Goal: Transaction & Acquisition: Purchase product/service

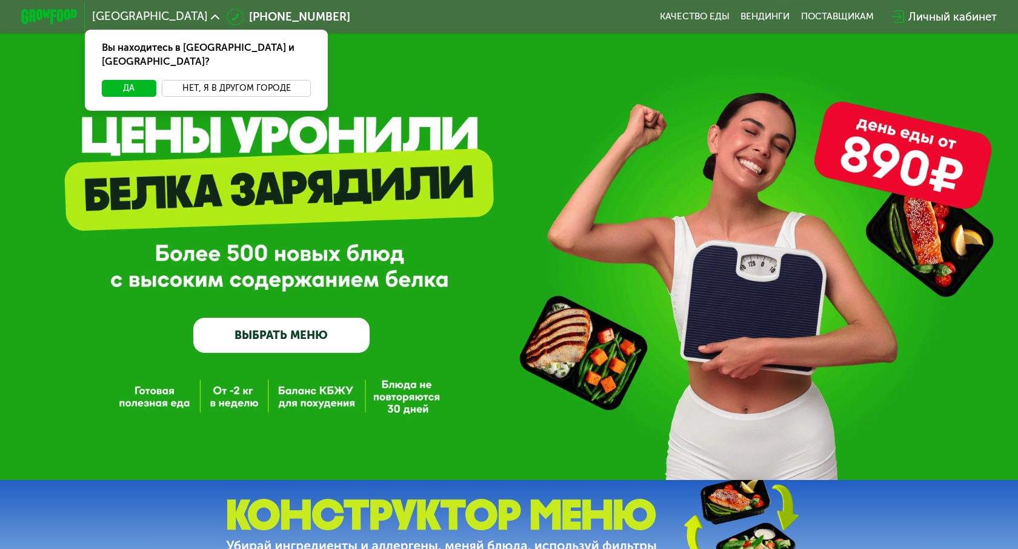
click at [197, 80] on button "Нет, я в другом городе" at bounding box center [236, 88] width 149 height 17
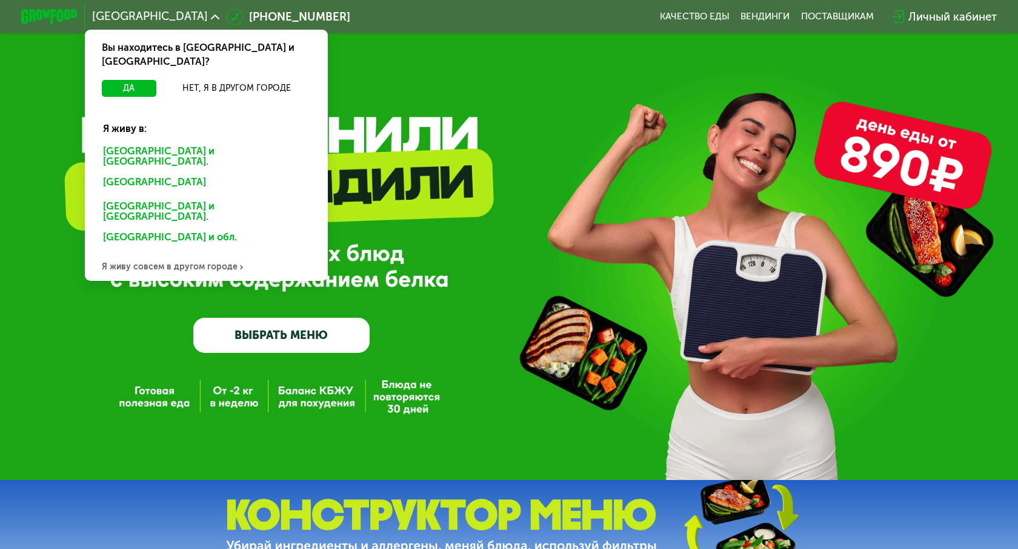
click at [187, 173] on div "Санкт-Петербурге и обл." at bounding box center [203, 184] width 221 height 22
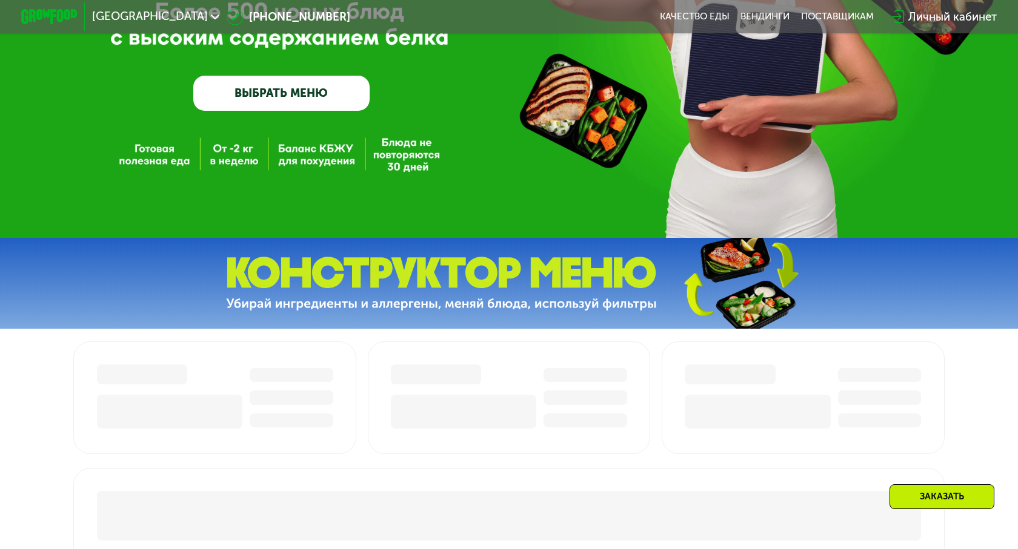
scroll to position [528, 0]
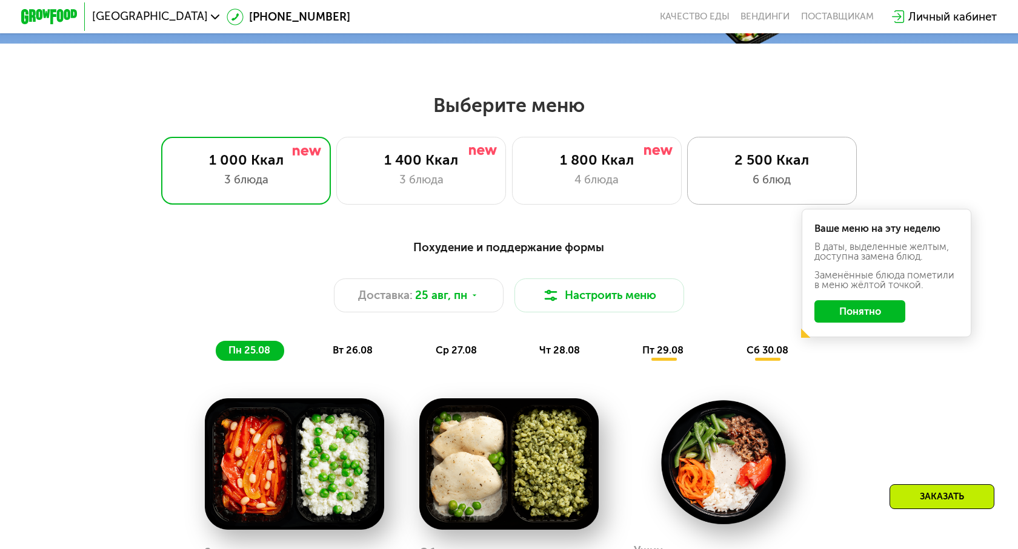
click at [734, 184] on div "6 блюд" at bounding box center [772, 179] width 140 height 17
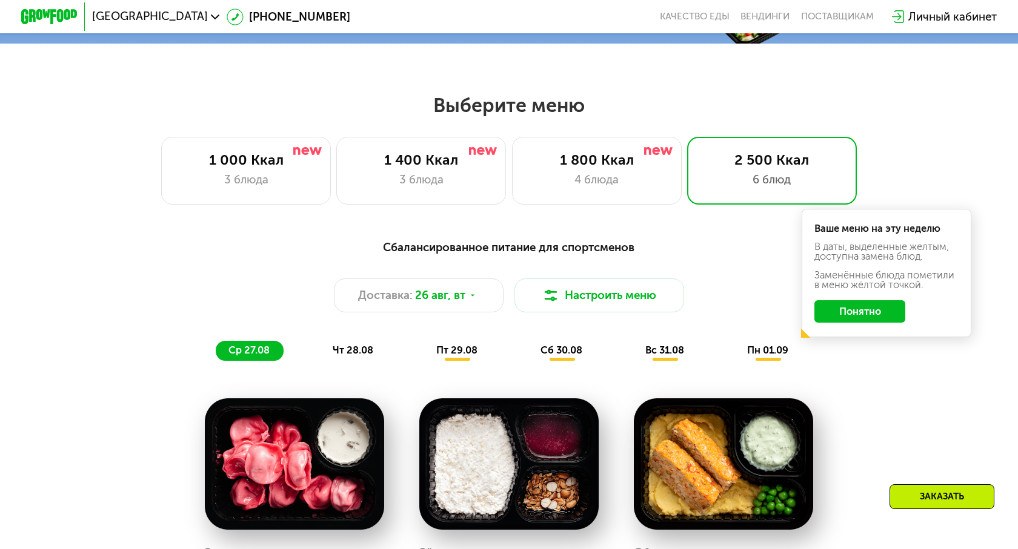
click at [842, 317] on button "Понятно" at bounding box center [859, 311] width 91 height 22
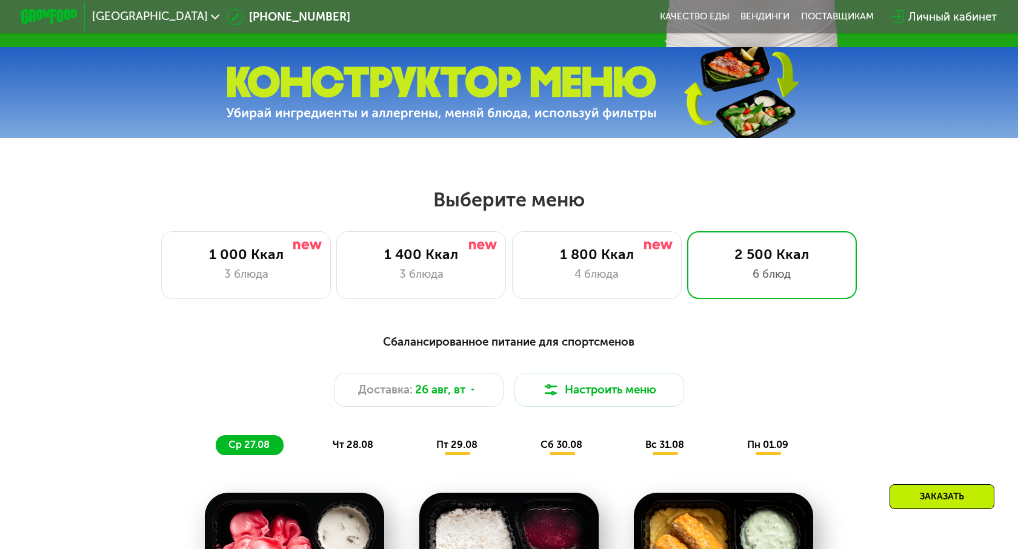
scroll to position [567, 0]
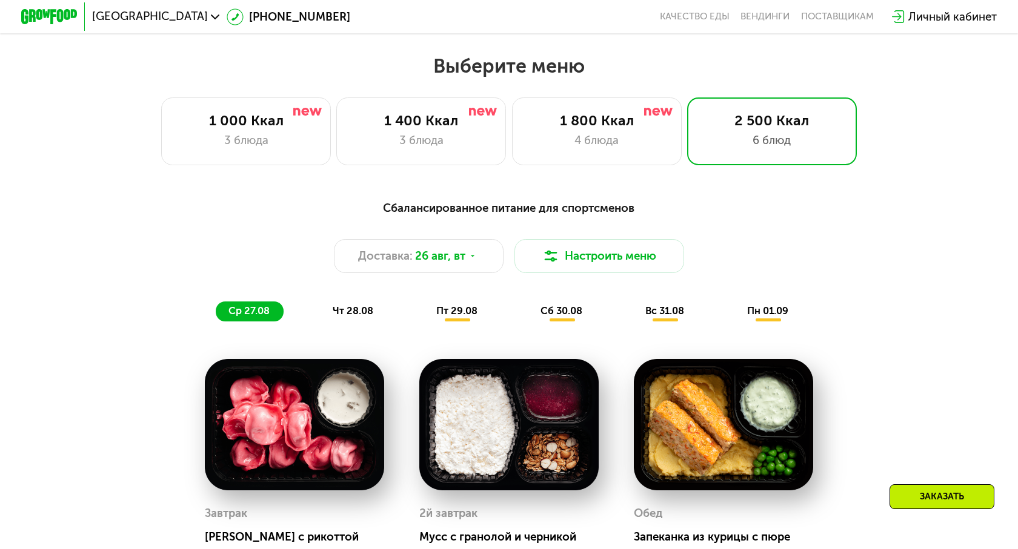
click at [342, 306] on span "чт 28.08" at bounding box center [353, 311] width 41 height 12
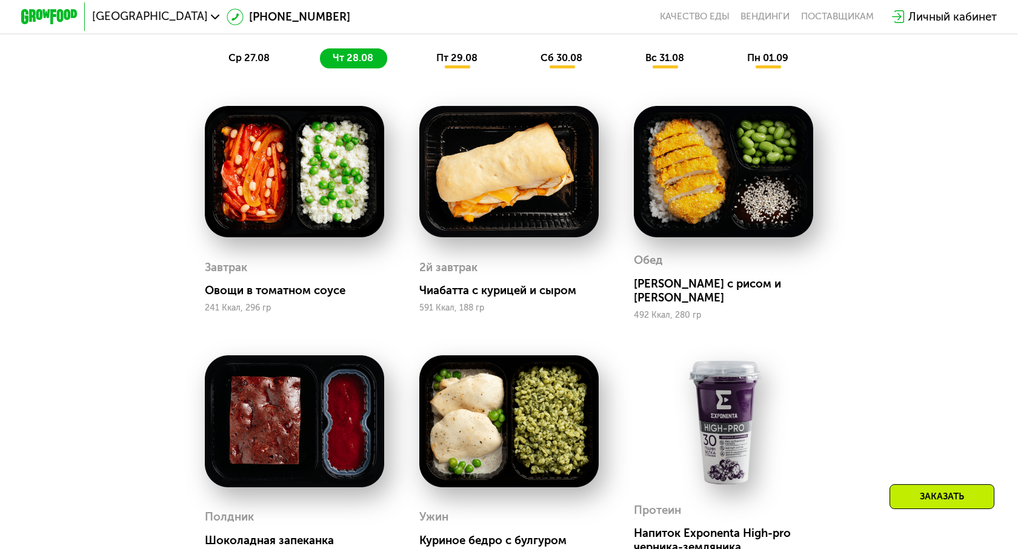
scroll to position [820, 0]
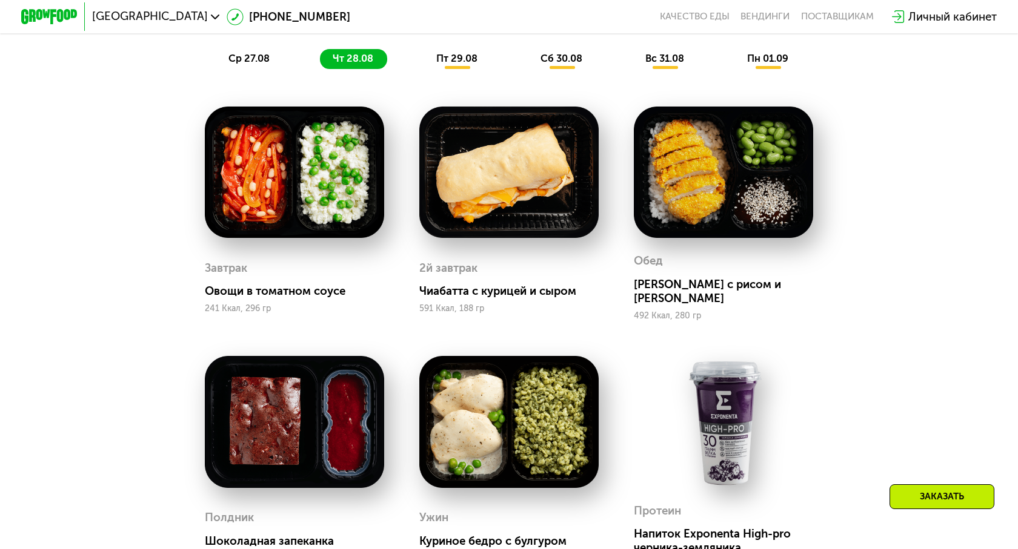
click at [471, 68] on div "ср 27.08 чт 28.08 пт 29.08 сб 30.08 вс 31.08 пн 01.09" at bounding box center [509, 59] width 586 height 20
click at [466, 59] on span "пт 29.08" at bounding box center [456, 59] width 41 height 12
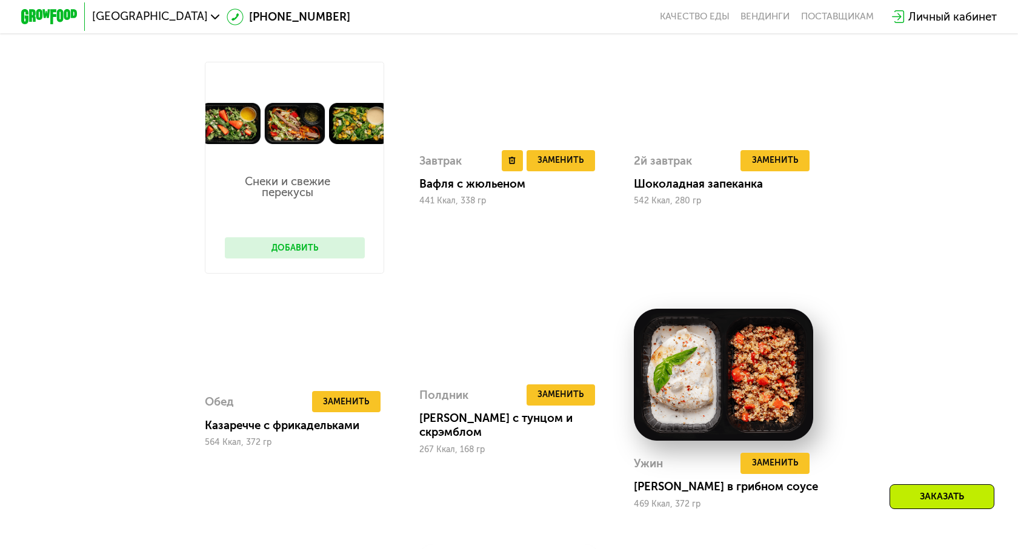
scroll to position [781, 0]
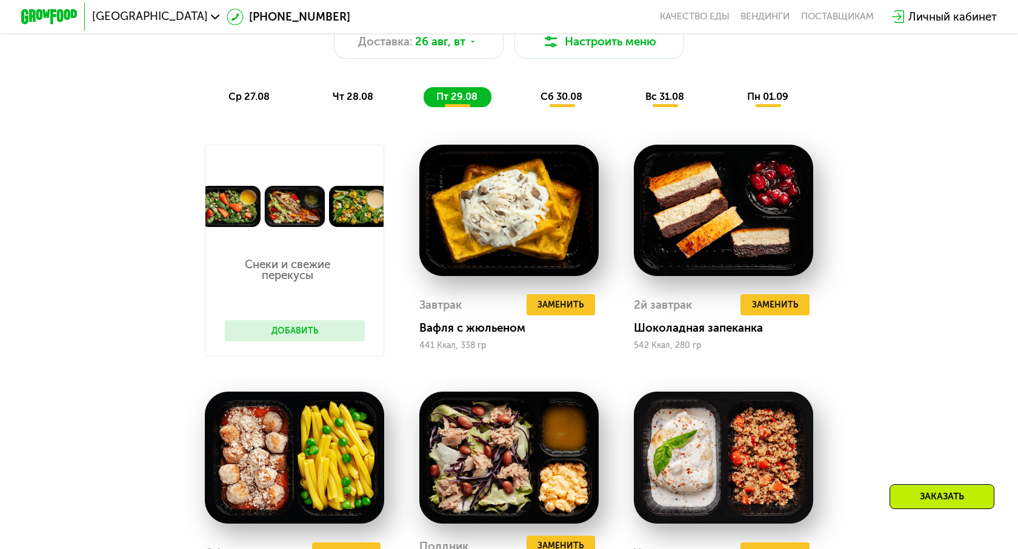
click at [566, 102] on span "сб 30.08" at bounding box center [561, 97] width 42 height 12
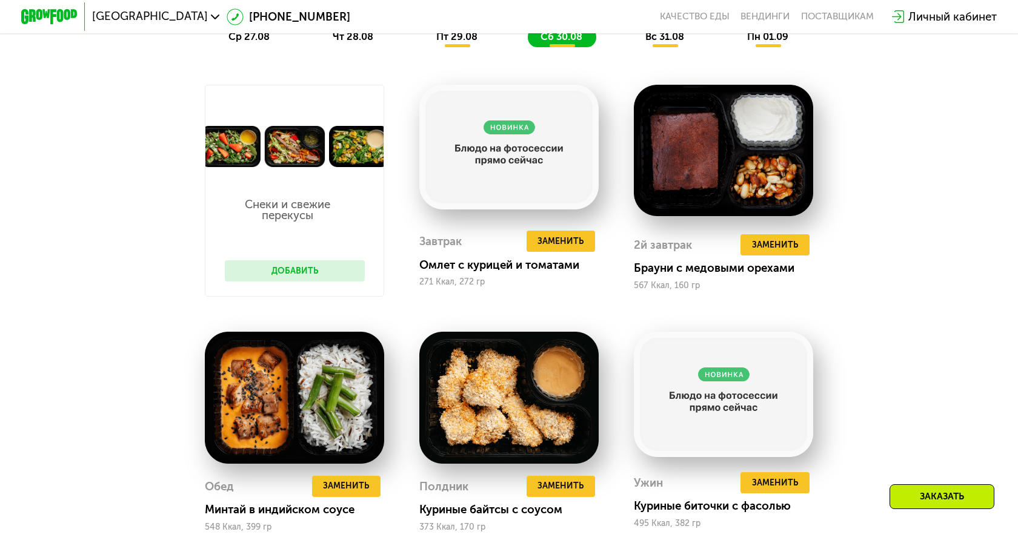
scroll to position [788, 0]
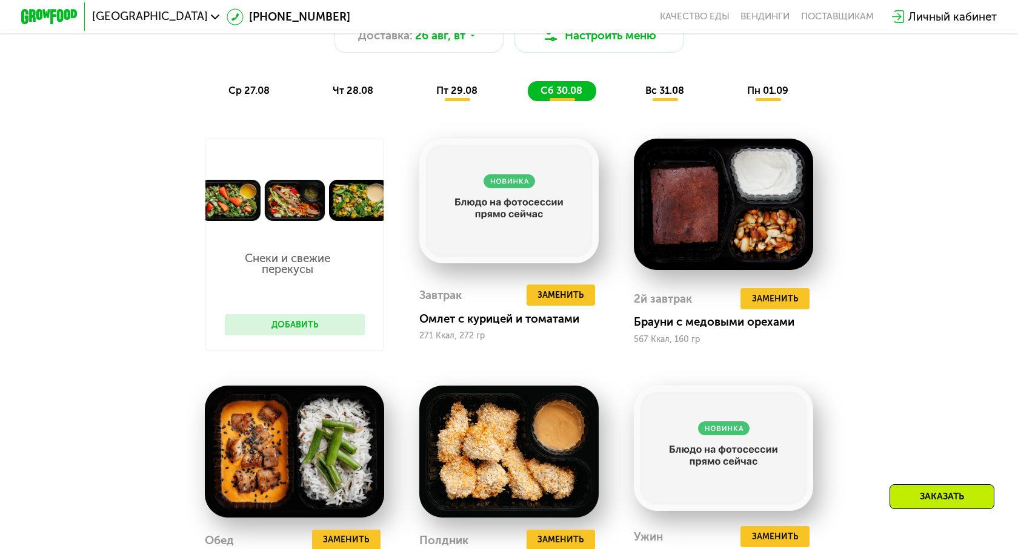
click at [734, 90] on div "вс 31.08" at bounding box center [768, 91] width 68 height 20
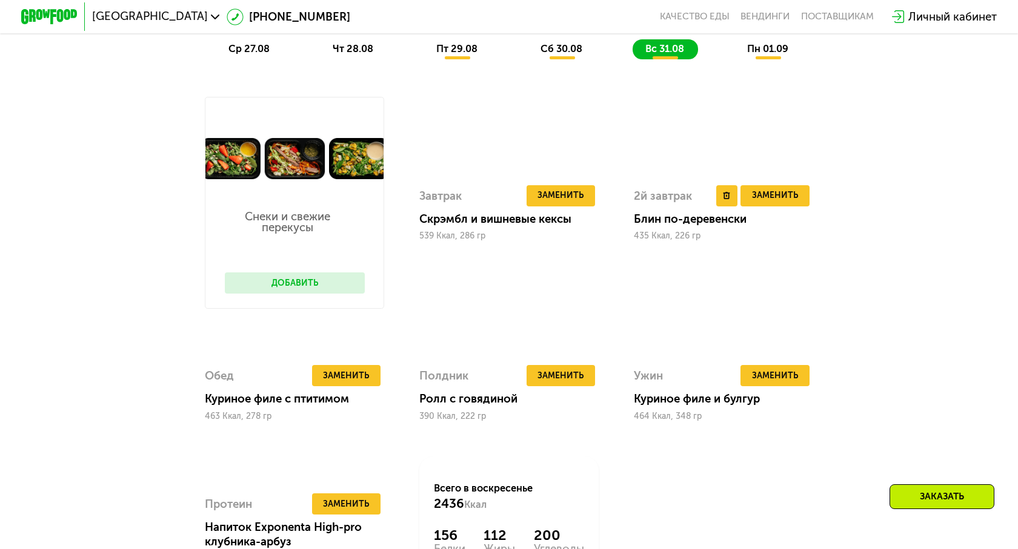
scroll to position [836, 0]
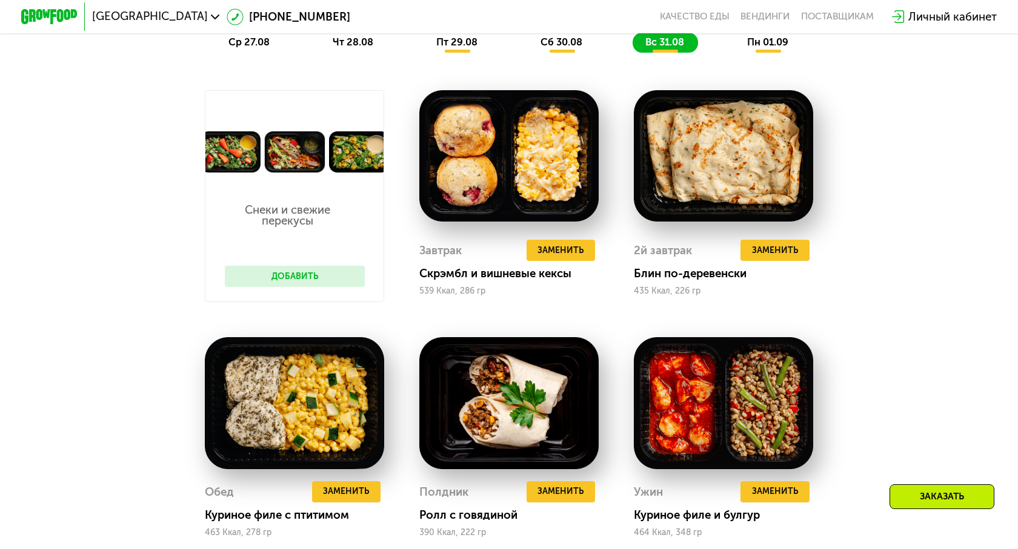
click at [784, 42] on span "пн 01.09" at bounding box center [767, 42] width 41 height 12
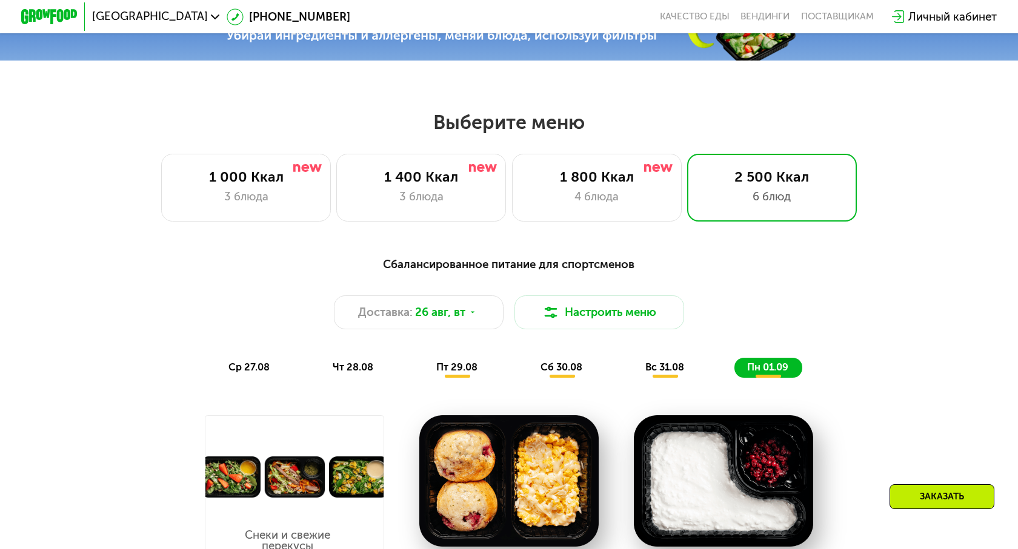
scroll to position [546, 0]
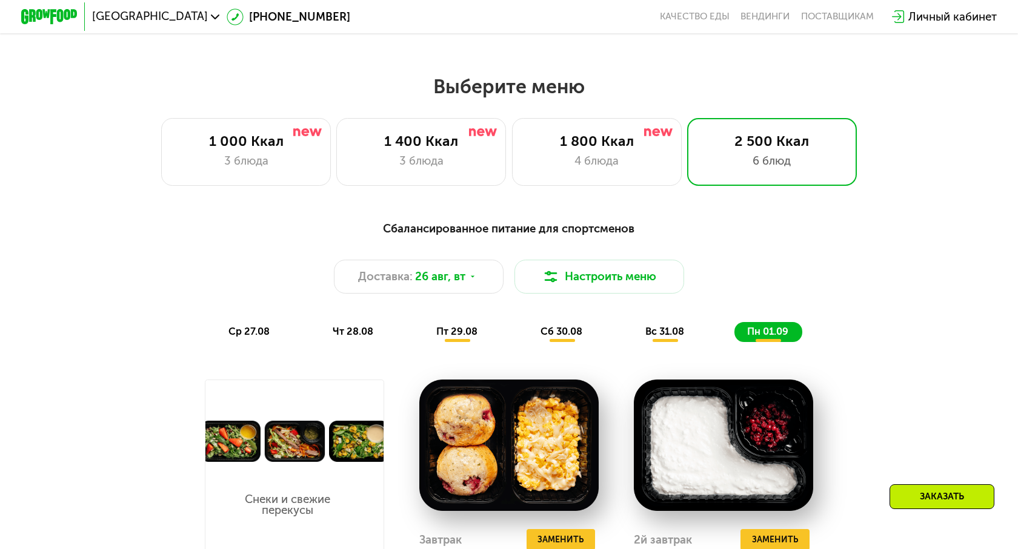
click at [252, 333] on span "ср 27.08" at bounding box center [248, 332] width 41 height 12
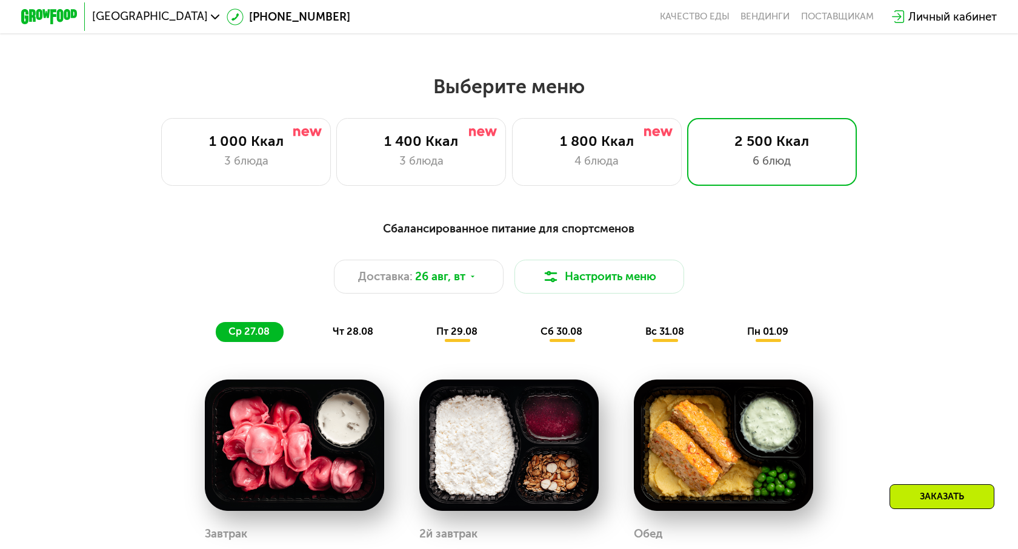
click at [423, 325] on div "чт 28.08" at bounding box center [457, 332] width 68 height 20
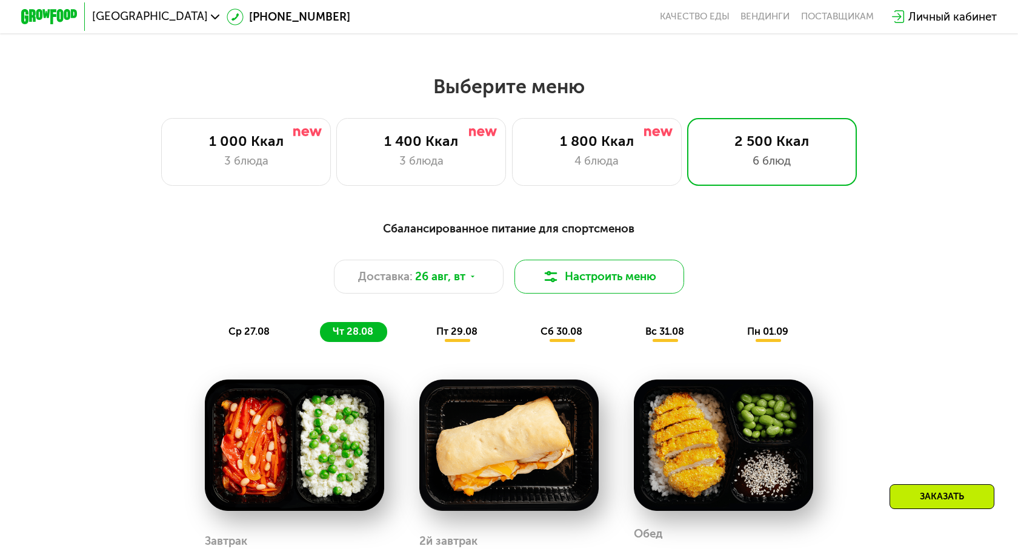
click at [570, 278] on button "Настроить меню" at bounding box center [599, 277] width 170 height 34
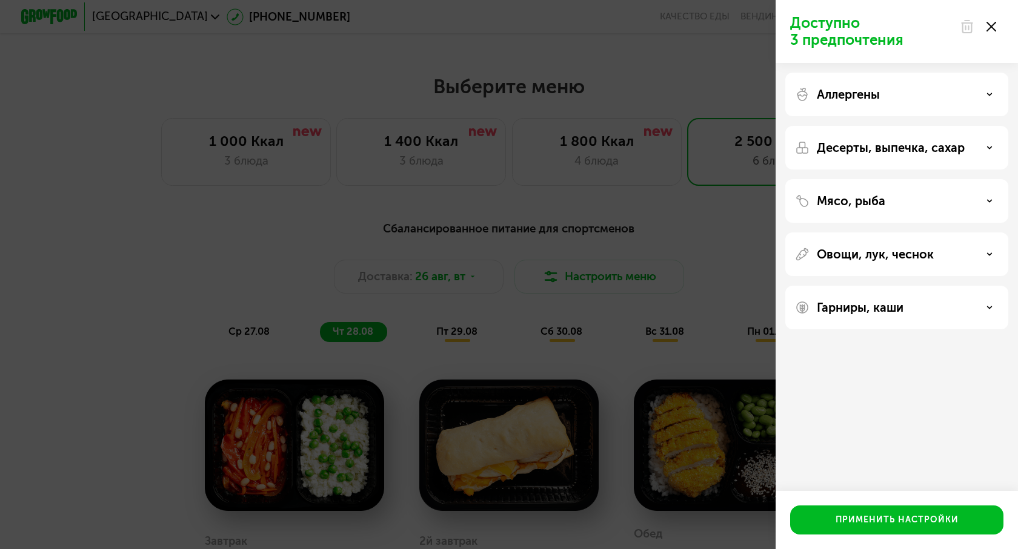
click at [852, 99] on p "Аллергены" at bounding box center [848, 94] width 63 height 15
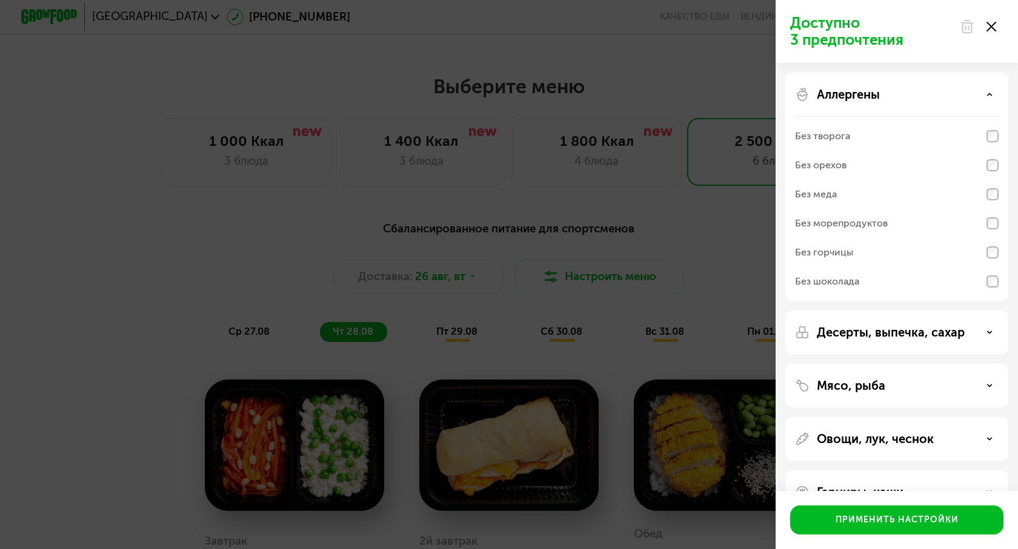
click at [852, 99] on p "Аллергены" at bounding box center [848, 94] width 63 height 15
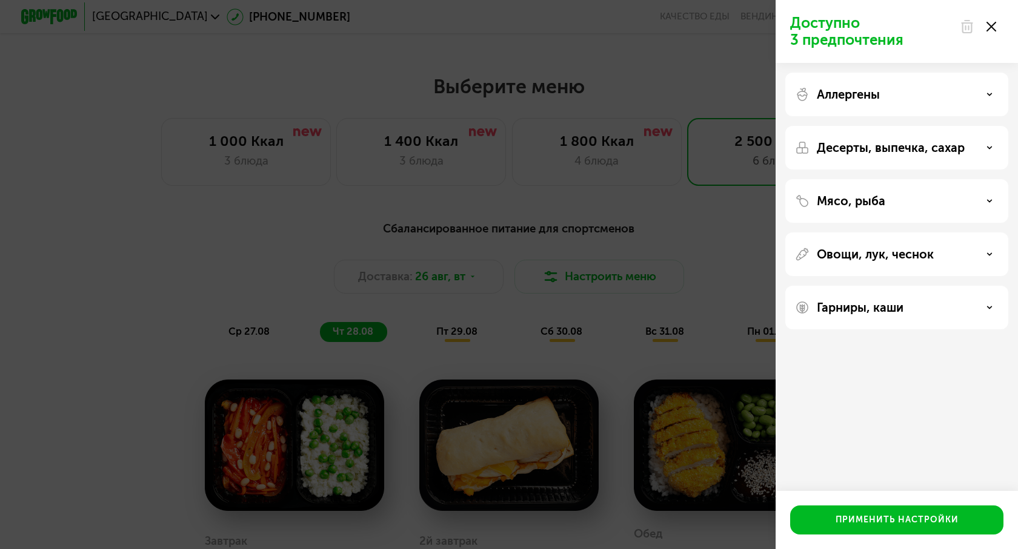
click at [863, 179] on div "Десерты, выпечка, сахар" at bounding box center [896, 201] width 223 height 44
click at [872, 145] on p "Десерты, выпечка, сахар" at bounding box center [891, 148] width 148 height 15
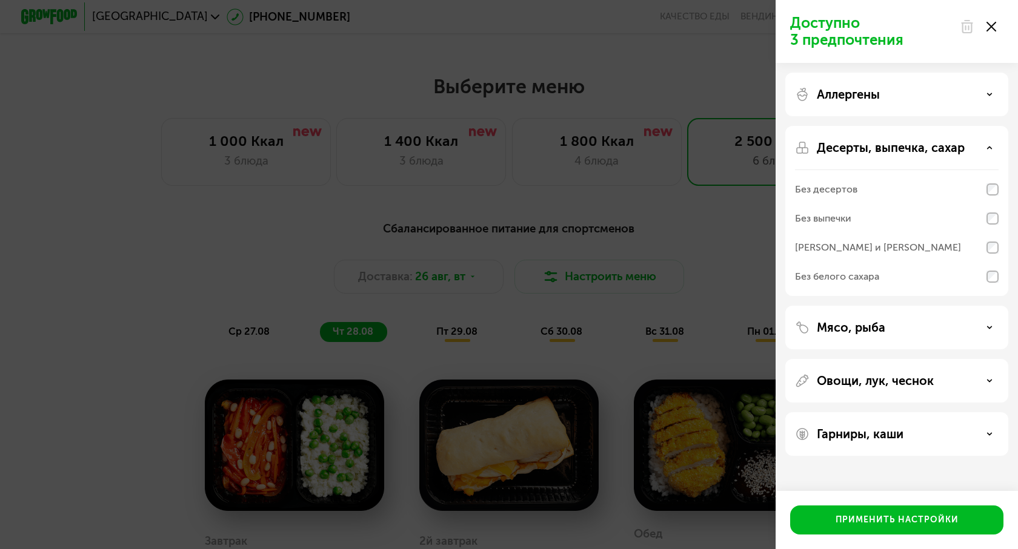
click at [872, 145] on p "Десерты, выпечка, сахар" at bounding box center [891, 148] width 148 height 15
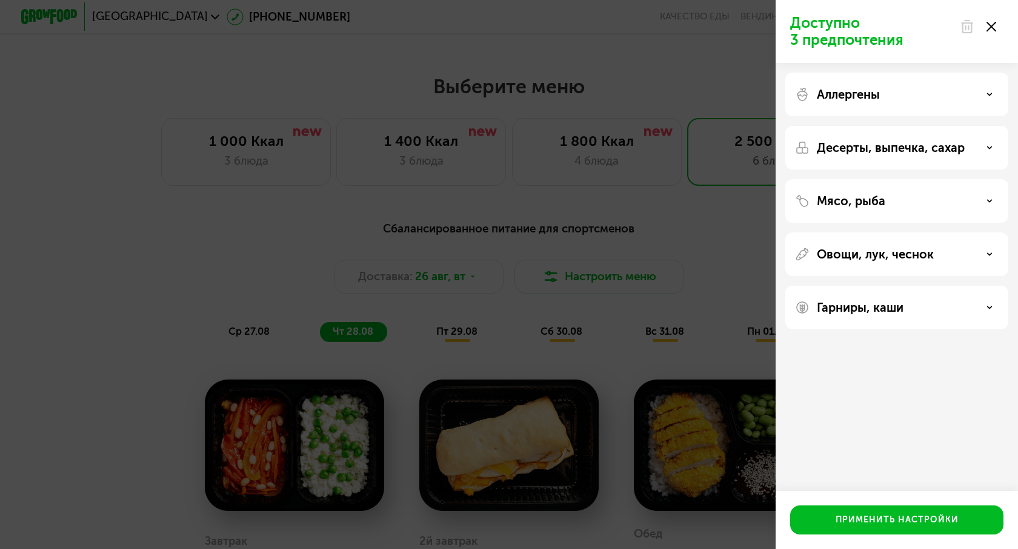
click at [858, 199] on p "Мясо, рыба" at bounding box center [851, 201] width 68 height 15
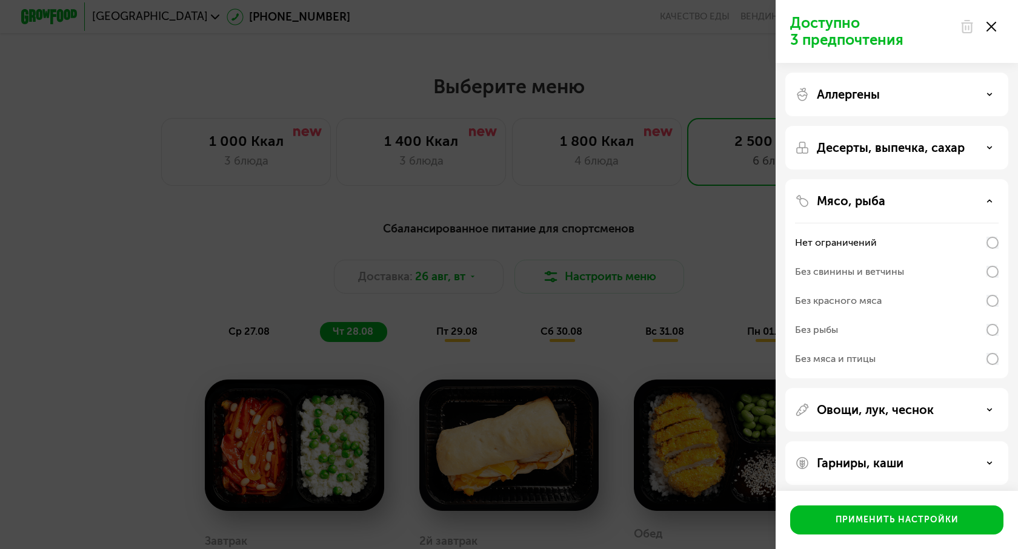
click at [858, 198] on p "Мясо, рыба" at bounding box center [851, 201] width 68 height 15
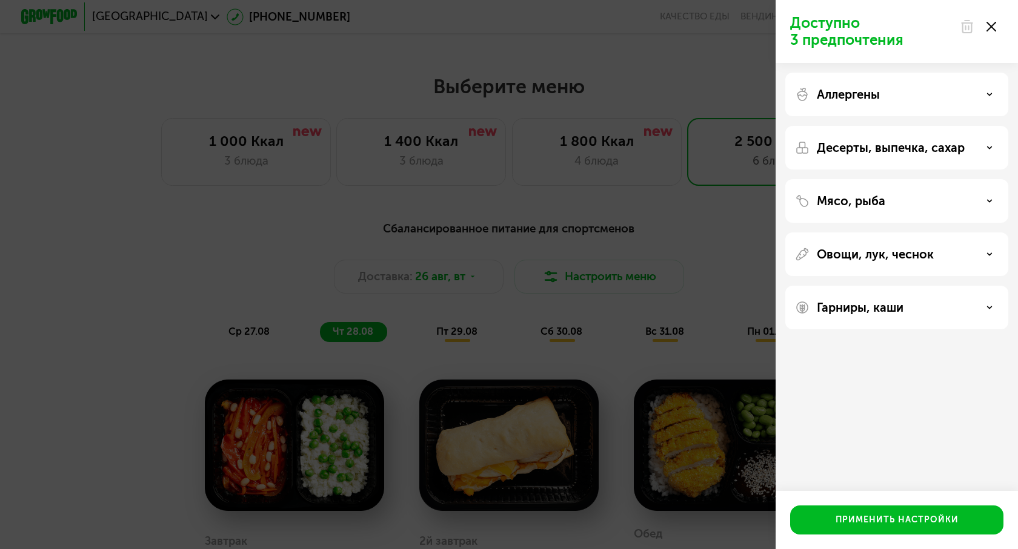
click at [869, 286] on div "Овощи, лук, чеснок" at bounding box center [896, 308] width 223 height 44
click at [869, 254] on p "Овощи, лук, чеснок" at bounding box center [875, 254] width 117 height 15
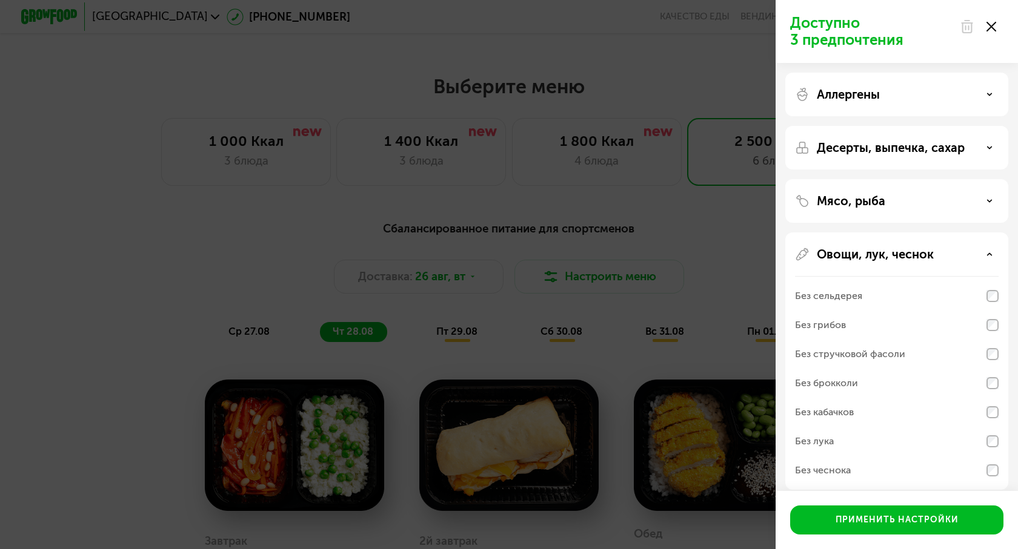
click at [869, 254] on p "Овощи, лук, чеснок" at bounding box center [875, 254] width 117 height 15
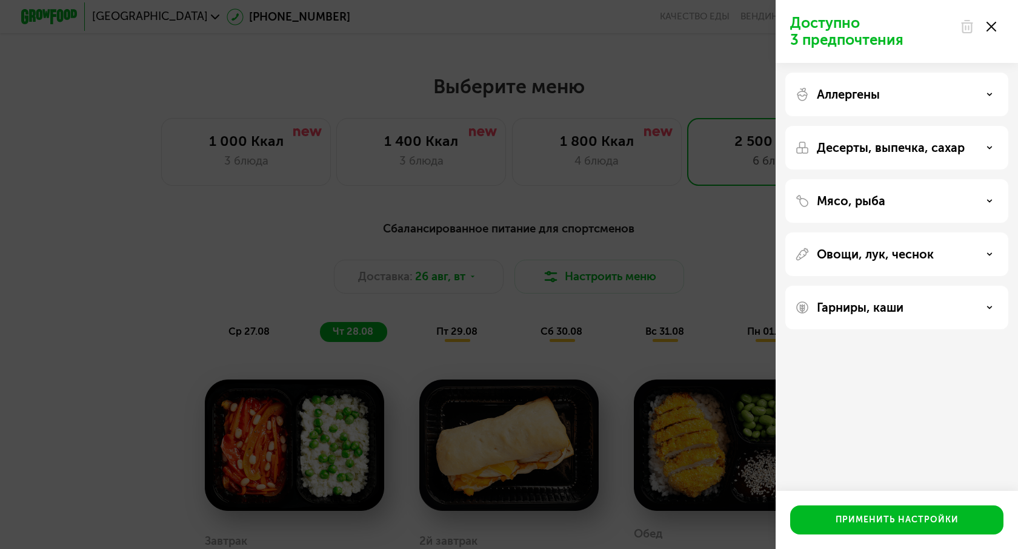
click at [864, 301] on p "Гарниры, каши" at bounding box center [860, 307] width 87 height 15
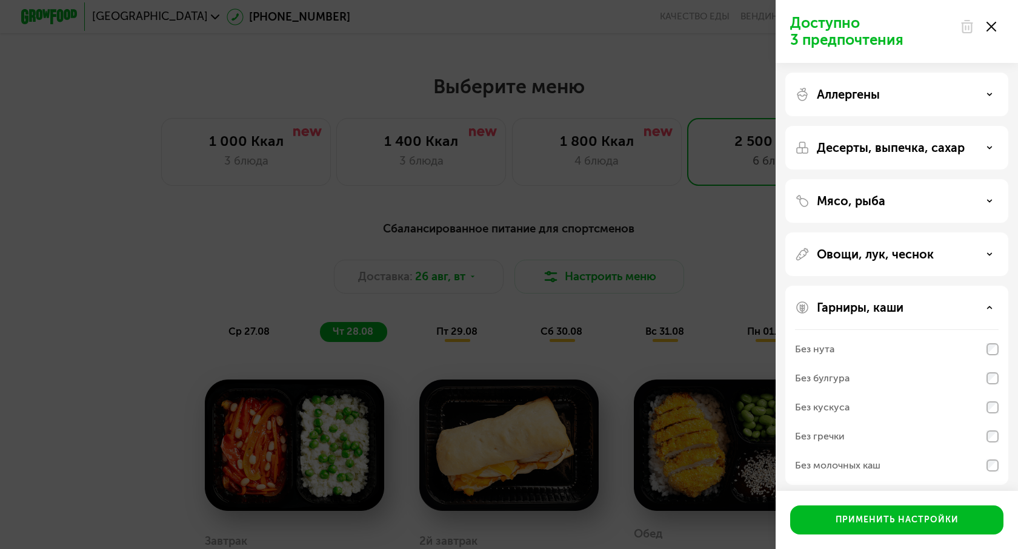
click at [864, 300] on p "Гарниры, каши" at bounding box center [860, 307] width 87 height 15
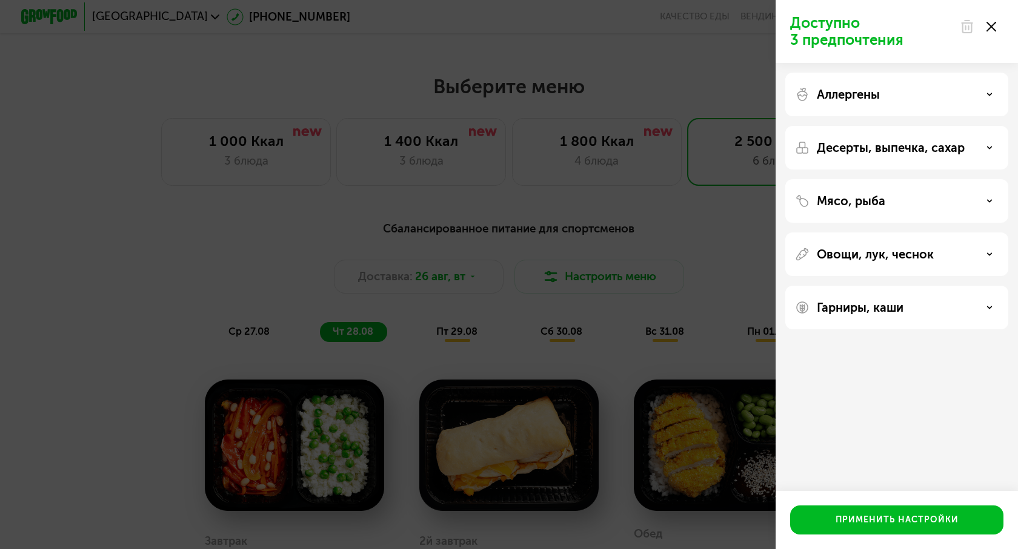
click at [648, 210] on div "Доступно 3 предпочтения Аллергены Десерты, выпечка, сахар Мясо, рыба Овощи, лук…" at bounding box center [509, 274] width 1018 height 549
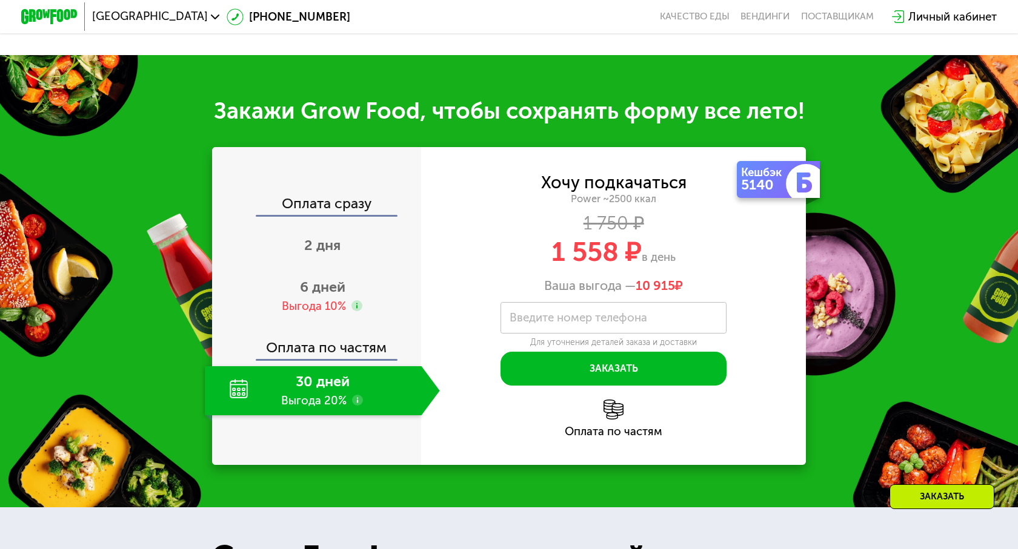
scroll to position [1613, 0]
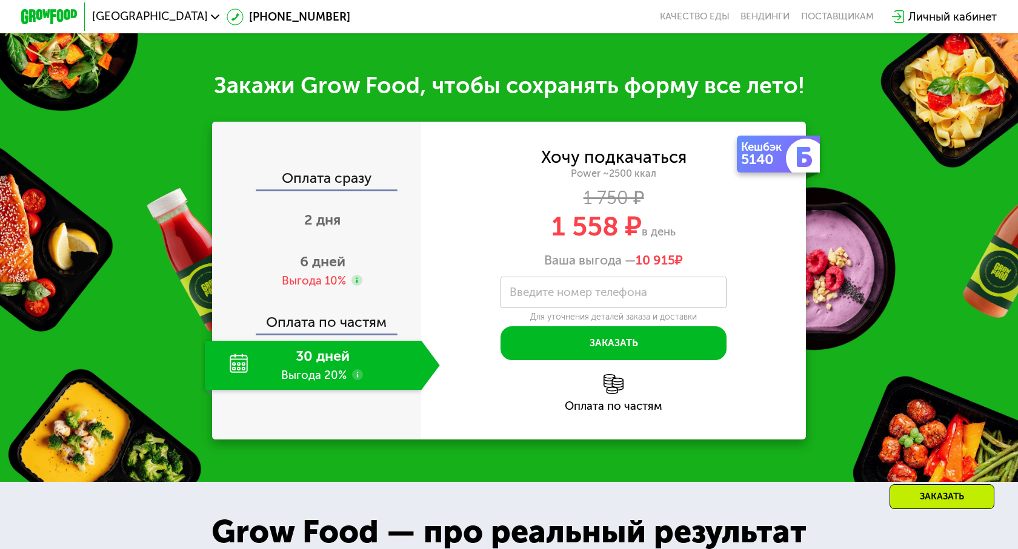
click at [340, 341] on div "30 дней Выгода 20%" at bounding box center [313, 366] width 216 height 50
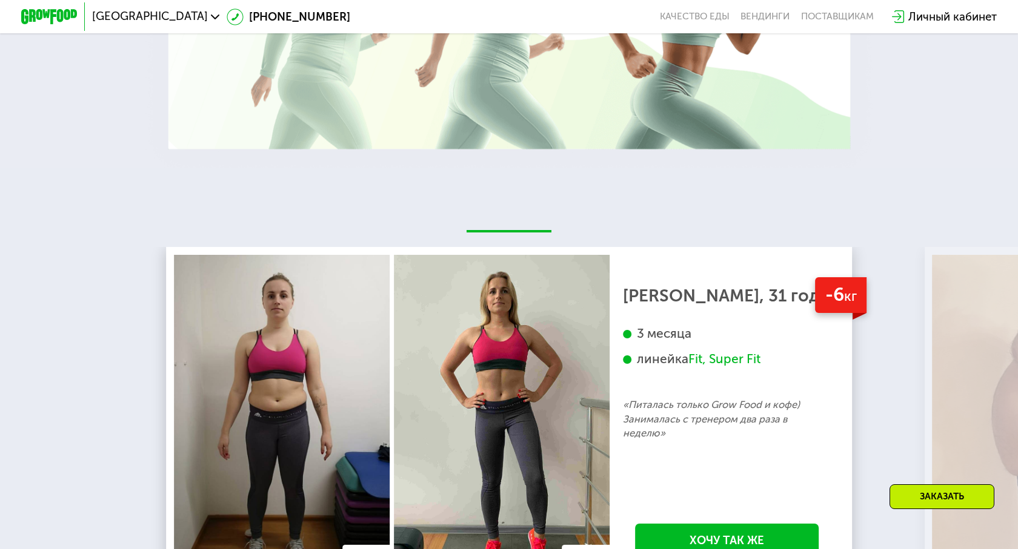
scroll to position [2544, 0]
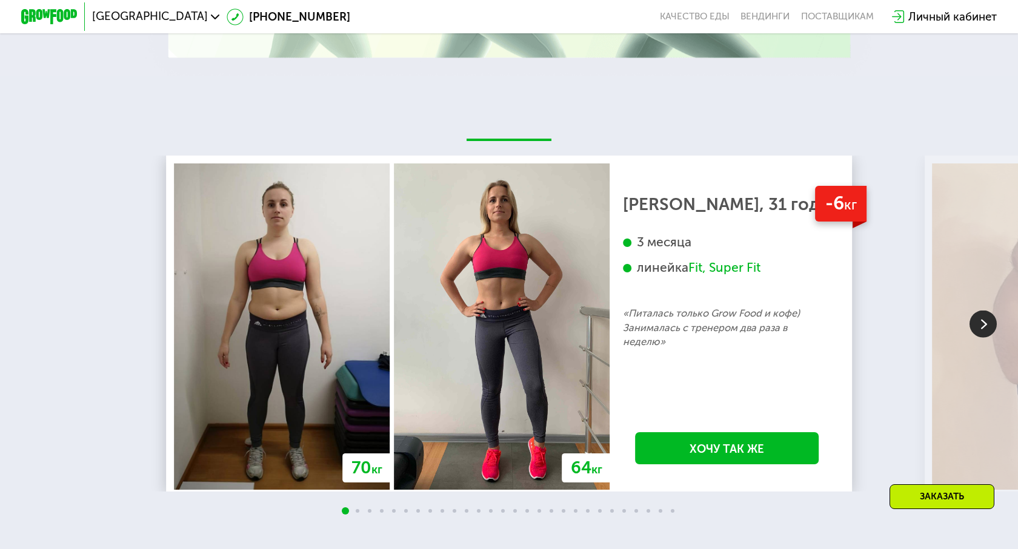
click at [990, 310] on img at bounding box center [982, 323] width 27 height 27
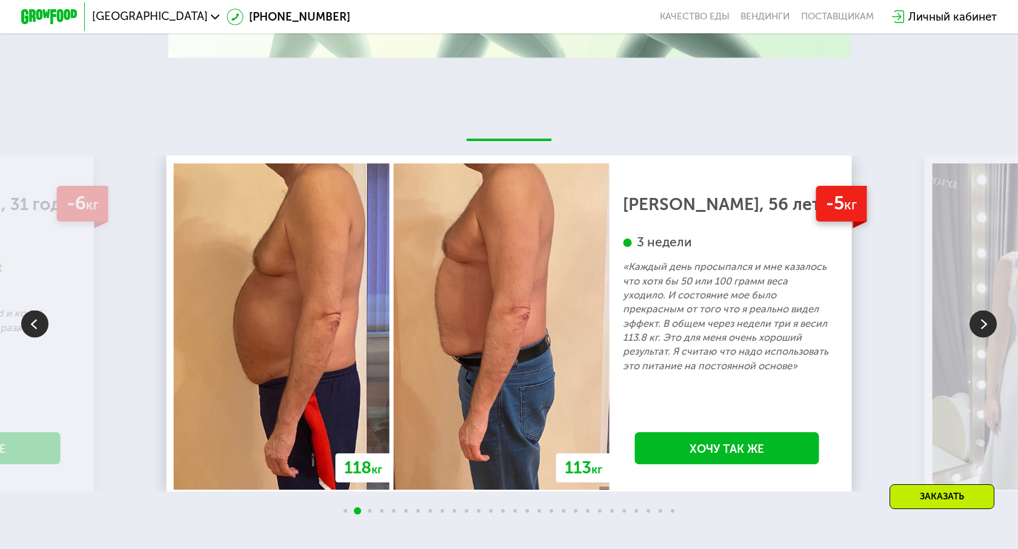
click at [990, 310] on img at bounding box center [982, 323] width 27 height 27
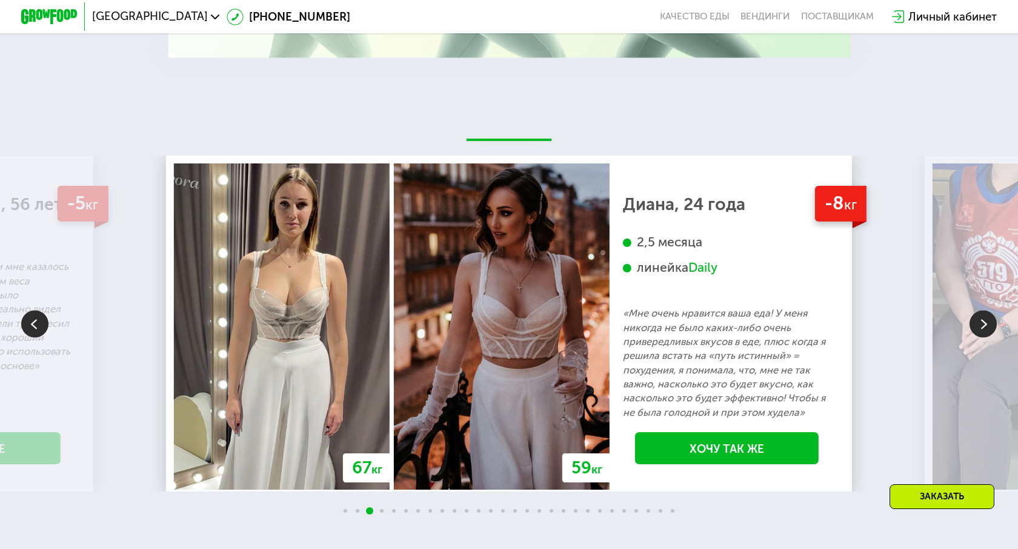
click at [990, 310] on img at bounding box center [982, 323] width 27 height 27
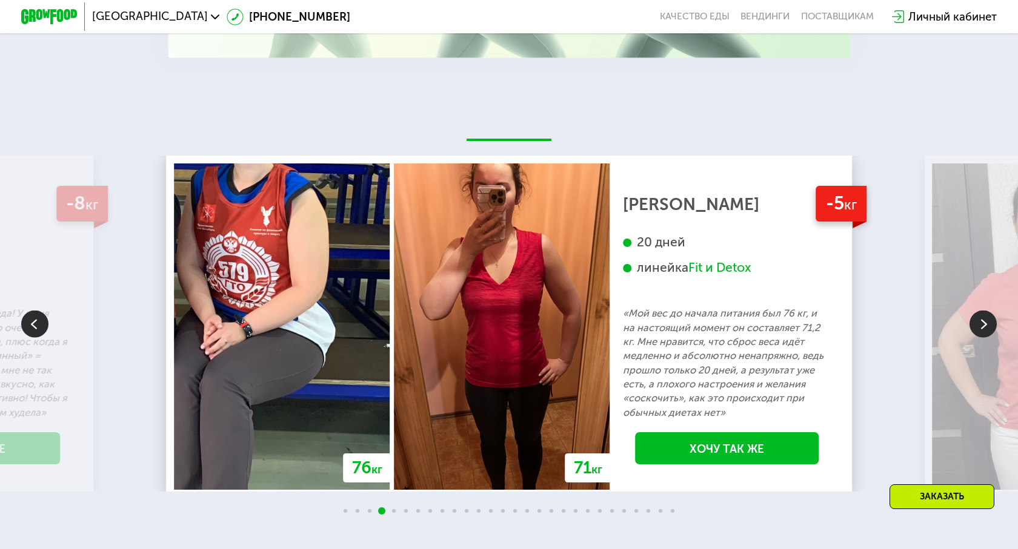
click at [990, 310] on img at bounding box center [982, 323] width 27 height 27
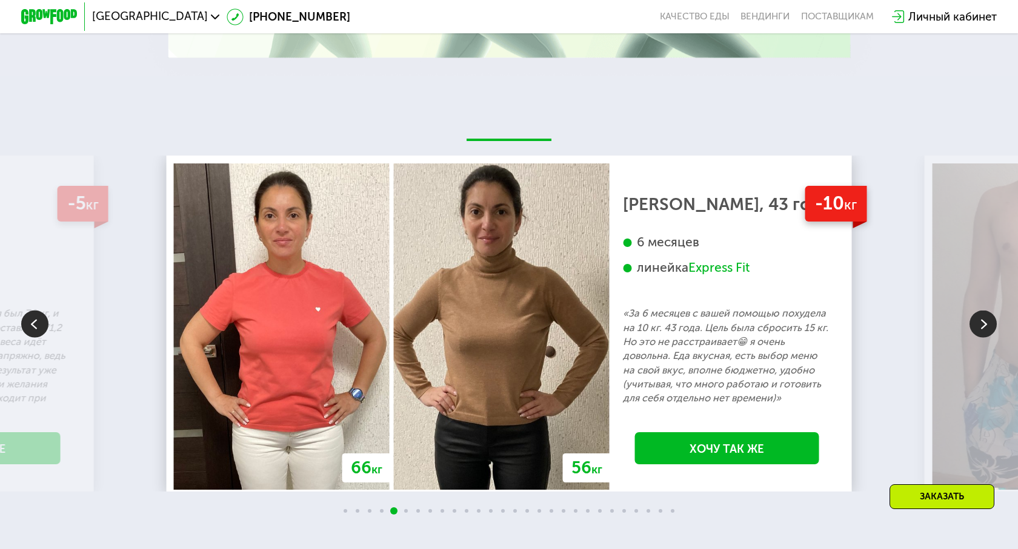
click at [990, 310] on img at bounding box center [982, 323] width 27 height 27
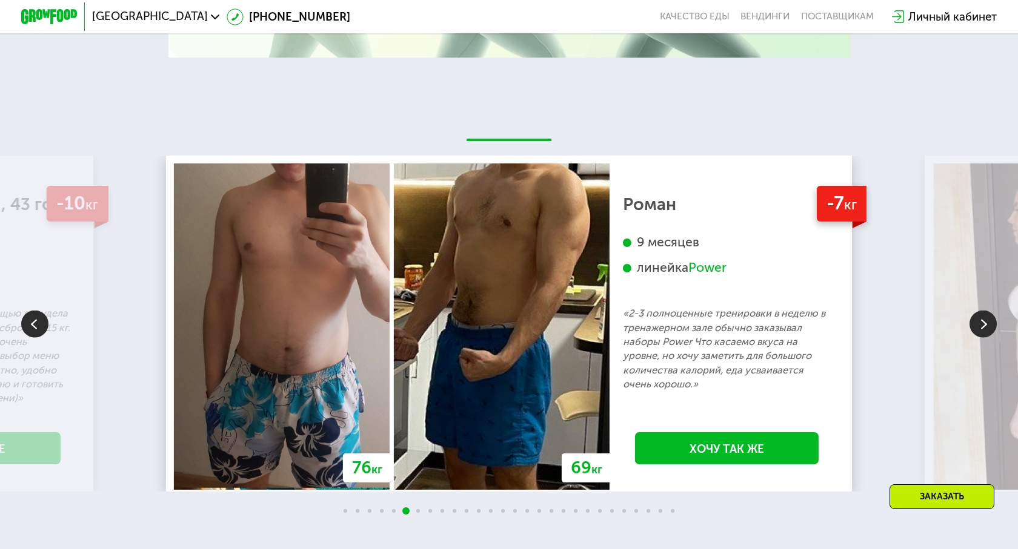
scroll to position [2564, 0]
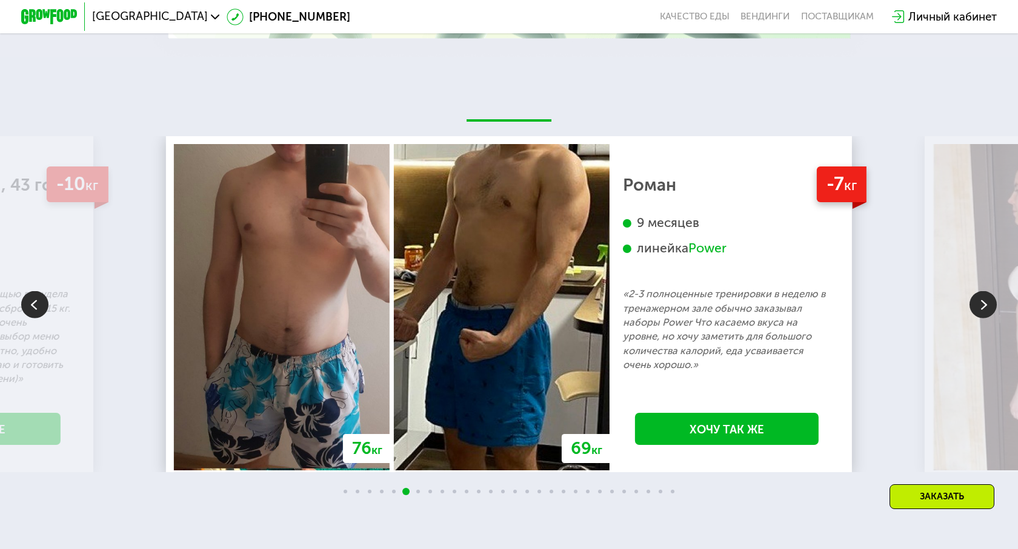
click at [981, 291] on img at bounding box center [982, 304] width 27 height 27
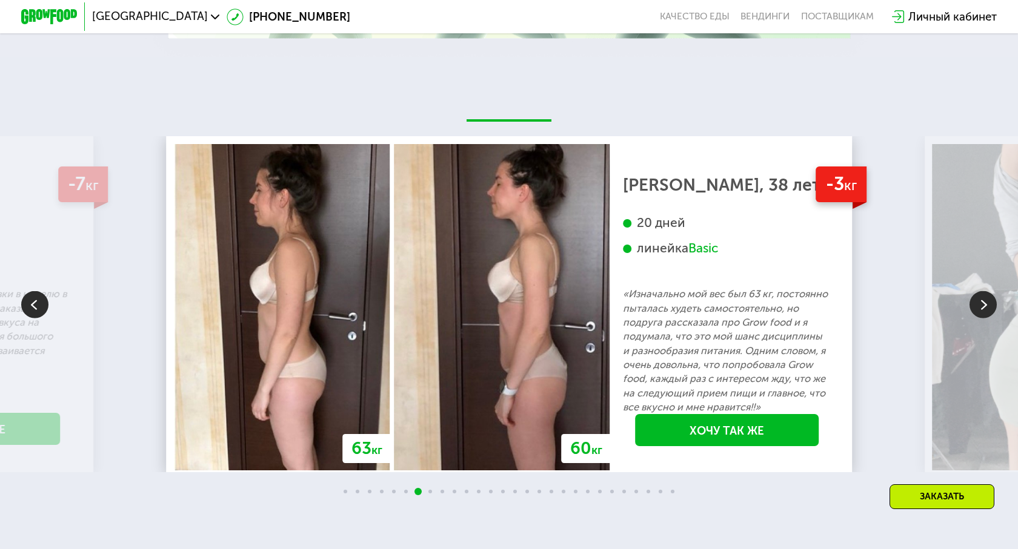
click at [981, 291] on img at bounding box center [982, 304] width 27 height 27
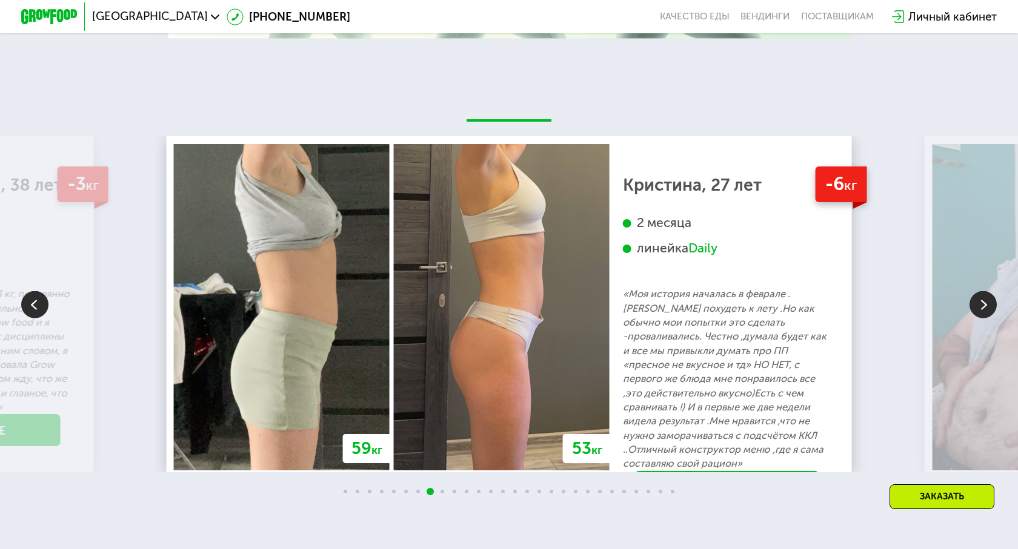
click at [981, 291] on img at bounding box center [982, 304] width 27 height 27
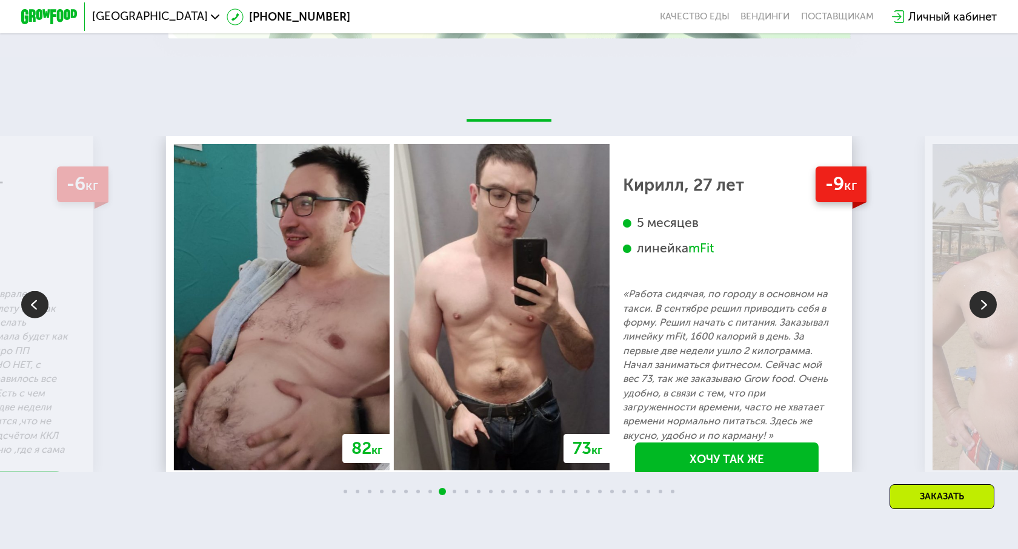
click at [981, 291] on img at bounding box center [982, 304] width 27 height 27
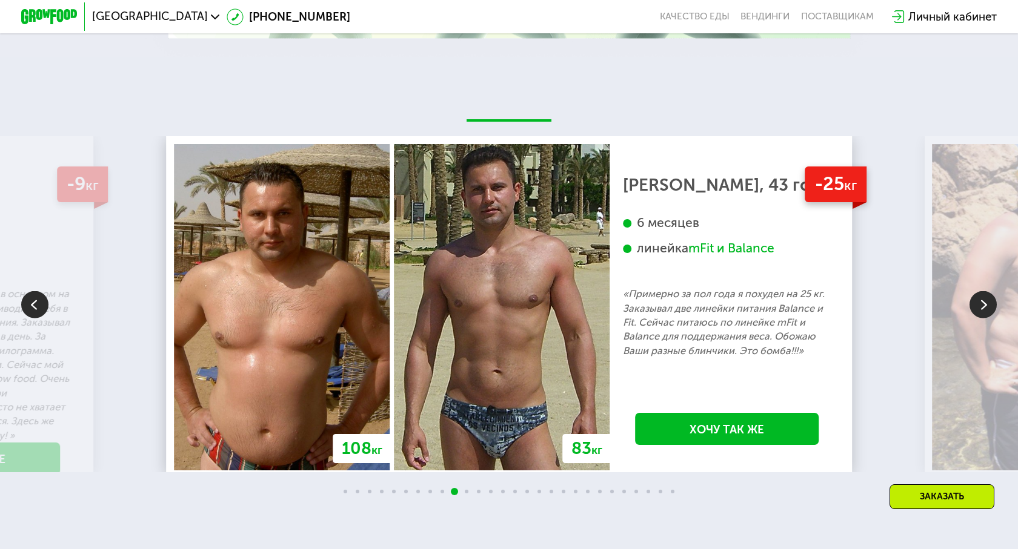
click at [981, 291] on img at bounding box center [982, 304] width 27 height 27
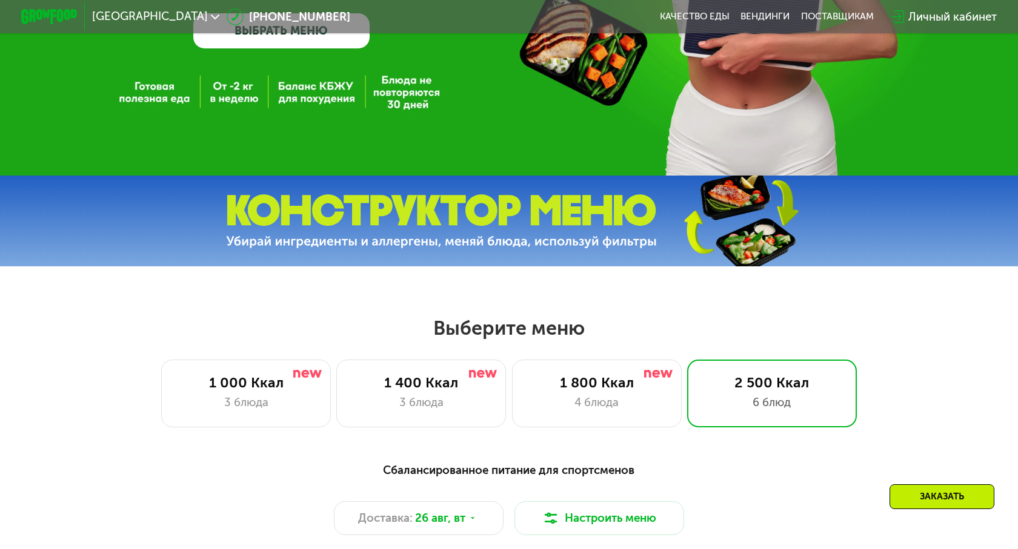
scroll to position [330, 0]
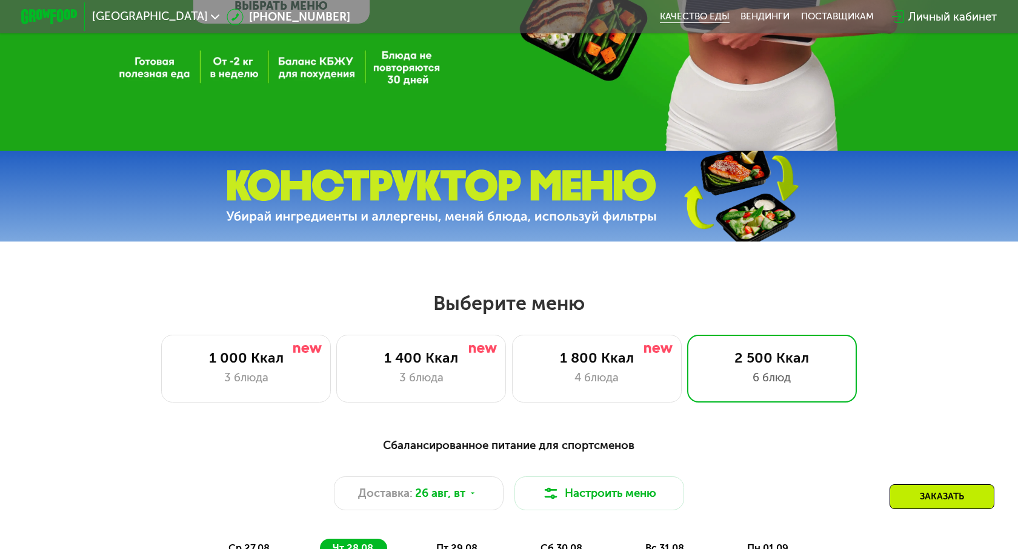
click at [702, 15] on link "Качество еды" at bounding box center [695, 17] width 70 height 12
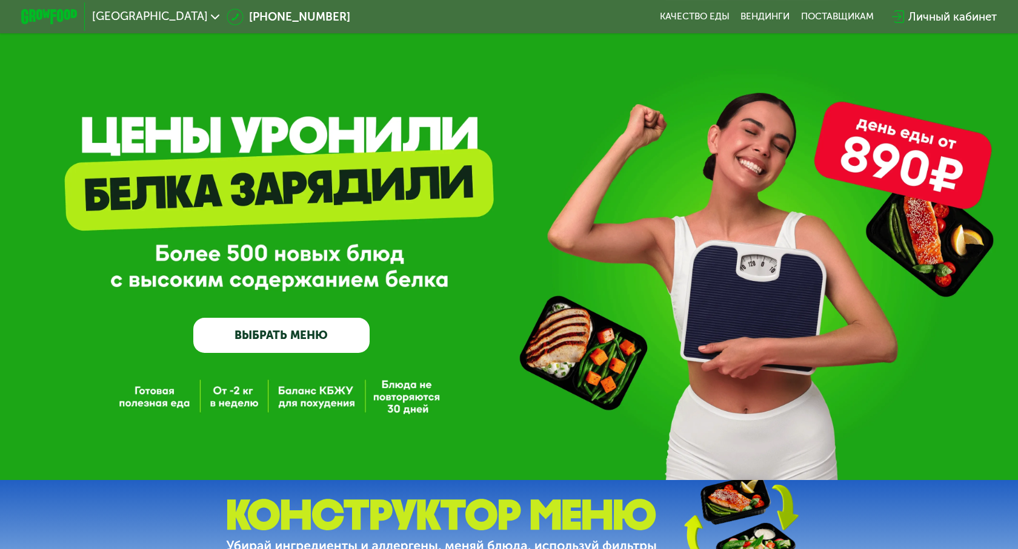
click at [305, 339] on link "ВЫБРАТЬ МЕНЮ" at bounding box center [281, 335] width 176 height 35
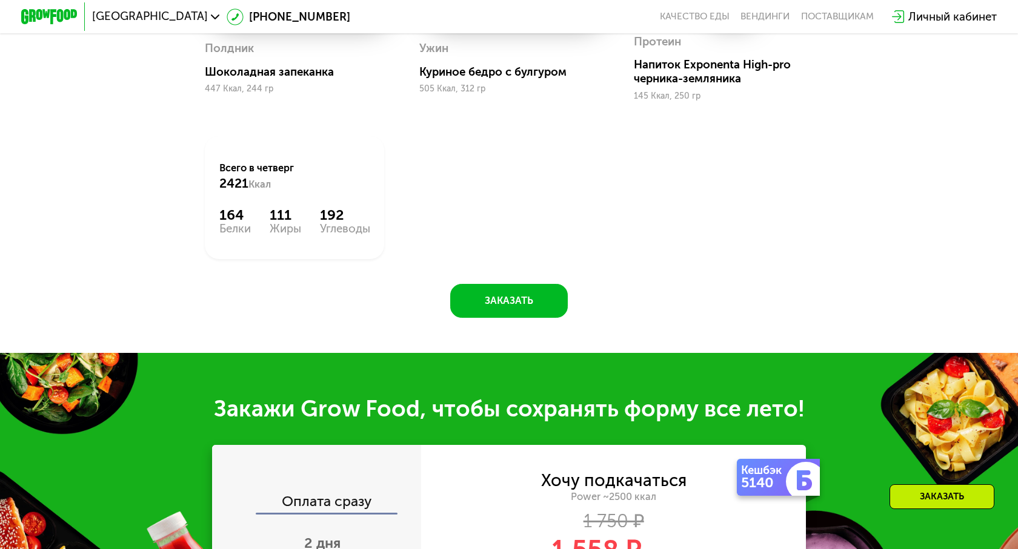
scroll to position [1336, 0]
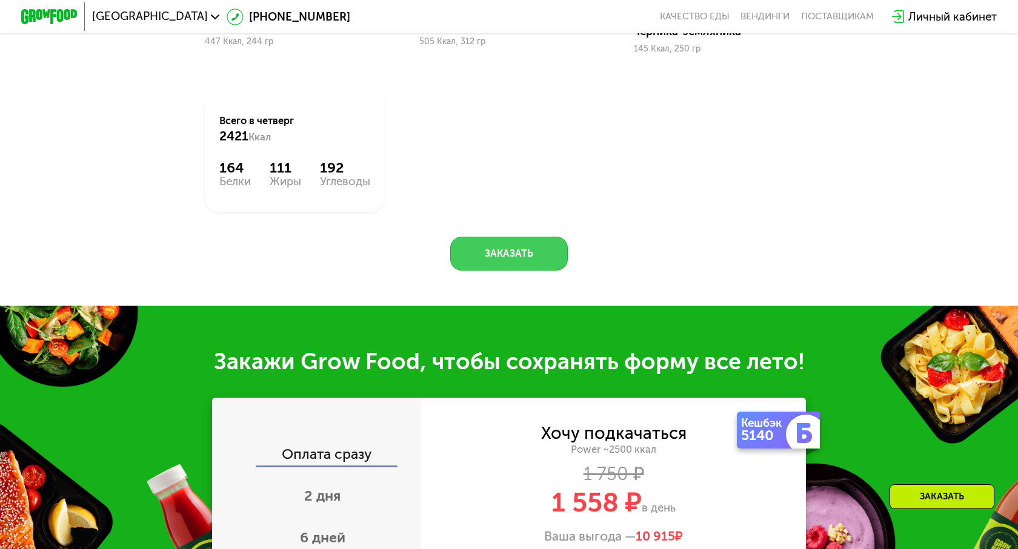
click at [528, 243] on button "Заказать" at bounding box center [509, 254] width 118 height 34
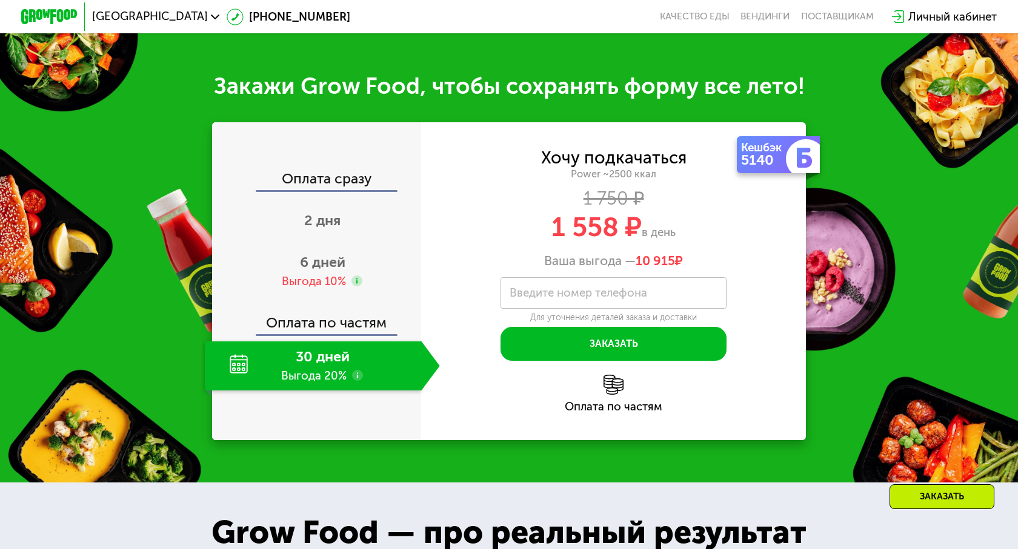
scroll to position [1628, 0]
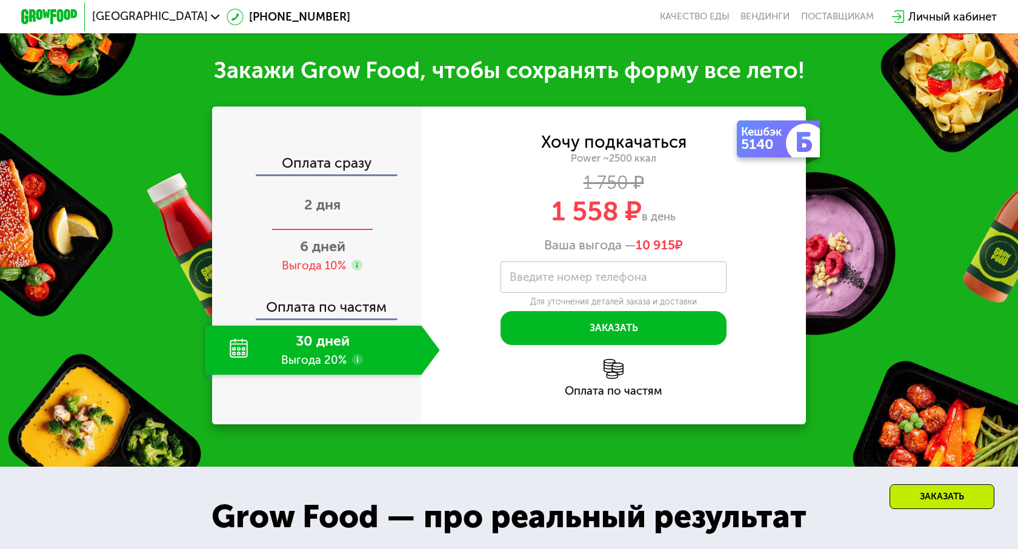
click at [305, 196] on span "2 дня" at bounding box center [322, 204] width 36 height 17
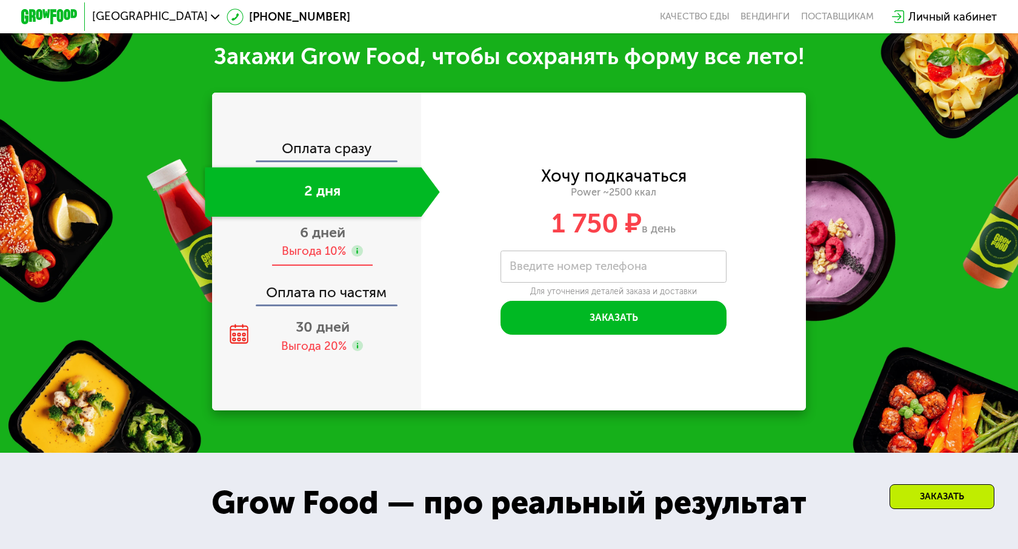
click at [319, 248] on div "Выгода 10%" at bounding box center [314, 252] width 64 height 16
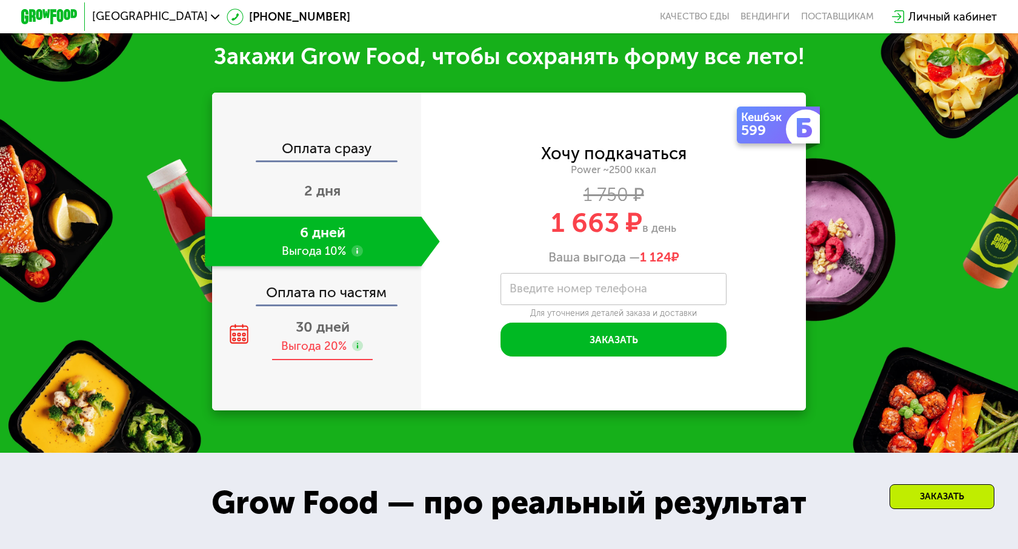
click at [318, 350] on div "Выгода 20%" at bounding box center [313, 347] width 65 height 16
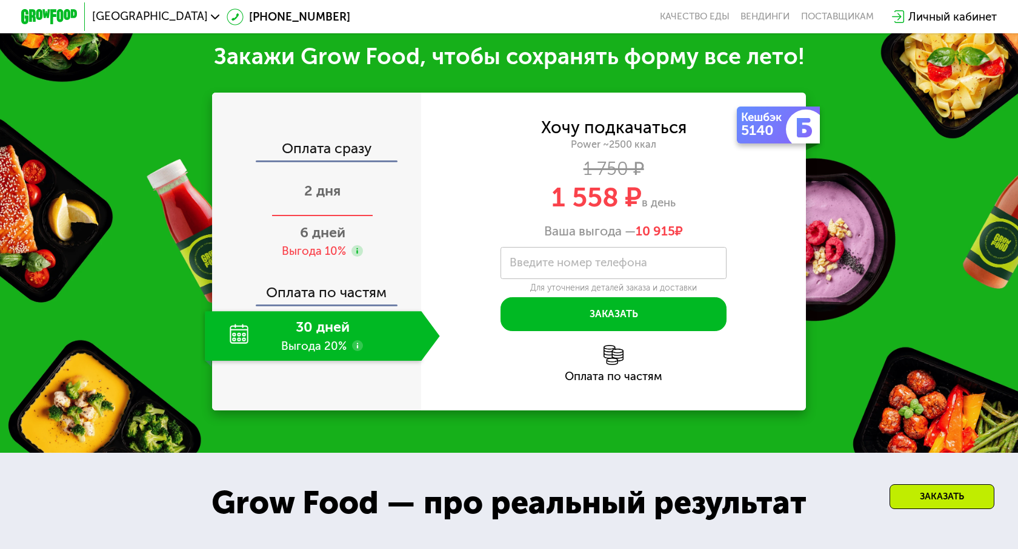
click at [328, 201] on div "2 дня" at bounding box center [322, 192] width 234 height 50
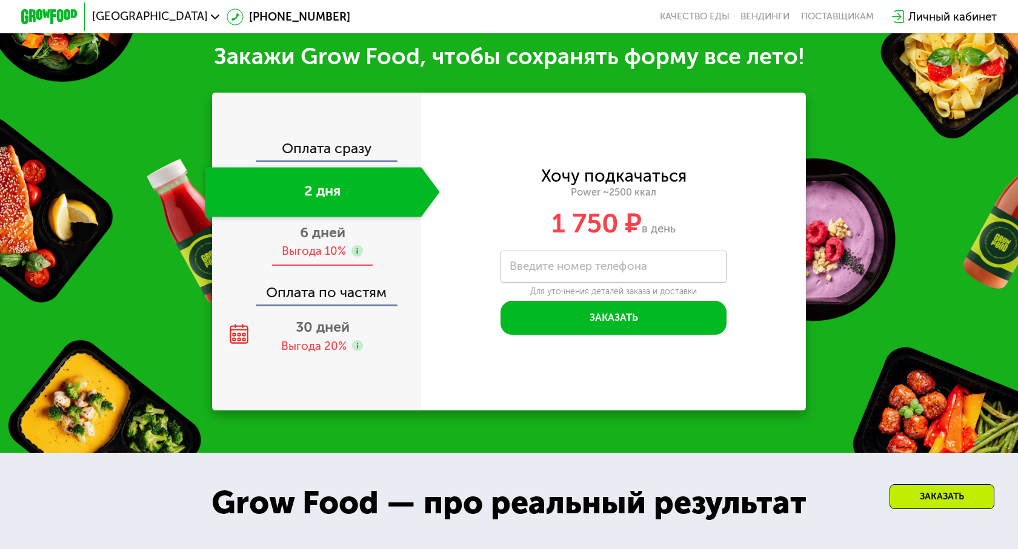
click at [331, 241] on div "6 дней Выгода 10%" at bounding box center [322, 242] width 234 height 50
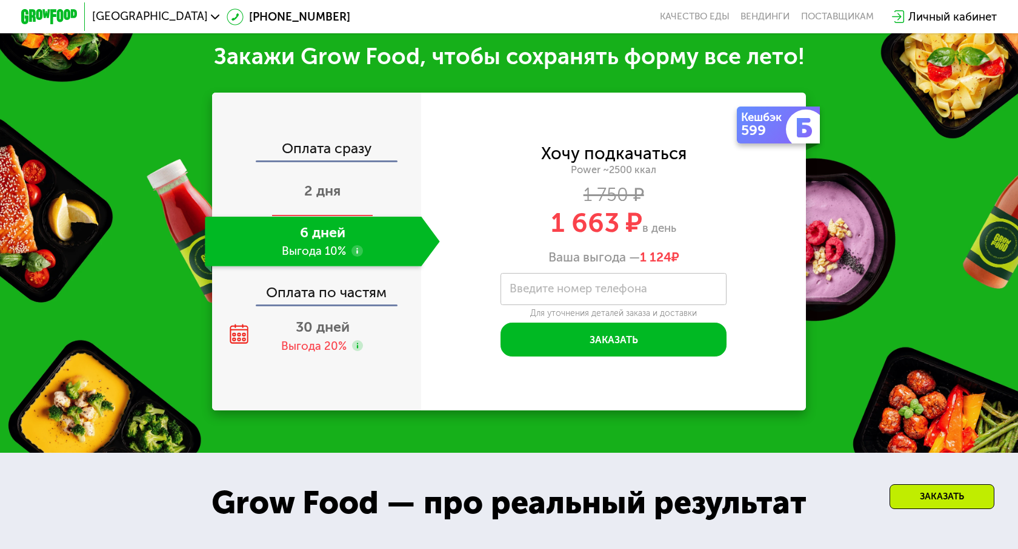
click at [326, 198] on span "2 дня" at bounding box center [322, 190] width 36 height 17
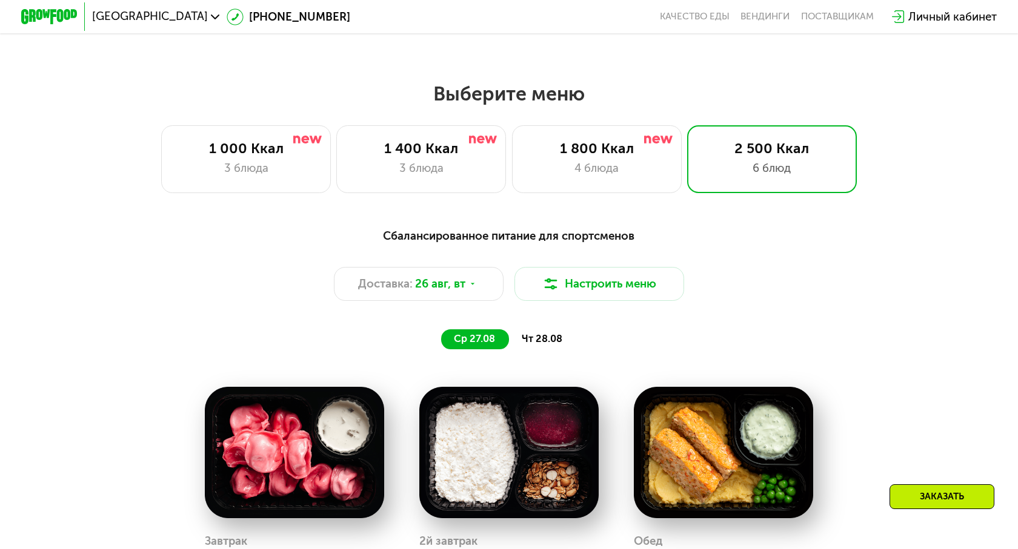
scroll to position [523, 0]
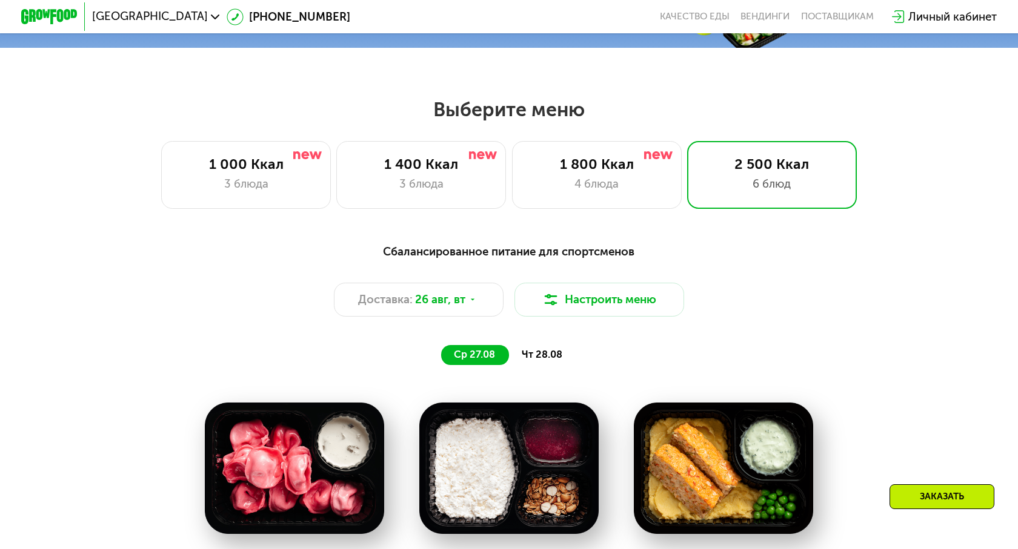
click at [552, 356] on span "чт 28.08" at bounding box center [542, 355] width 41 height 12
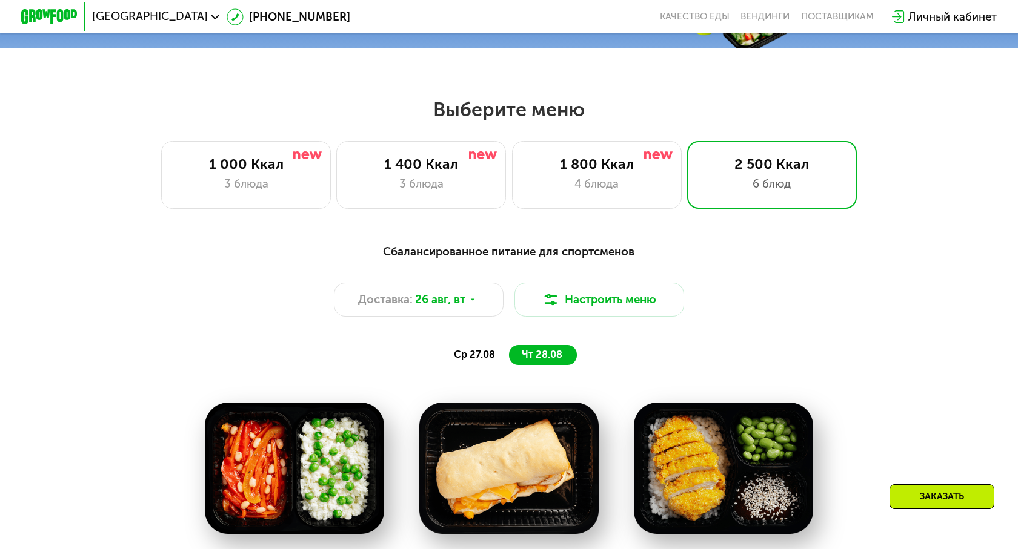
click at [509, 361] on div "ср 27.08" at bounding box center [542, 355] width 67 height 20
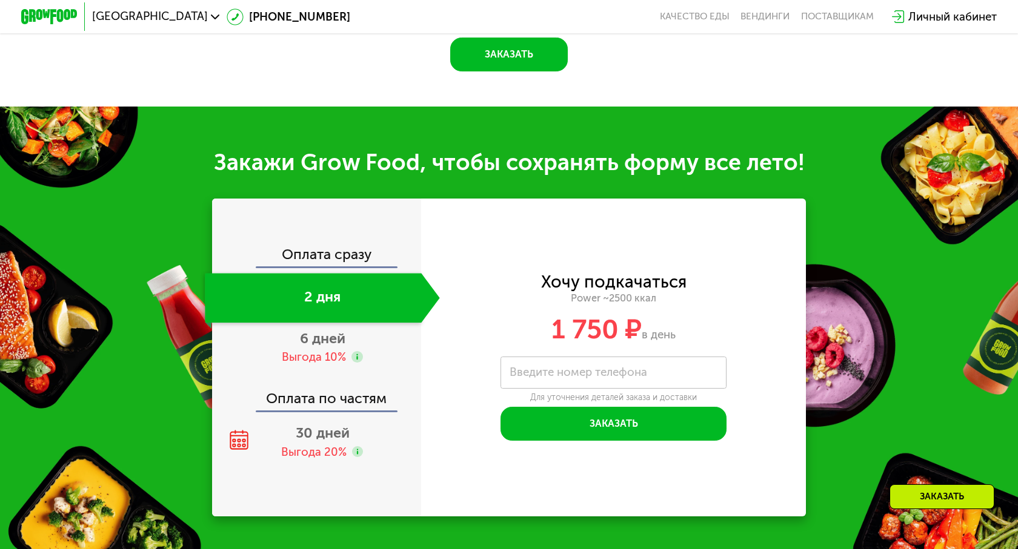
scroll to position [1642, 0]
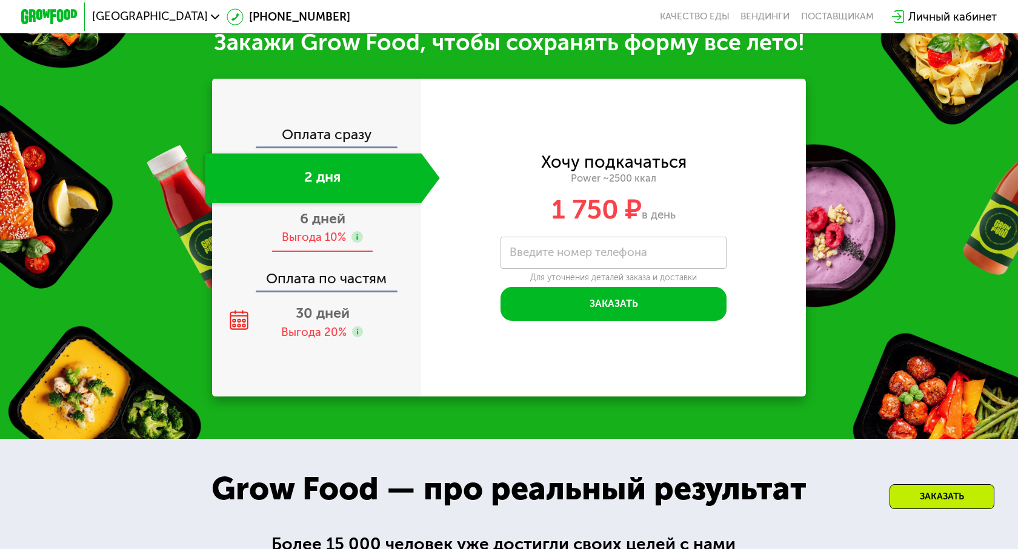
click at [371, 236] on div "6 дней Выгода 10%" at bounding box center [322, 228] width 234 height 50
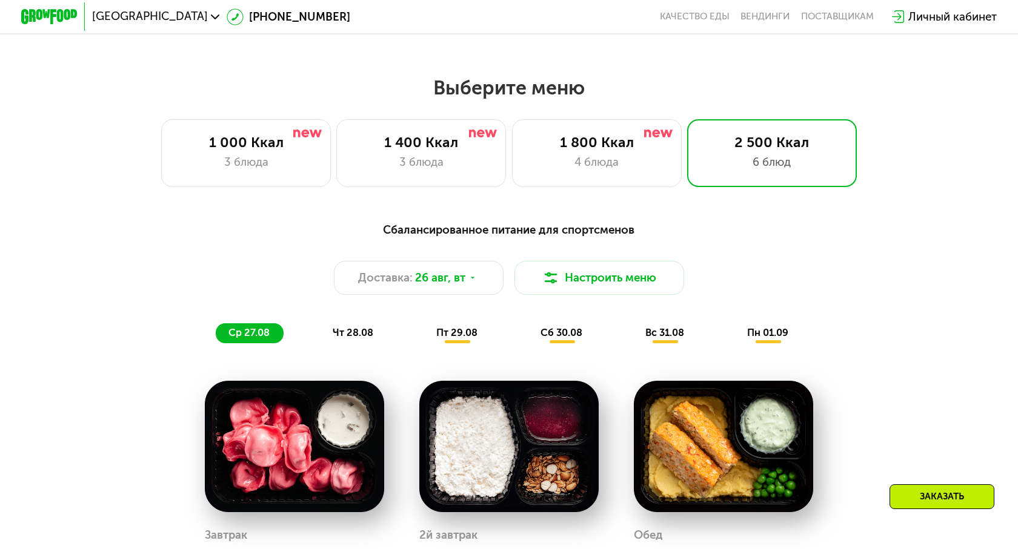
scroll to position [542, 0]
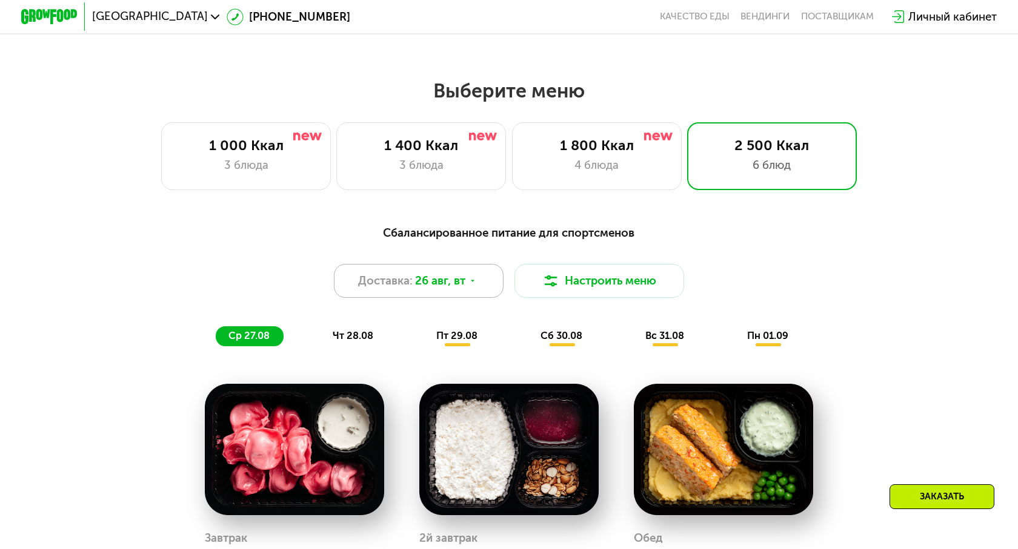
click at [470, 279] on icon at bounding box center [472, 281] width 8 height 8
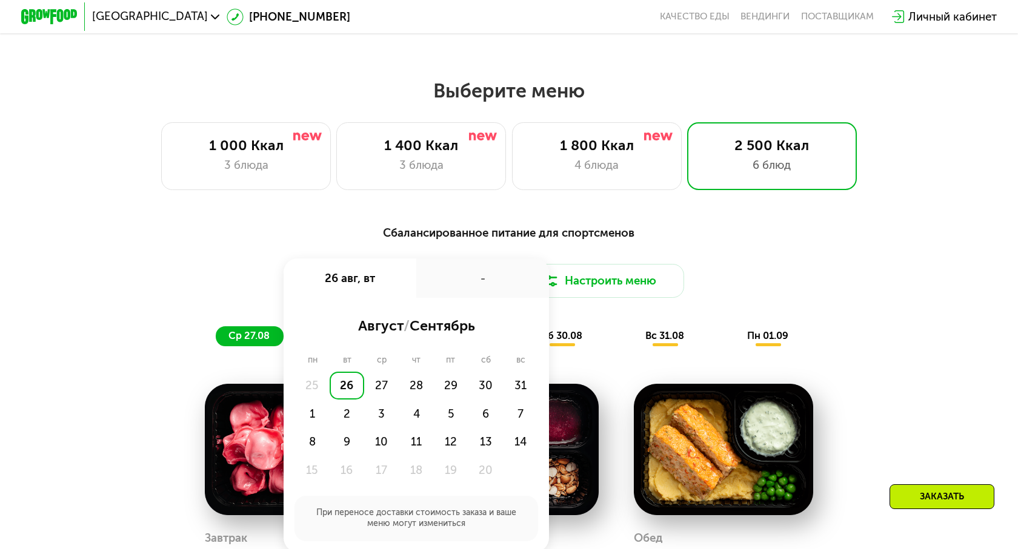
click at [308, 384] on div "25" at bounding box center [311, 386] width 35 height 28
click at [356, 384] on div "26" at bounding box center [347, 386] width 35 height 28
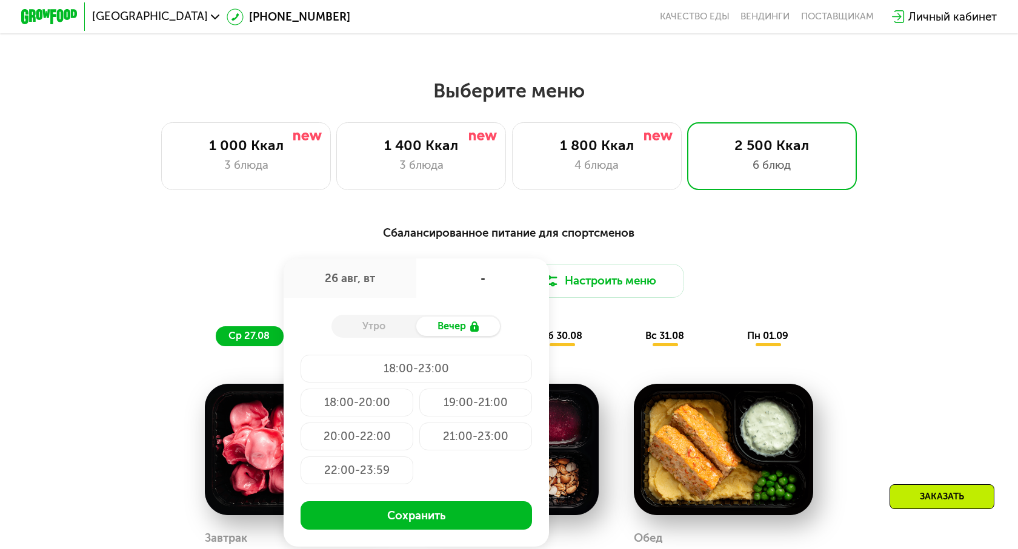
click at [365, 389] on div "18:00-23:00" at bounding box center [356, 403] width 113 height 28
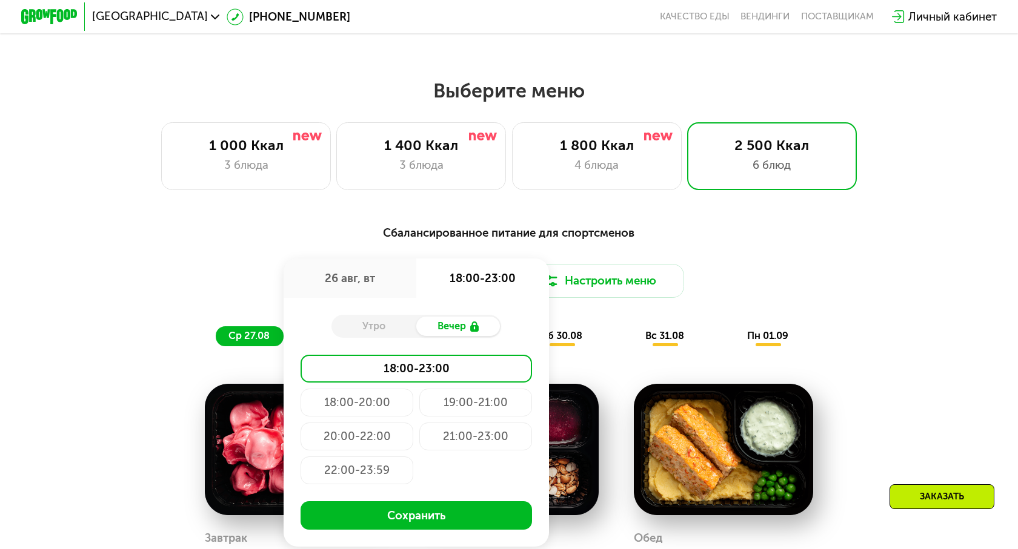
click at [468, 330] on div "Вечер" at bounding box center [458, 327] width 85 height 20
click at [399, 330] on div "Утро" at bounding box center [373, 327] width 85 height 20
click at [366, 280] on div "26 авг, вт" at bounding box center [350, 278] width 133 height 39
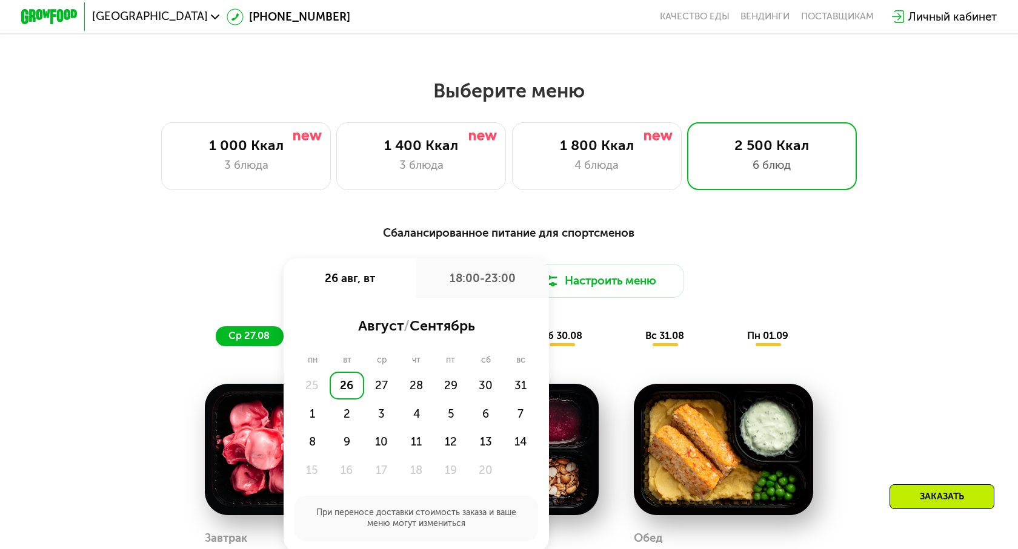
click at [316, 391] on div "25" at bounding box center [311, 386] width 35 height 28
click at [350, 389] on div "26" at bounding box center [347, 386] width 35 height 28
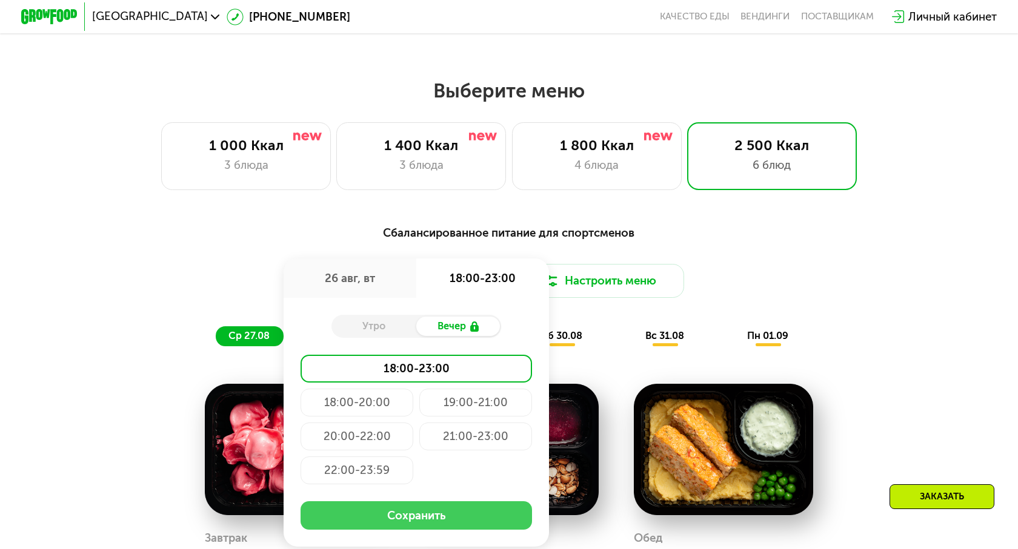
click at [420, 523] on button "Сохранить" at bounding box center [416, 516] width 232 height 28
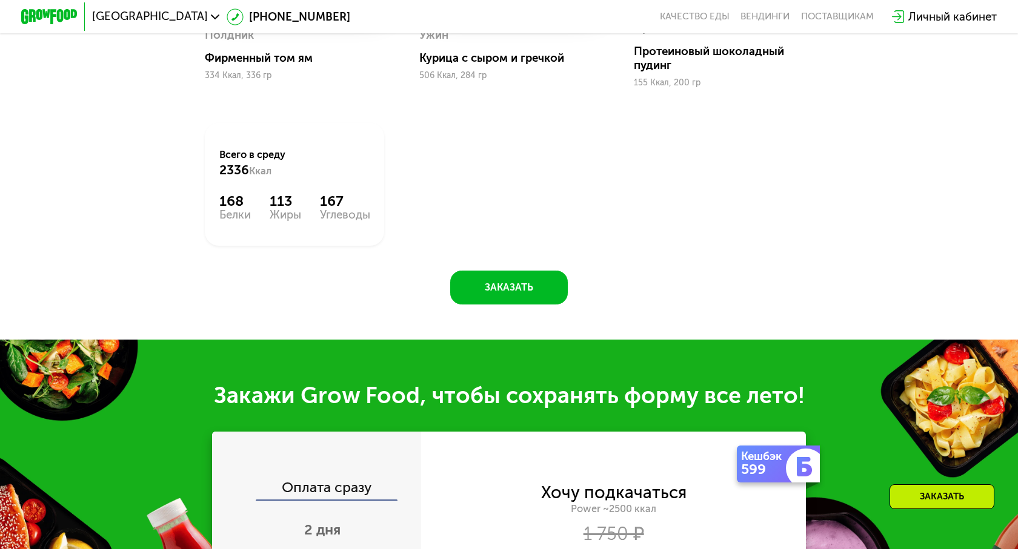
scroll to position [1492, 0]
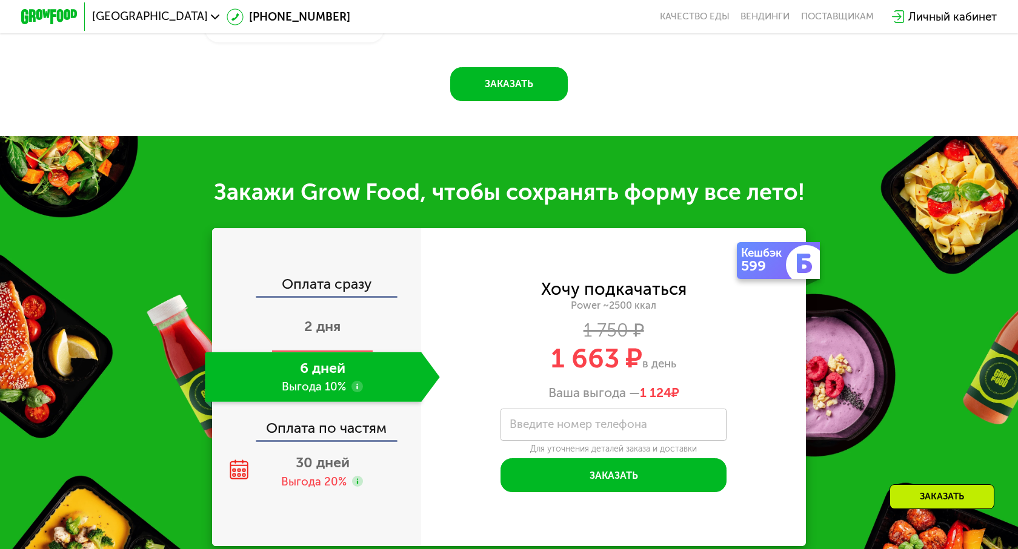
click at [357, 342] on div "2 дня" at bounding box center [322, 328] width 234 height 50
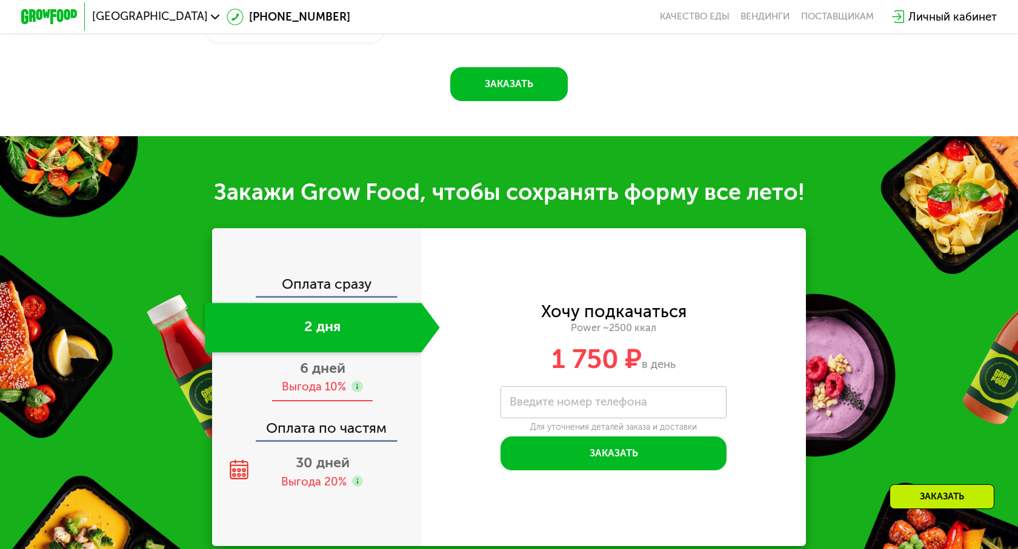
click at [357, 374] on div "6 дней Выгода 10%" at bounding box center [322, 378] width 234 height 50
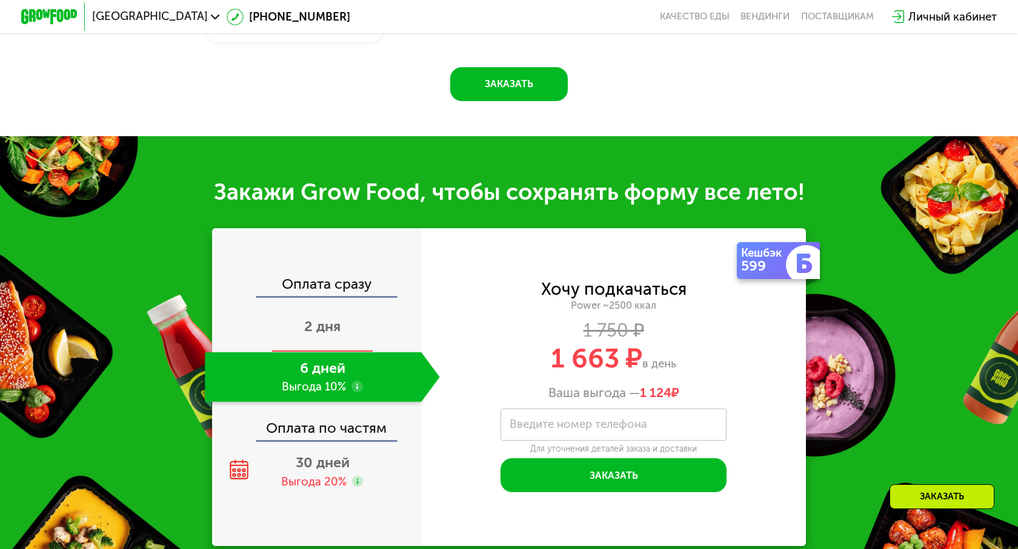
click at [356, 340] on div "2 дня" at bounding box center [322, 328] width 234 height 50
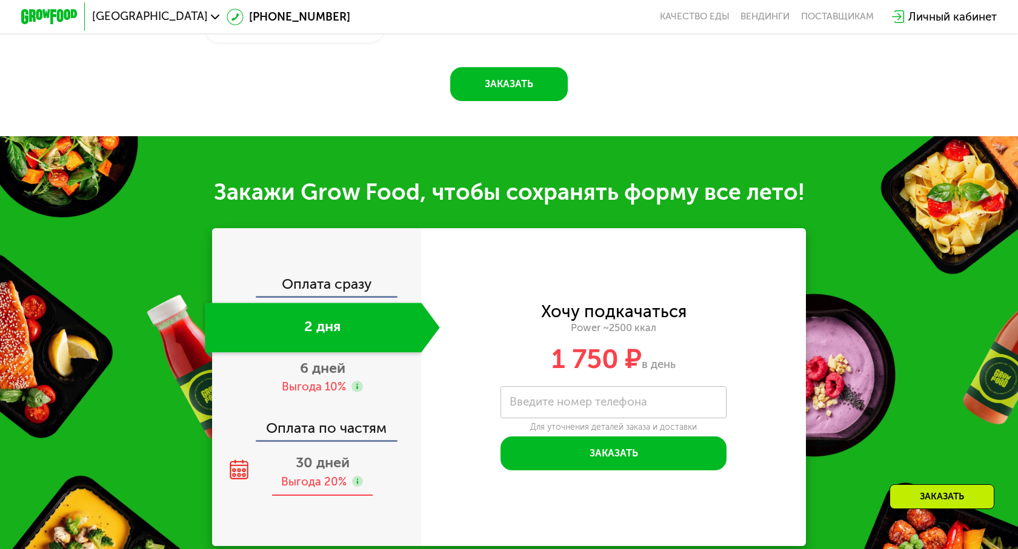
click at [349, 475] on div "Выгода 20%" at bounding box center [322, 482] width 82 height 16
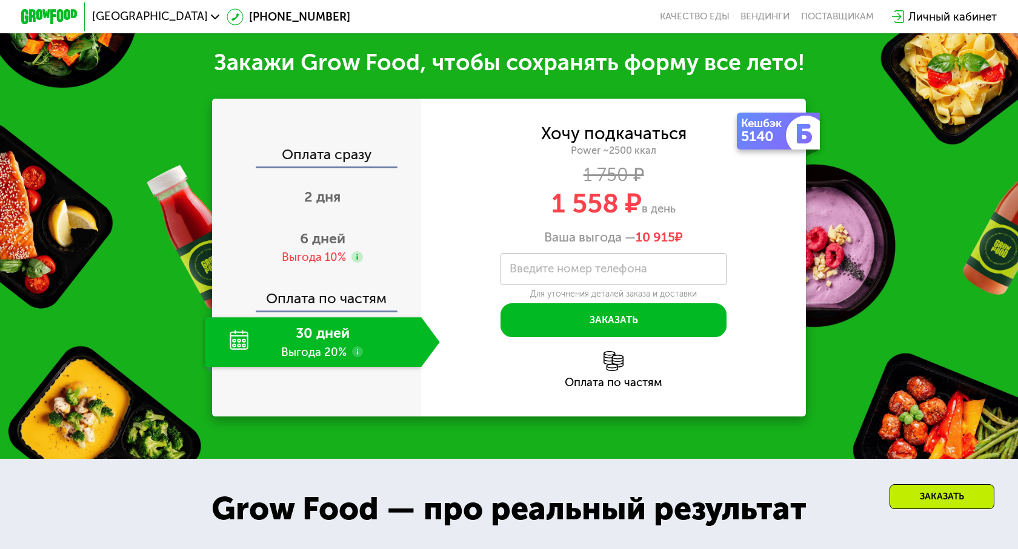
scroll to position [1613, 0]
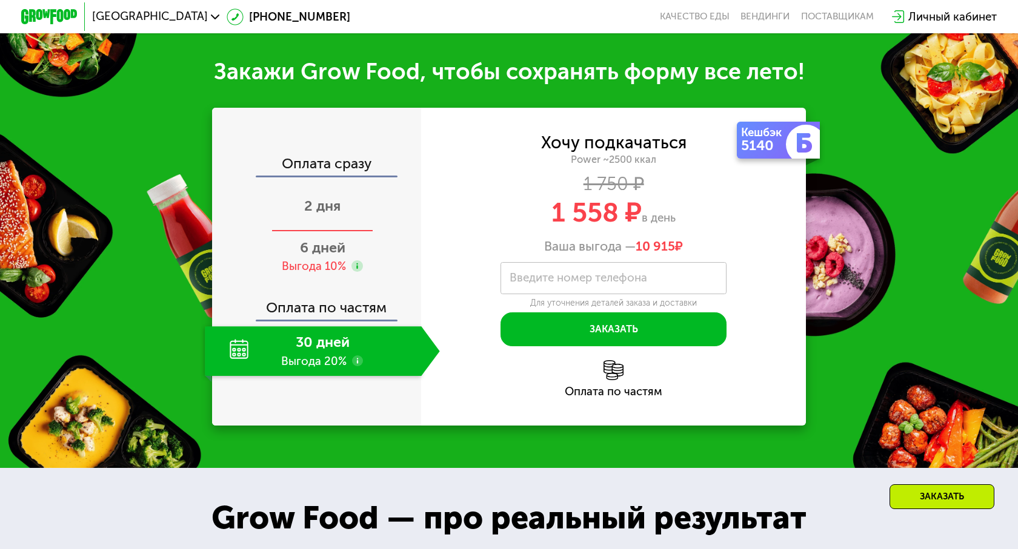
click at [313, 216] on div "2 дня" at bounding box center [322, 207] width 234 height 50
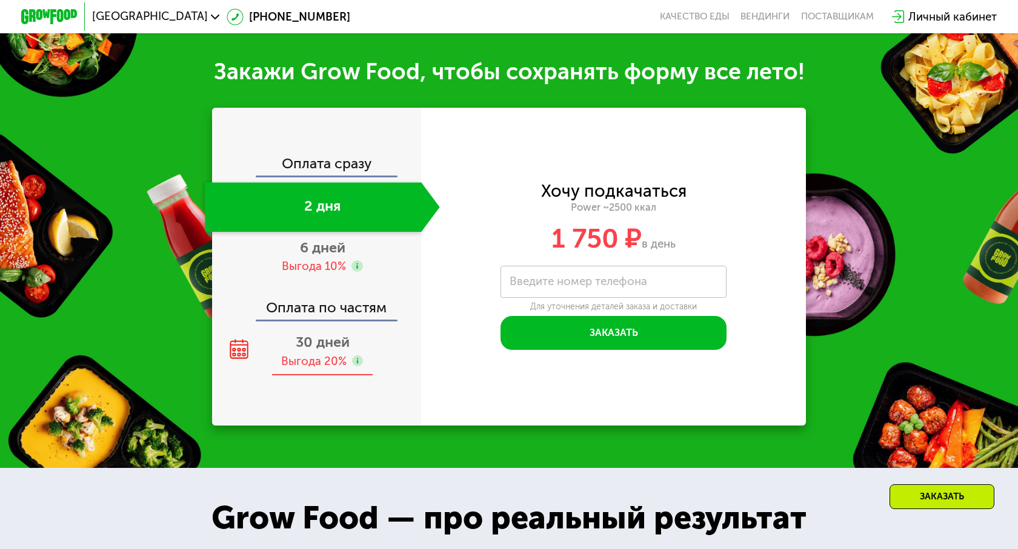
click at [308, 346] on span "30 дней" at bounding box center [323, 342] width 54 height 17
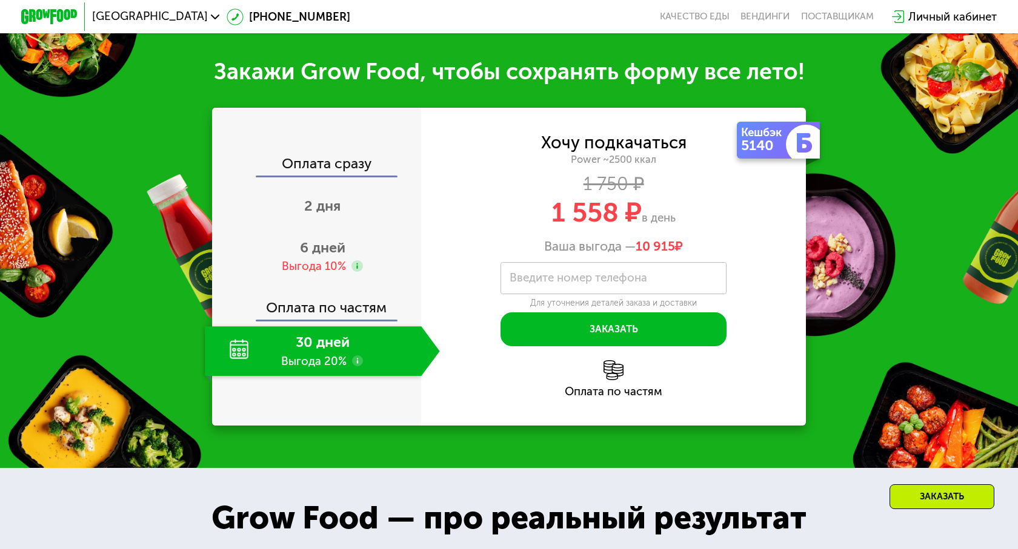
click at [354, 363] on use at bounding box center [358, 362] width 12 height 12
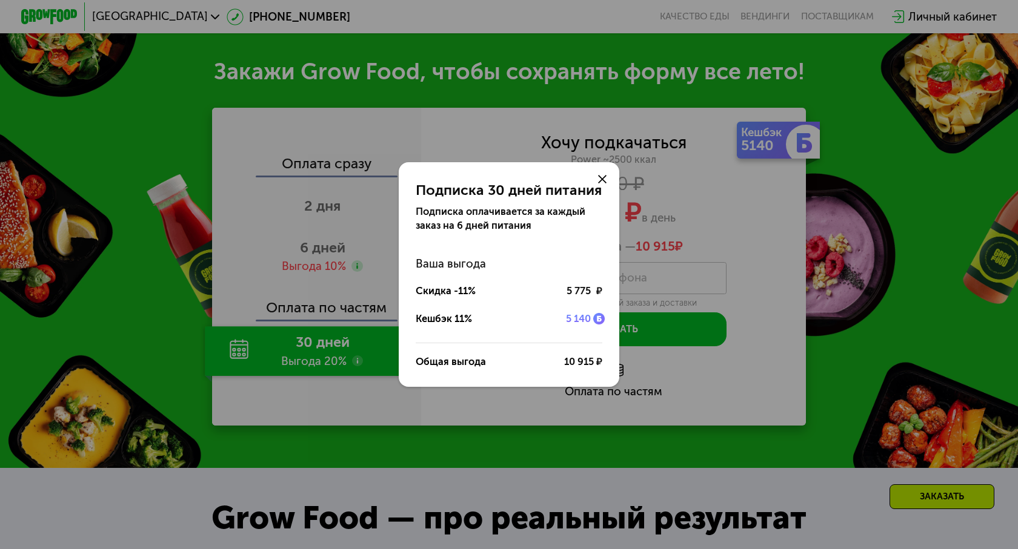
click at [603, 182] on icon at bounding box center [602, 179] width 8 height 8
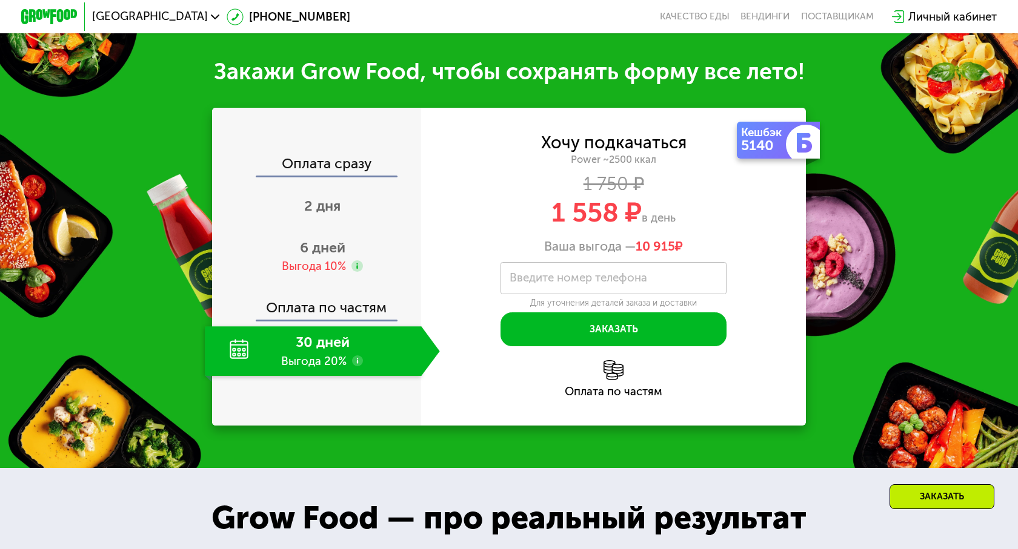
click at [329, 200] on span "2 дня" at bounding box center [322, 205] width 36 height 17
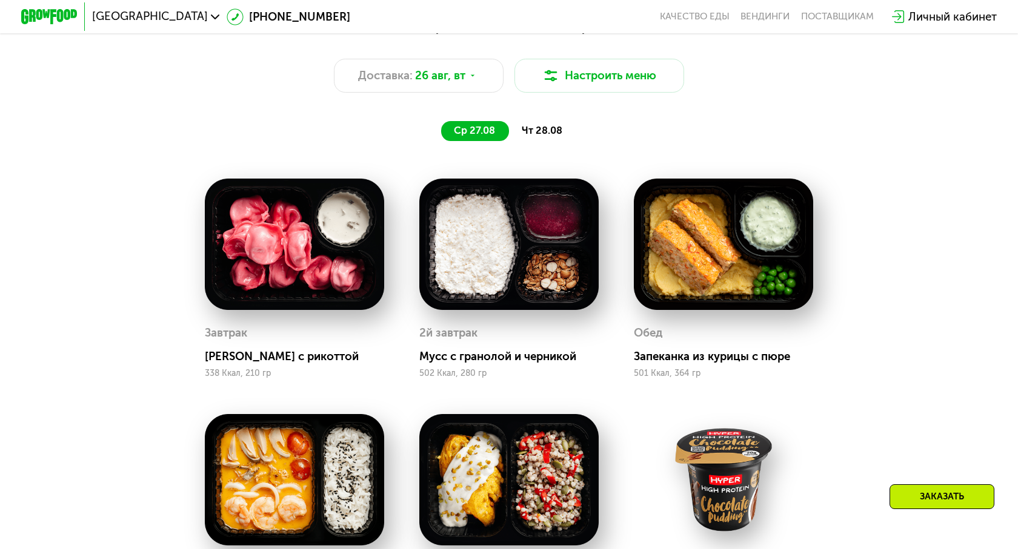
scroll to position [705, 0]
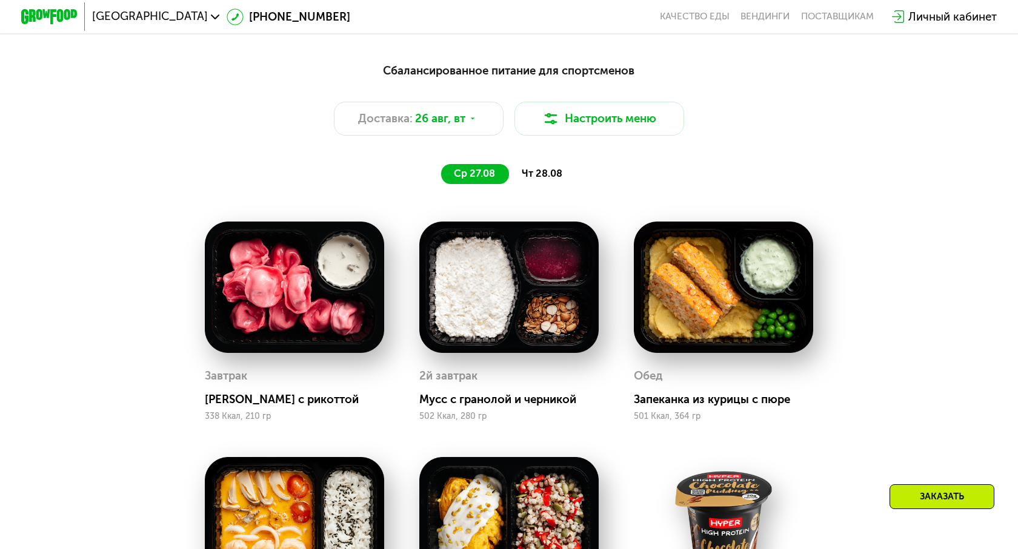
click at [552, 187] on div "Сбалансированное питание для спортсменов Доставка: 26 авг, вт Настроить меню ср…" at bounding box center [509, 122] width 854 height 139
click at [546, 177] on span "чт 28.08" at bounding box center [542, 174] width 41 height 12
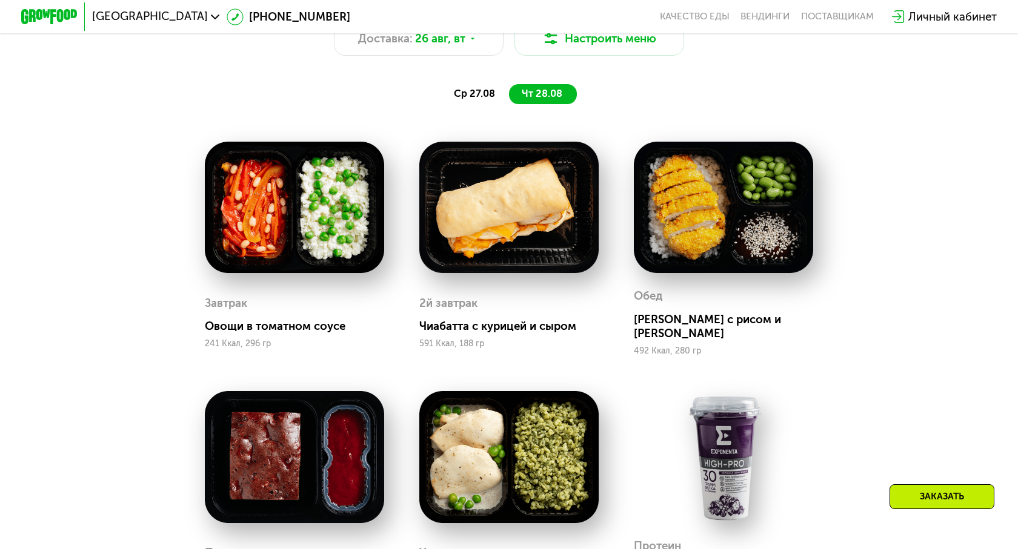
scroll to position [771, 0]
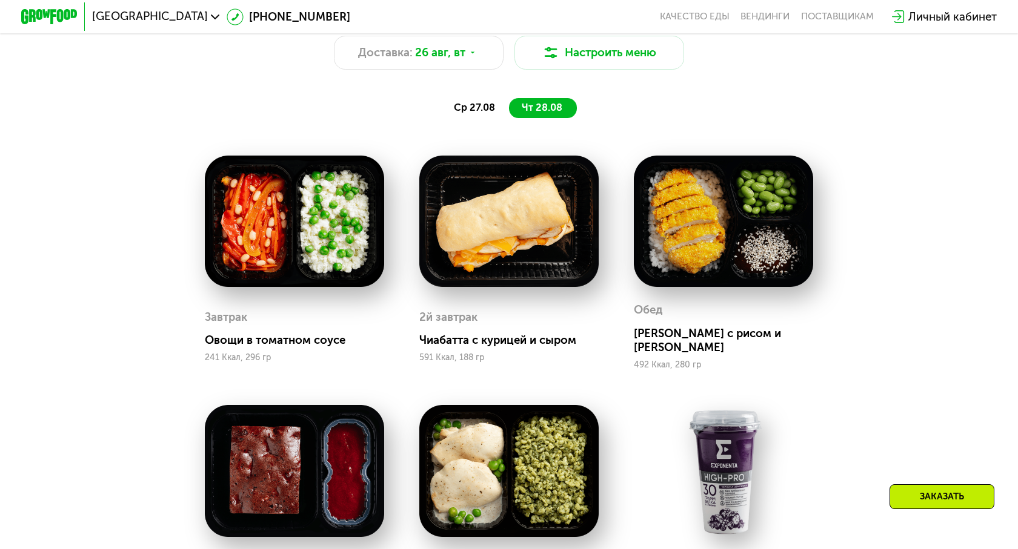
click at [474, 108] on span "ср 27.08" at bounding box center [474, 108] width 41 height 12
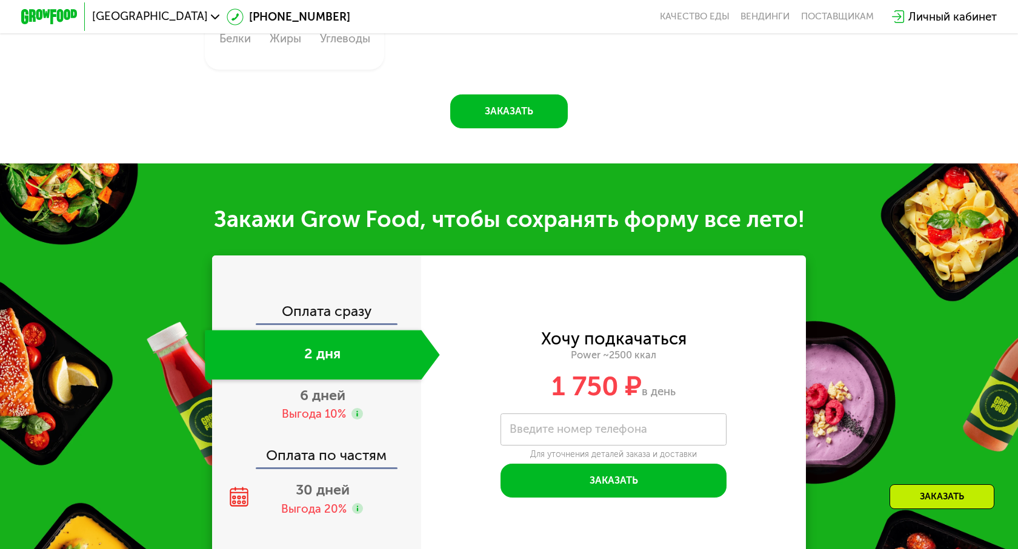
scroll to position [1482, 0]
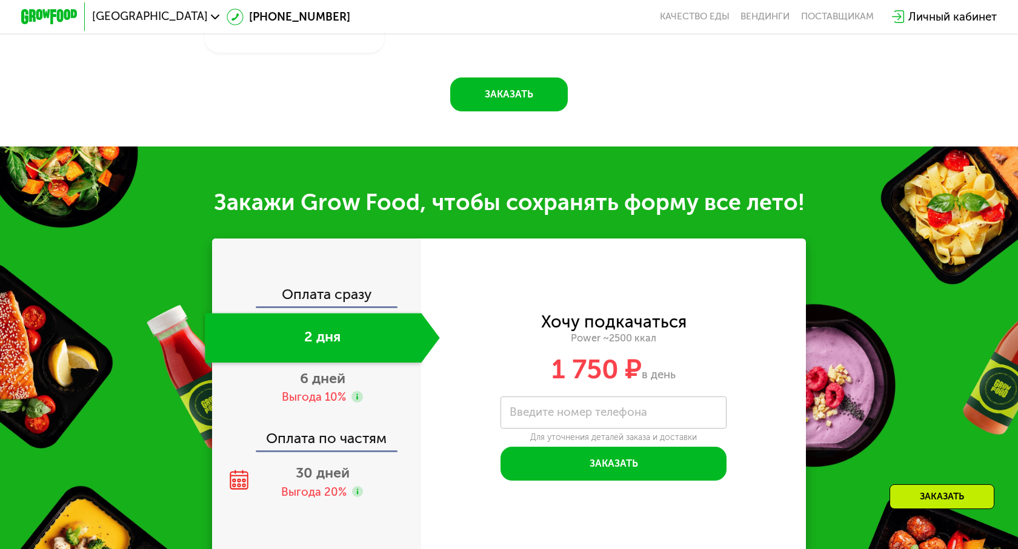
click at [584, 409] on label "Введите номер телефона" at bounding box center [578, 413] width 138 height 8
click at [584, 408] on input "Введите номер телефона" at bounding box center [613, 413] width 226 height 32
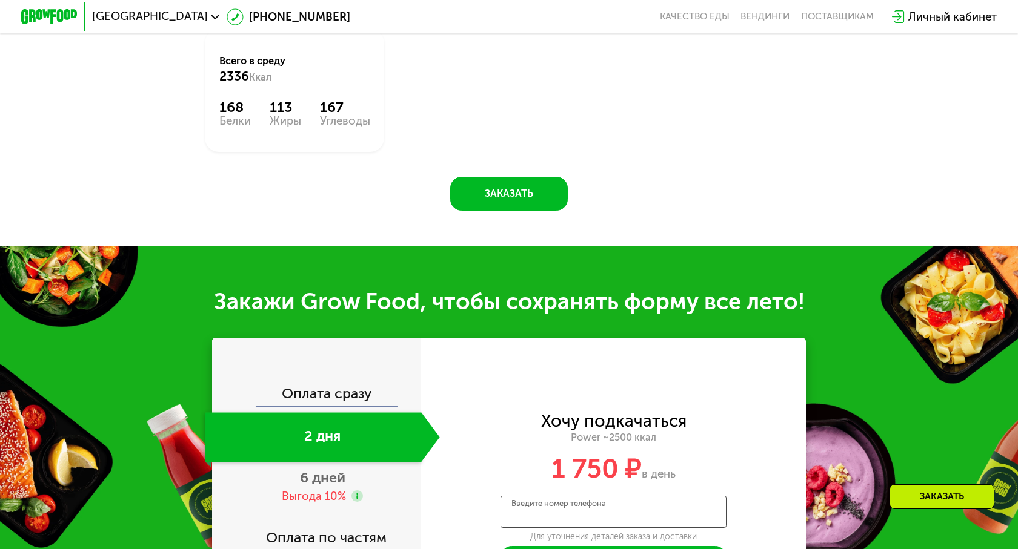
scroll to position [1531, 0]
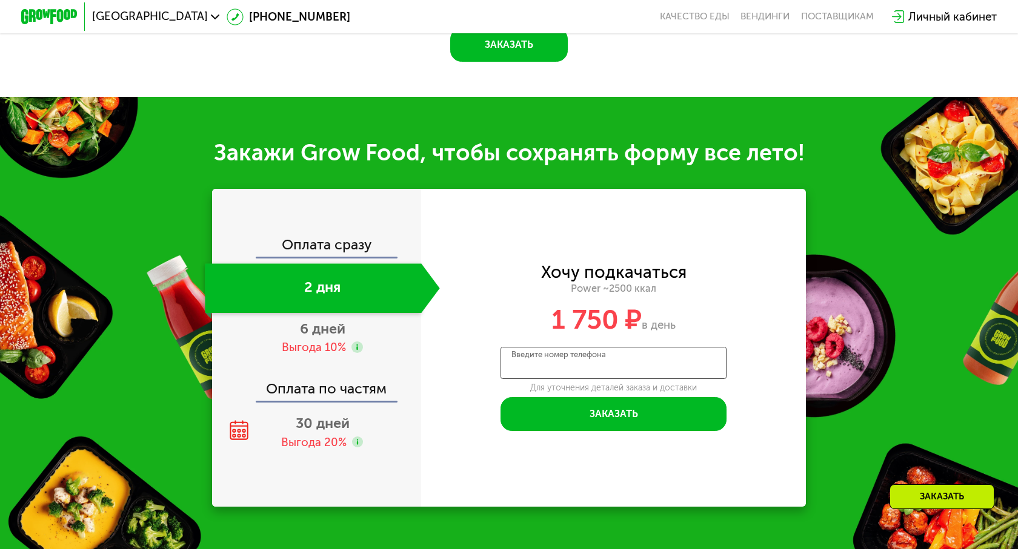
click at [554, 360] on input "Введите номер телефона" at bounding box center [613, 363] width 226 height 32
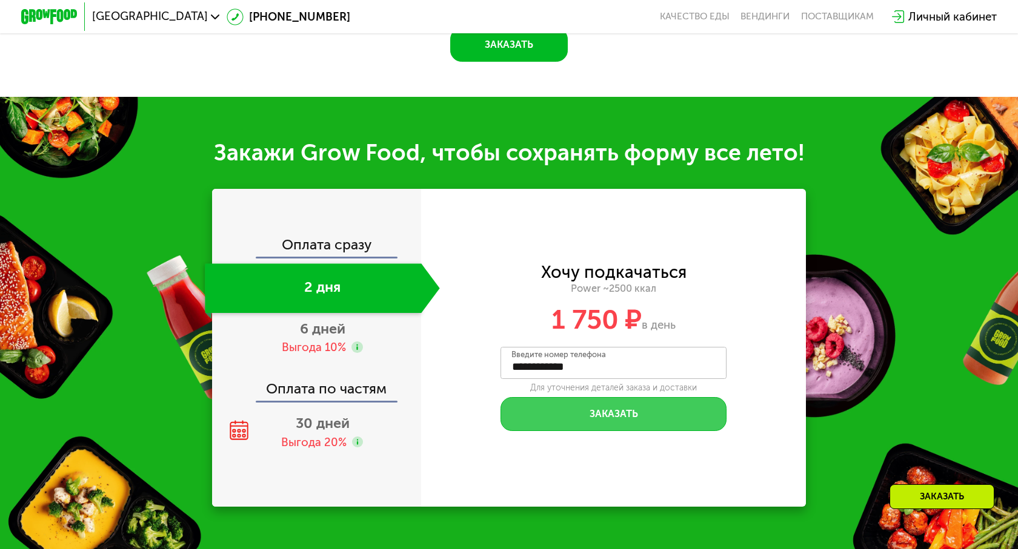
click at [579, 417] on button "Заказать" at bounding box center [613, 414] width 226 height 34
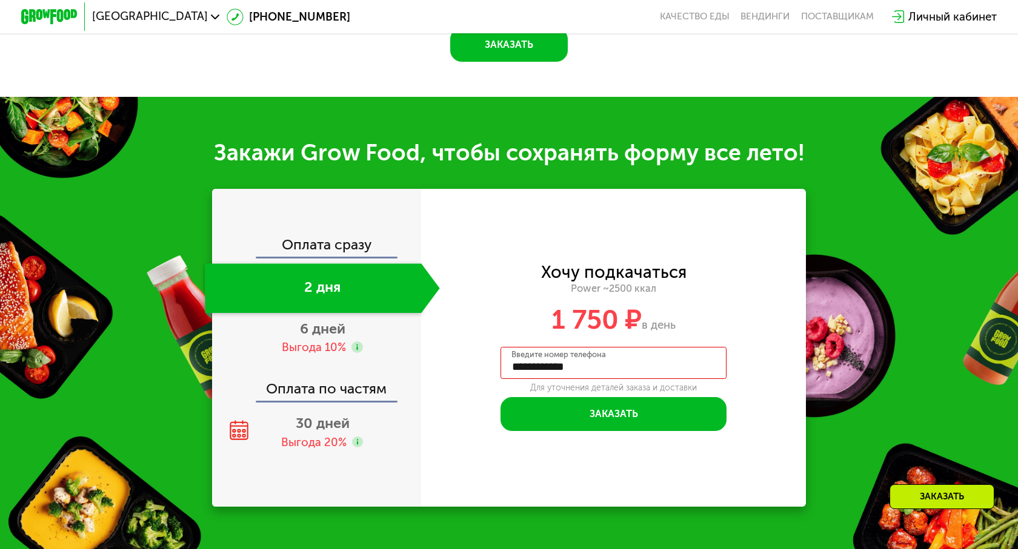
drag, startPoint x: 614, startPoint y: 366, endPoint x: 454, endPoint y: 363, distance: 160.0
click at [455, 363] on div "**********" at bounding box center [613, 348] width 385 height 167
type input "**********"
click at [466, 405] on div "**********" at bounding box center [613, 348] width 385 height 167
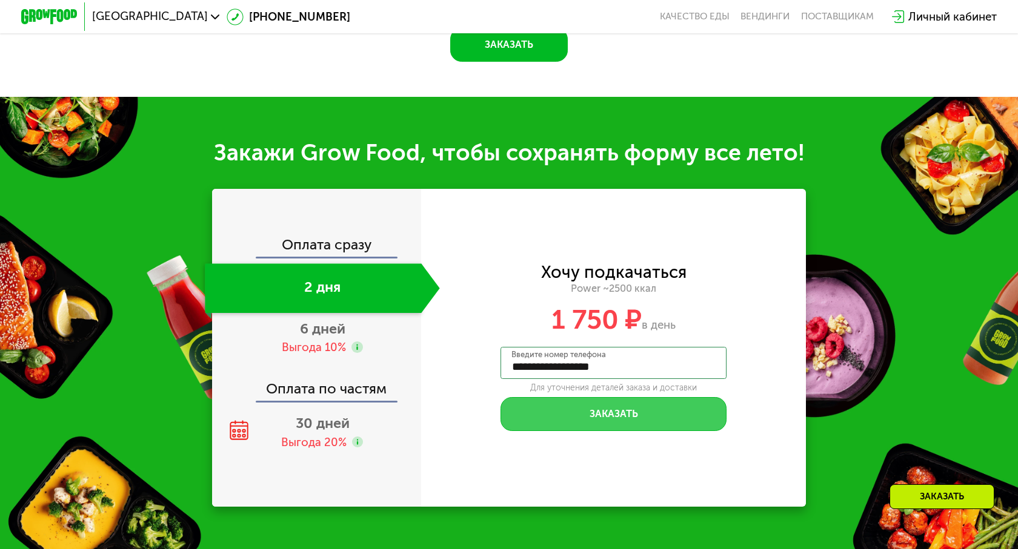
click at [579, 413] on button "Заказать" at bounding box center [613, 414] width 226 height 34
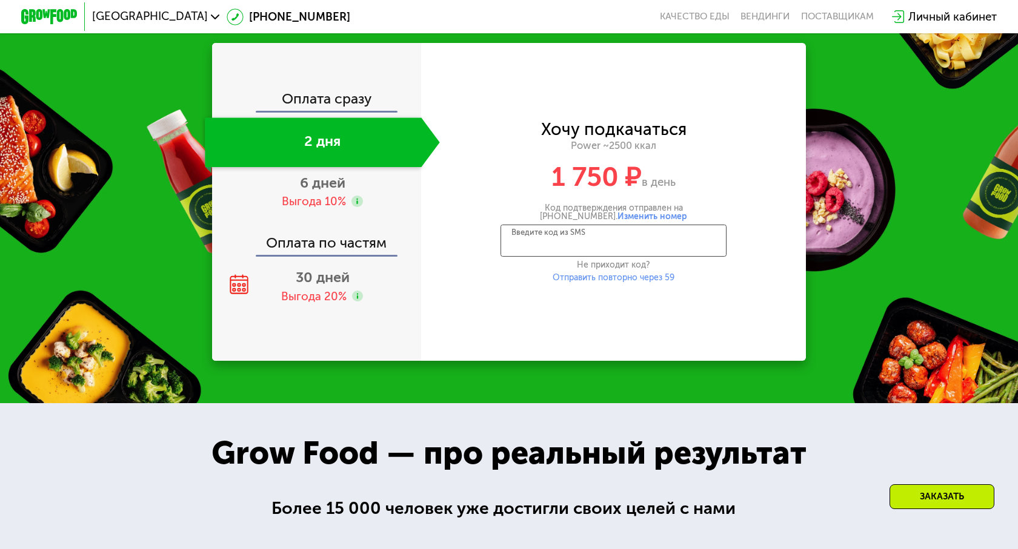
scroll to position [1564, 0]
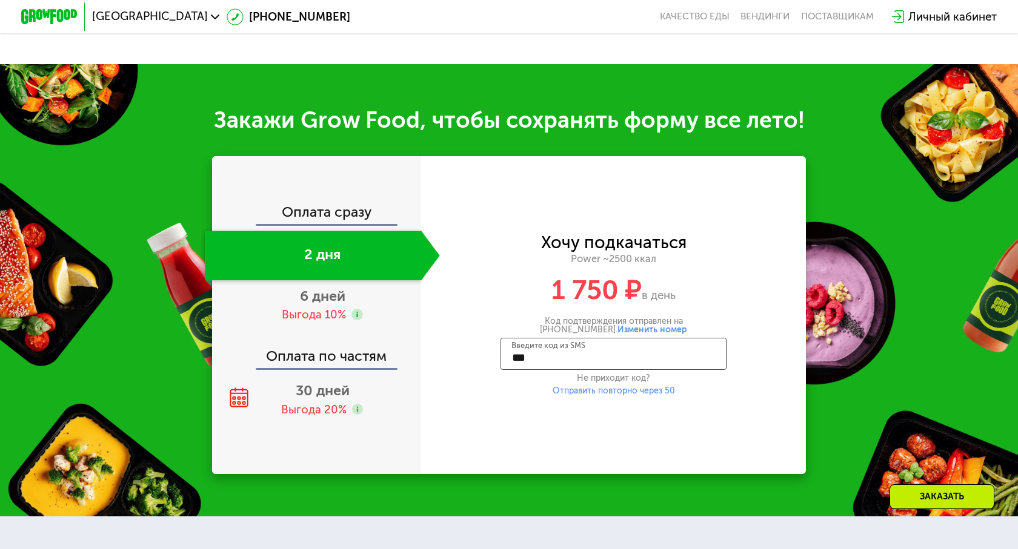
type input "****"
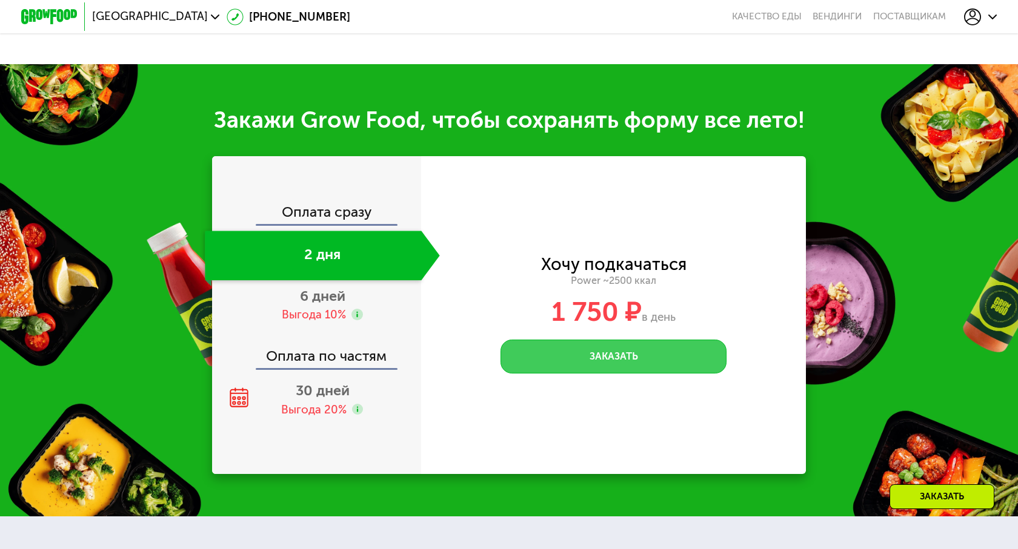
click at [647, 357] on button "Заказать" at bounding box center [613, 357] width 226 height 34
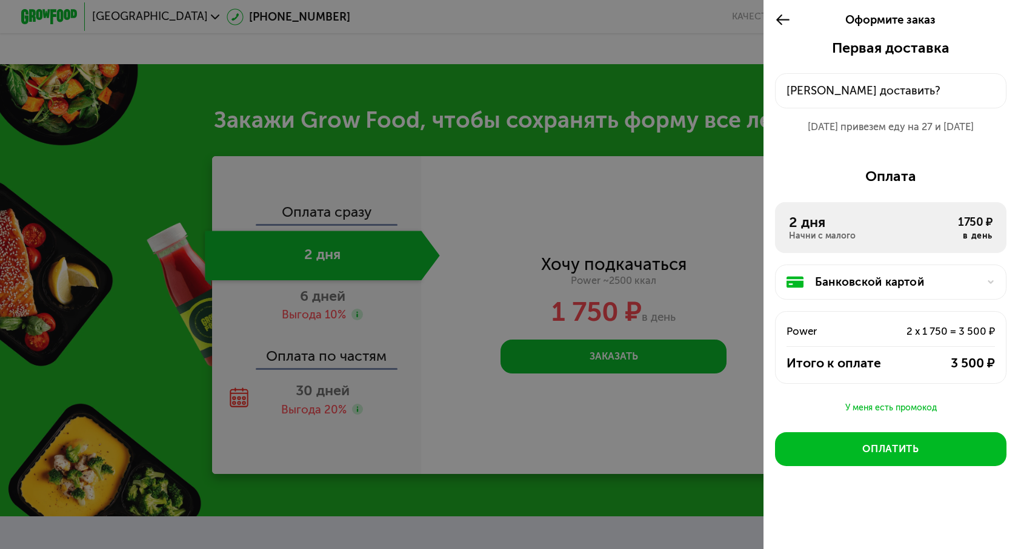
click at [560, 86] on div at bounding box center [509, 274] width 1018 height 549
click at [655, 76] on div at bounding box center [509, 274] width 1018 height 549
click at [778, 12] on icon at bounding box center [783, 20] width 16 height 17
click at [775, 24] on icon at bounding box center [783, 20] width 16 height 17
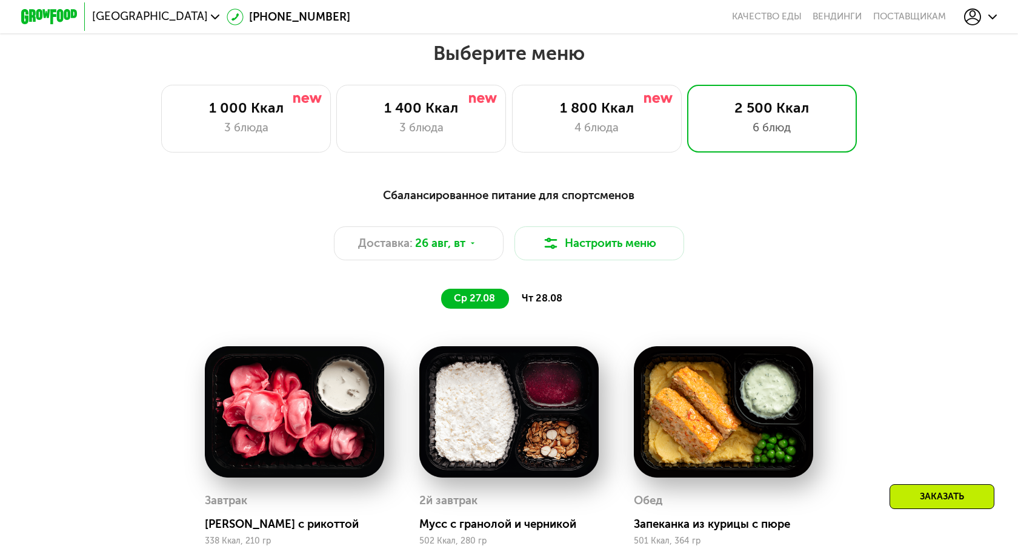
scroll to position [574, 0]
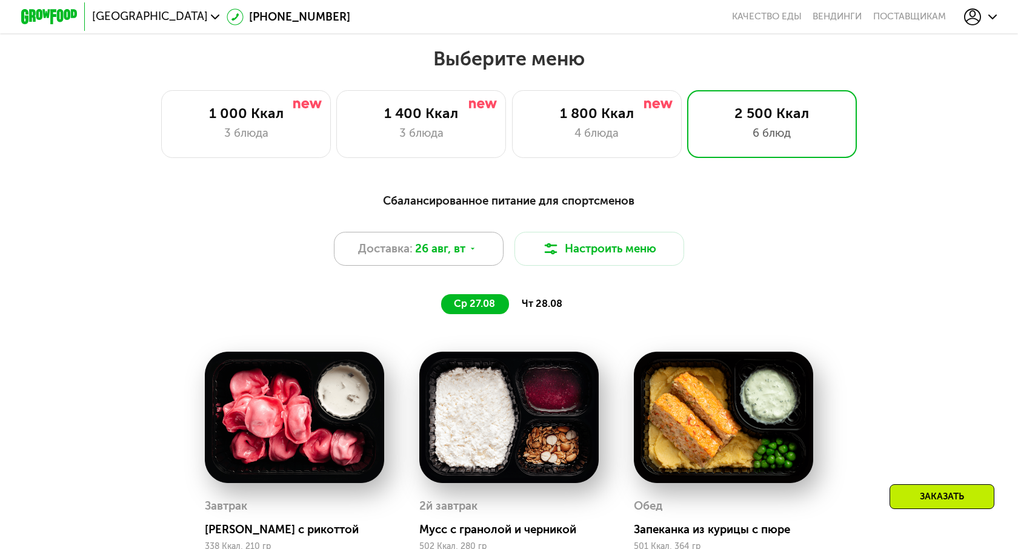
click at [456, 259] on div "Доставка: 26 авг, вт" at bounding box center [419, 249] width 170 height 34
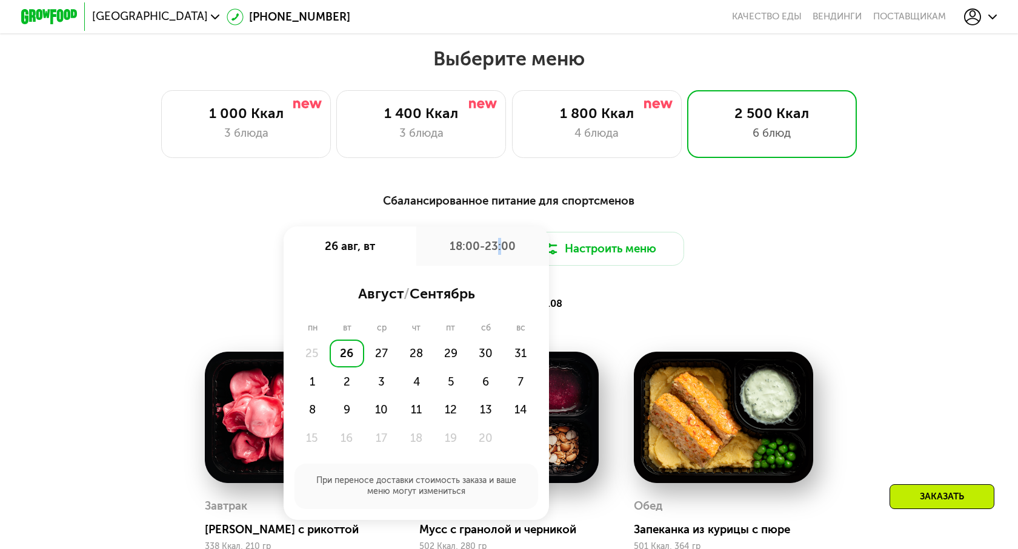
click at [499, 244] on div "18:00-23:00" at bounding box center [482, 246] width 133 height 39
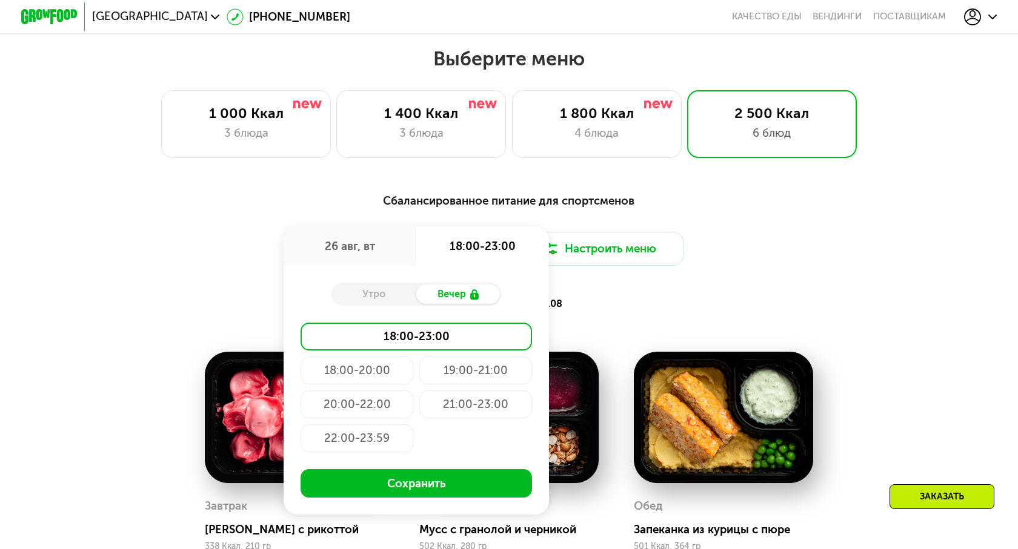
click at [419, 370] on div "18:00-20:00" at bounding box center [475, 371] width 113 height 28
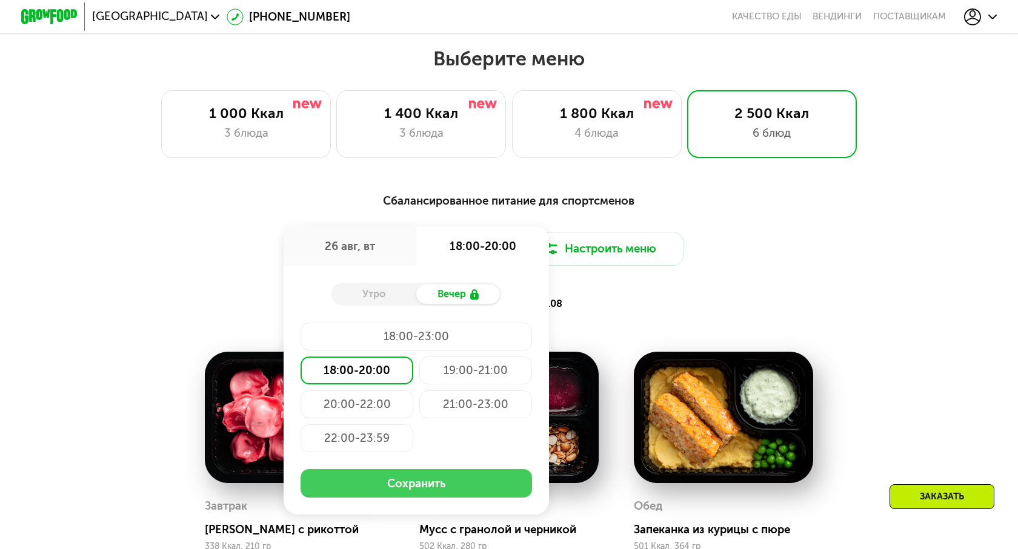
click at [483, 488] on button "Сохранить" at bounding box center [416, 483] width 232 height 28
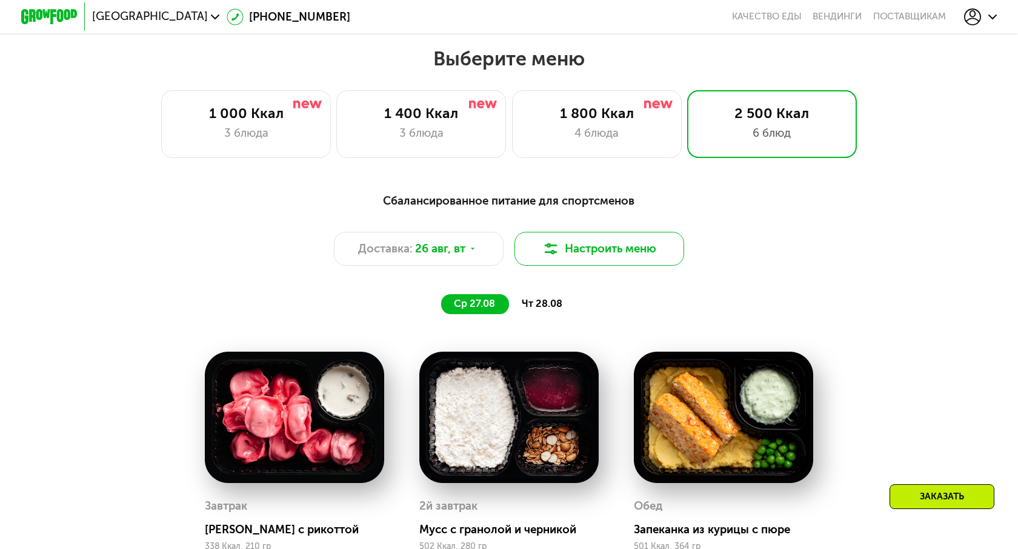
click at [566, 258] on button "Настроить меню" at bounding box center [599, 249] width 170 height 34
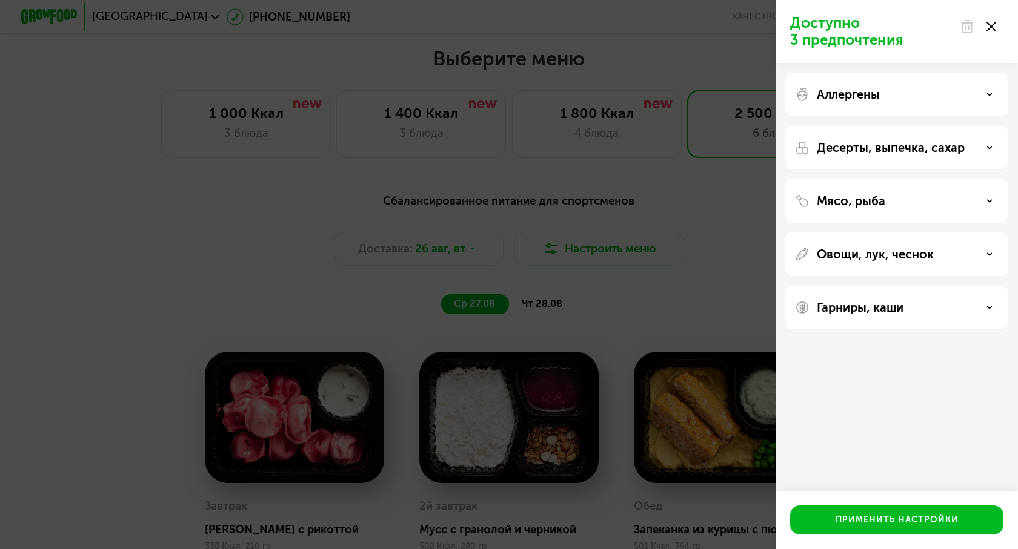
click at [904, 310] on div "Гарниры, каши" at bounding box center [897, 307] width 204 height 15
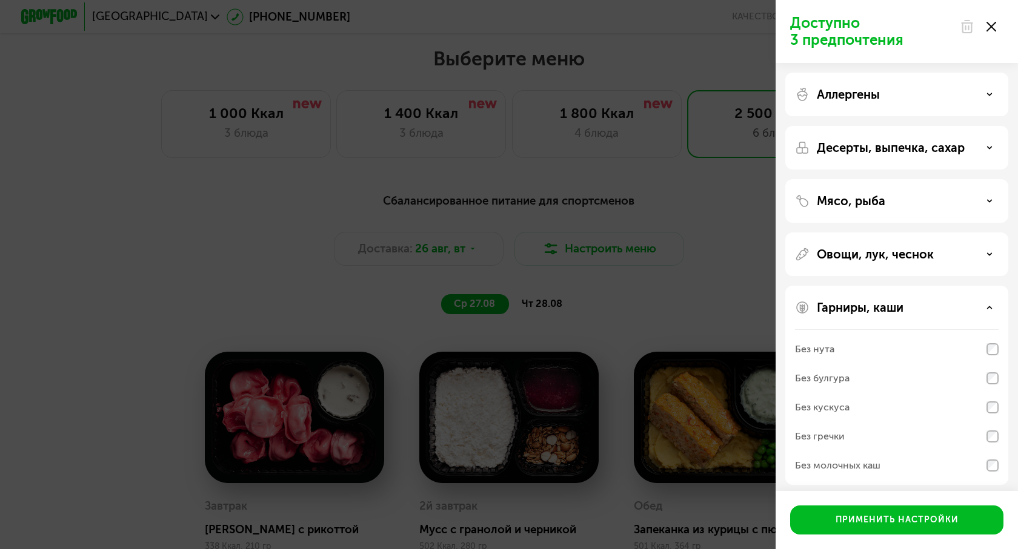
scroll to position [6, 0]
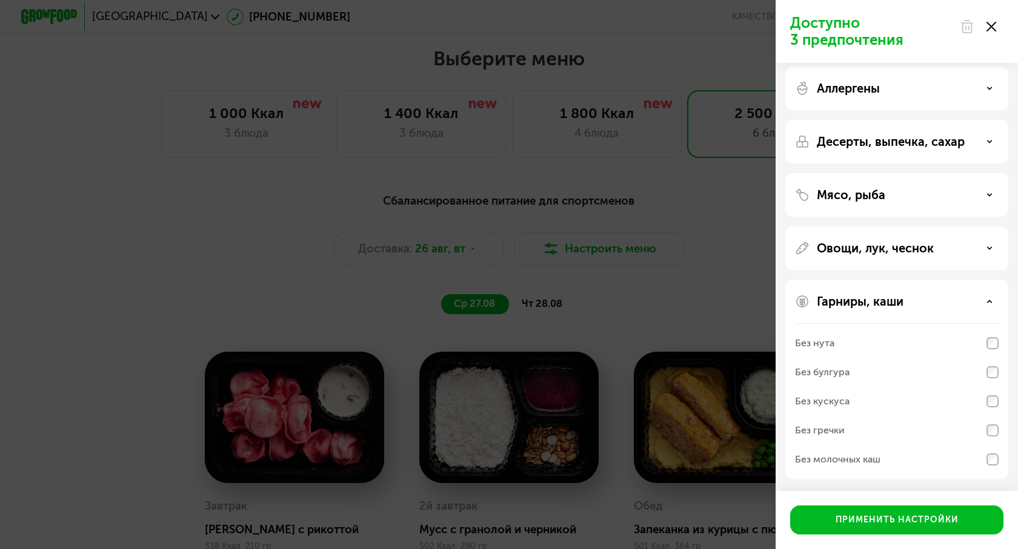
click at [896, 302] on p "Гарниры, каши" at bounding box center [860, 301] width 87 height 15
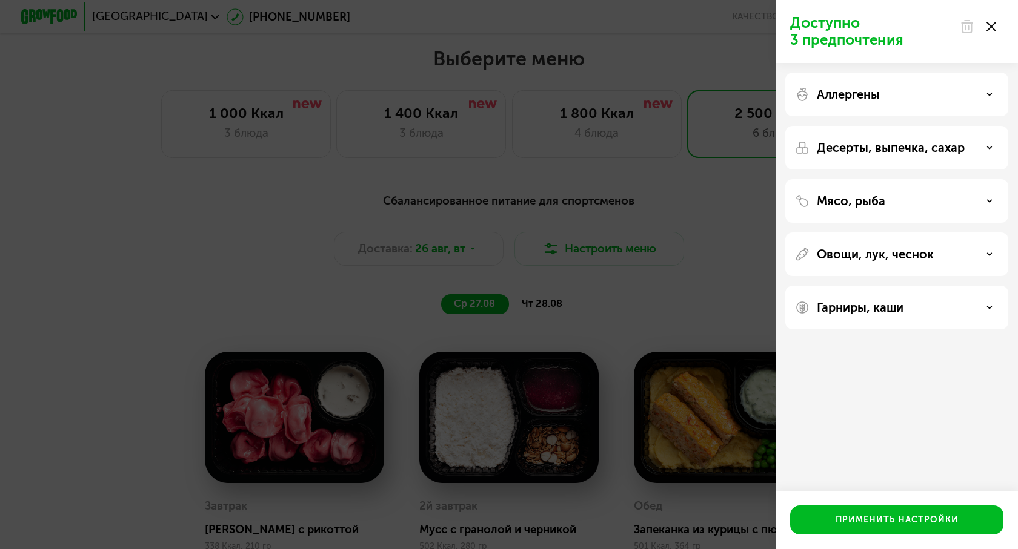
click at [883, 286] on div "Овощи, лук, чеснок" at bounding box center [896, 308] width 223 height 44
click at [881, 254] on p "Овощи, лук, чеснок" at bounding box center [875, 254] width 117 height 15
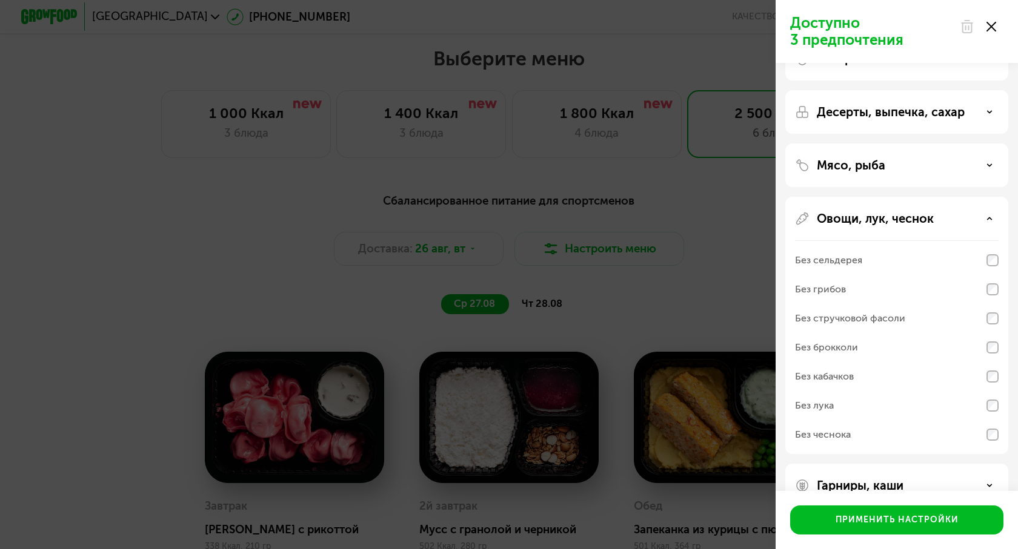
scroll to position [26, 0]
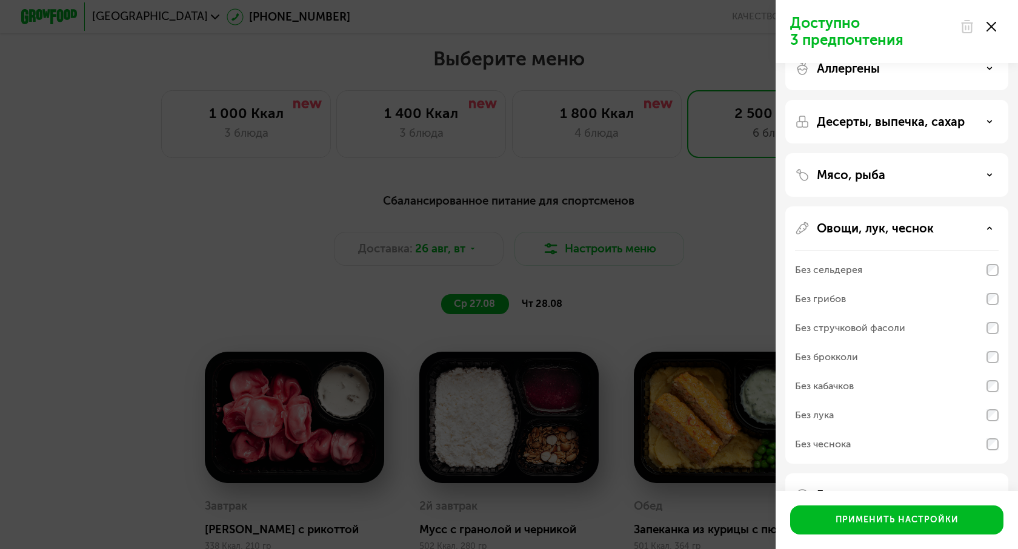
click at [874, 230] on p "Овощи, лук, чеснок" at bounding box center [875, 228] width 117 height 15
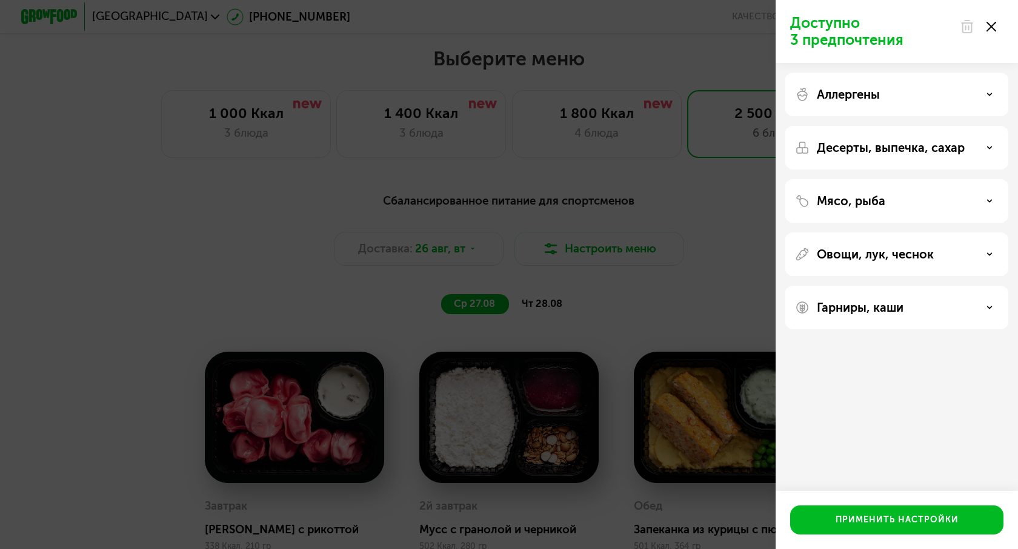
scroll to position [0, 0]
click at [718, 290] on div "Доступно 3 предпочтения Аллергены Десерты, выпечка, сахар Мясо, рыба Овощи, лук…" at bounding box center [509, 274] width 1018 height 549
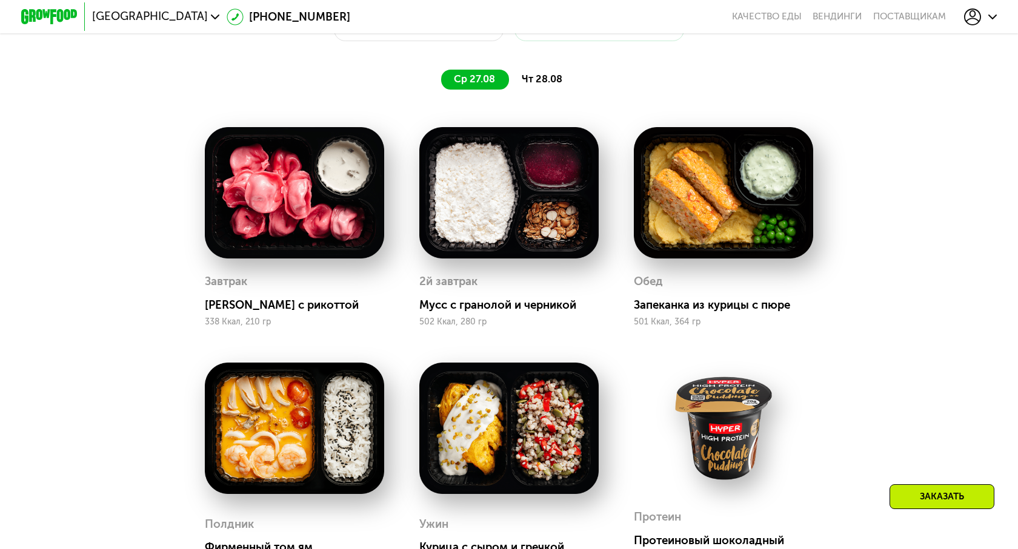
scroll to position [777, 0]
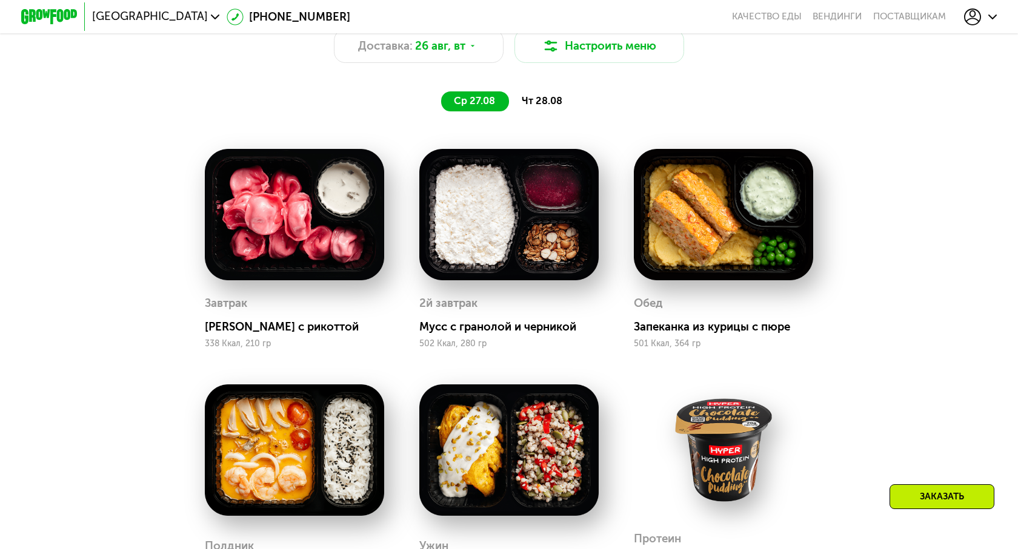
click at [552, 107] on div "чт 28.08" at bounding box center [542, 101] width 67 height 20
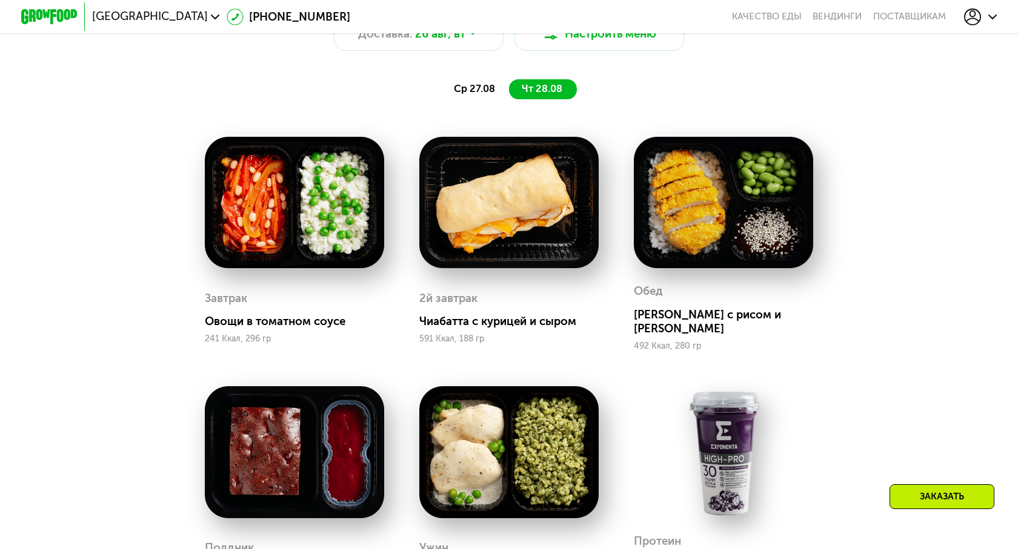
scroll to position [777, 0]
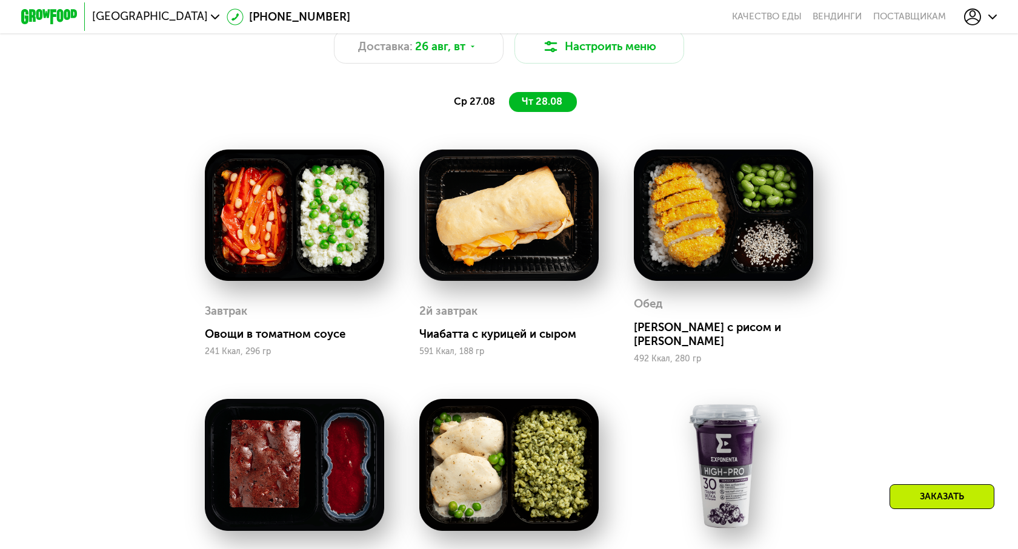
click at [468, 106] on span "ср 27.08" at bounding box center [474, 102] width 41 height 12
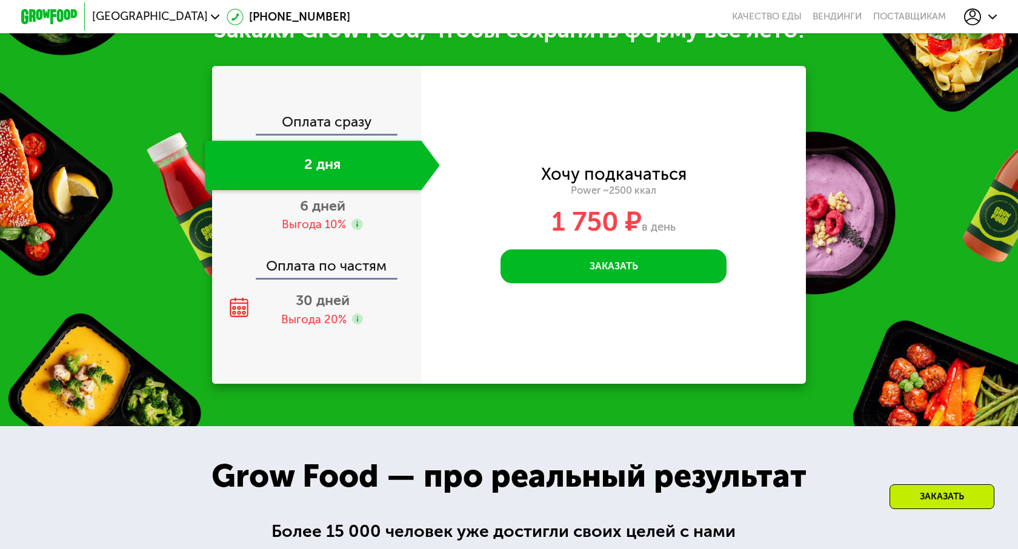
scroll to position [1645, 0]
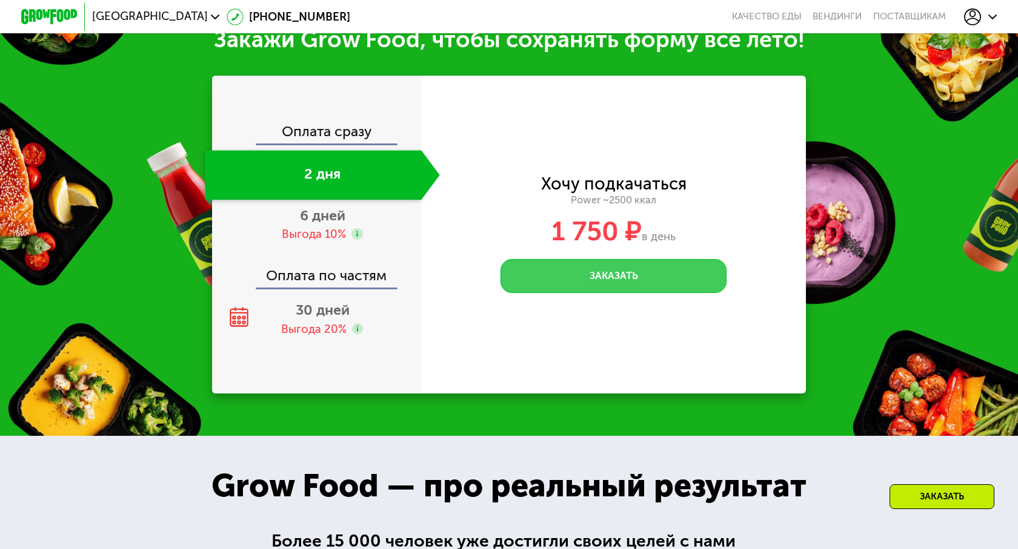
click at [590, 277] on button "Заказать" at bounding box center [613, 276] width 226 height 34
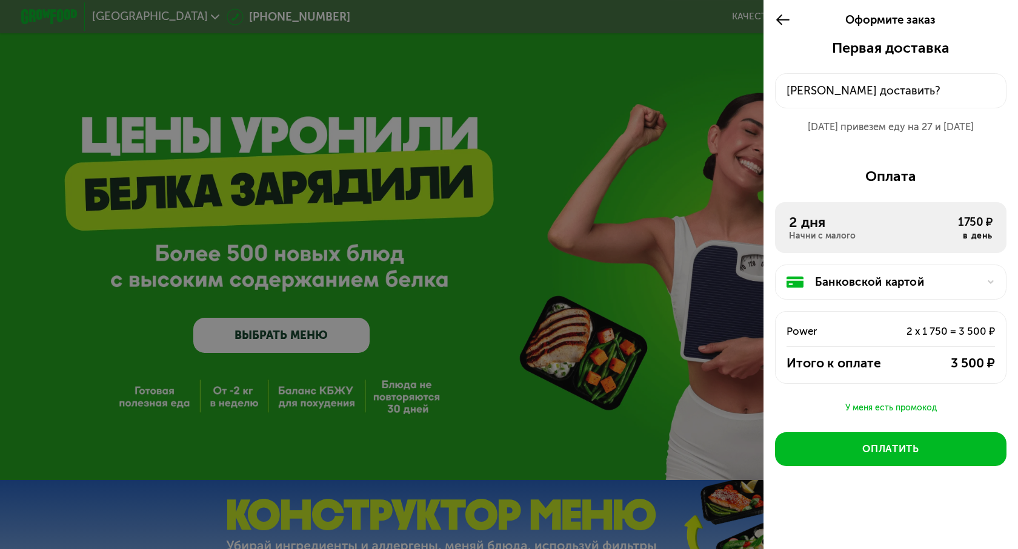
click at [856, 85] on div "[PERSON_NAME] доставить?" at bounding box center [890, 90] width 208 height 17
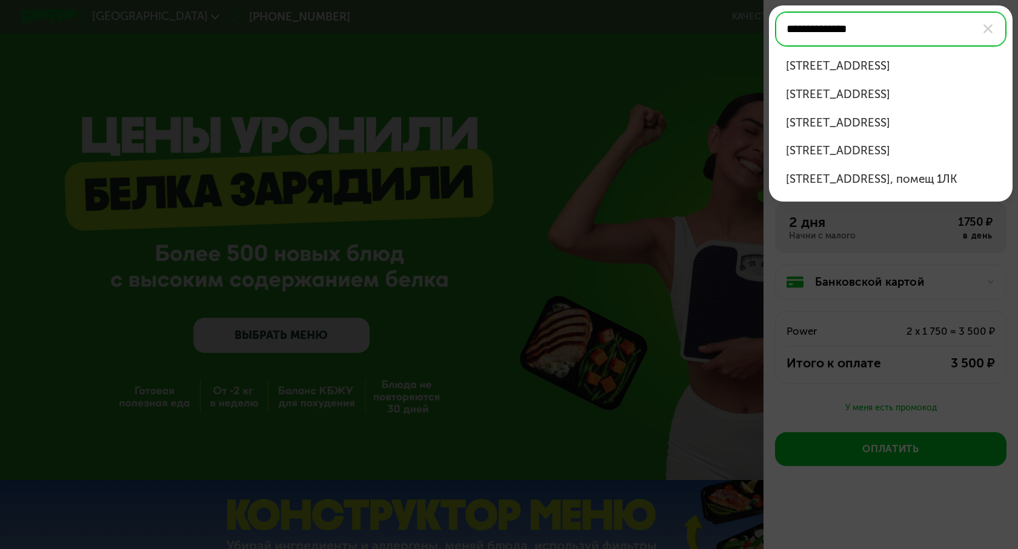
click at [952, 91] on div "ул Парфёновская, д 7 к 1 стр 1" at bounding box center [890, 94] width 209 height 17
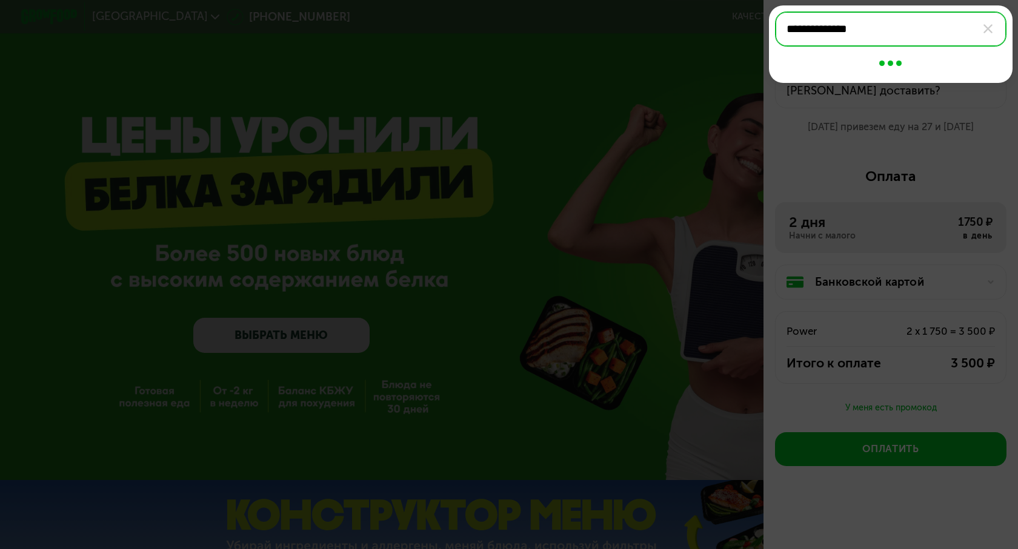
type input "**********"
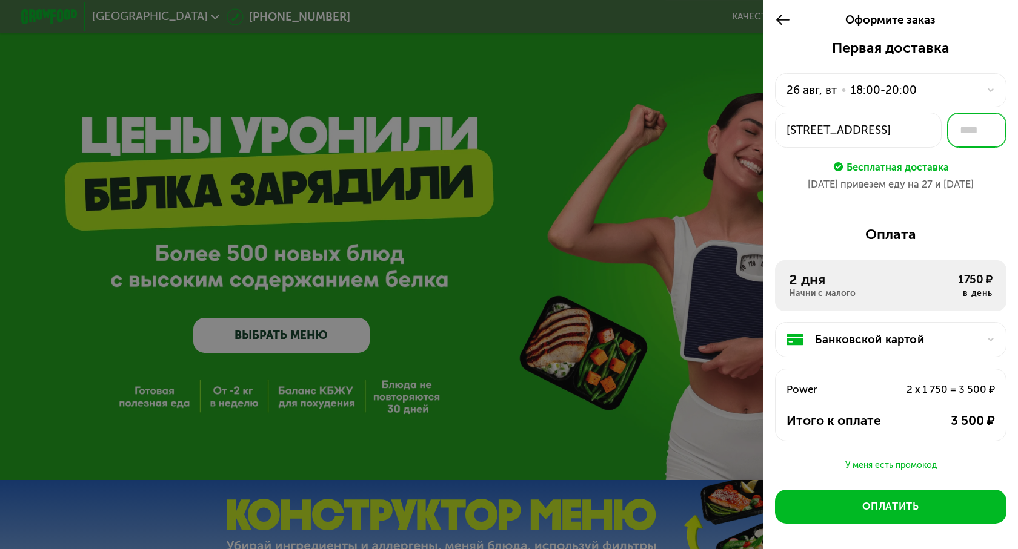
click at [969, 130] on input "text" at bounding box center [976, 130] width 59 height 35
type input "****"
click at [910, 96] on div "18:00-20:00" at bounding box center [884, 90] width 66 height 17
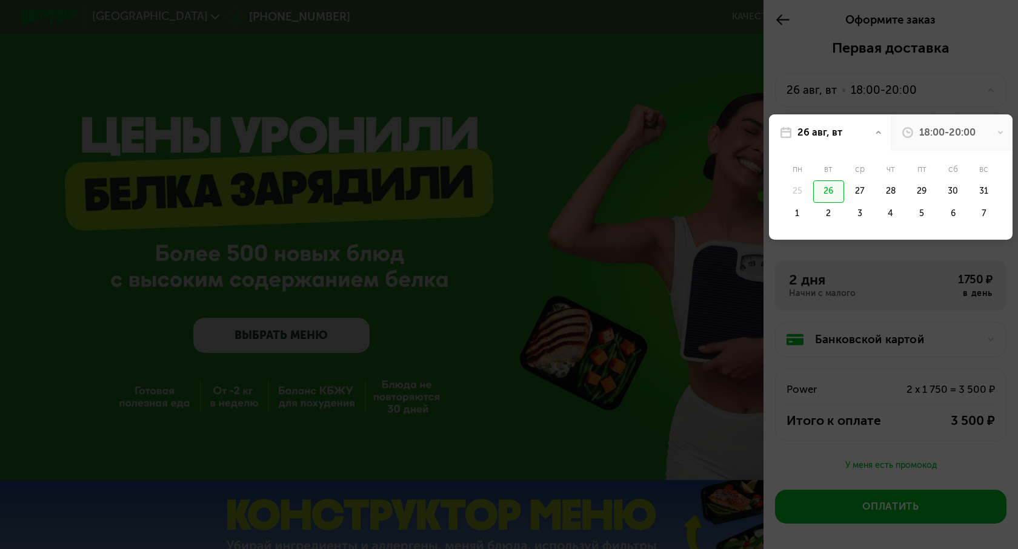
click at [827, 196] on div "26" at bounding box center [828, 192] width 31 height 22
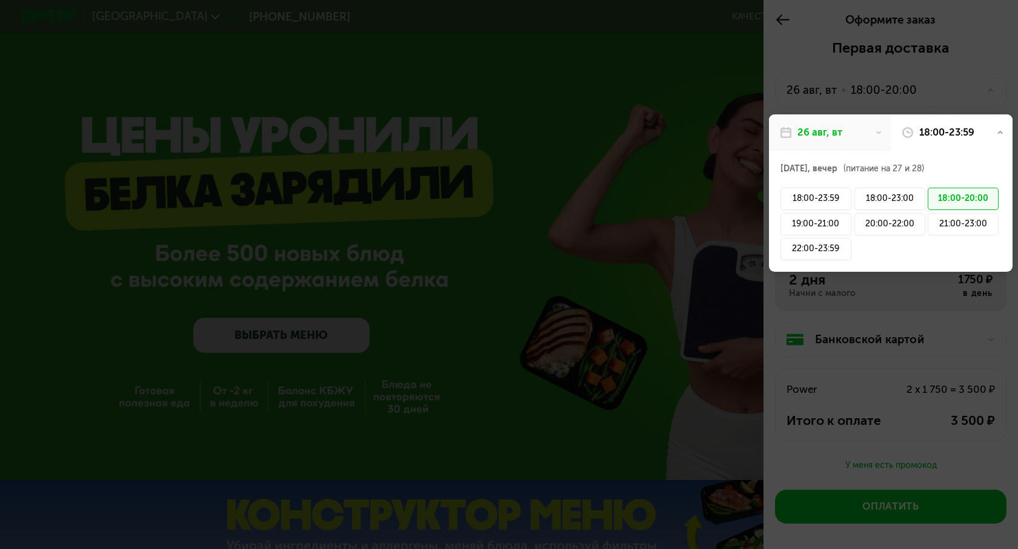
click at [964, 202] on div "18:00-20:00" at bounding box center [962, 199] width 71 height 22
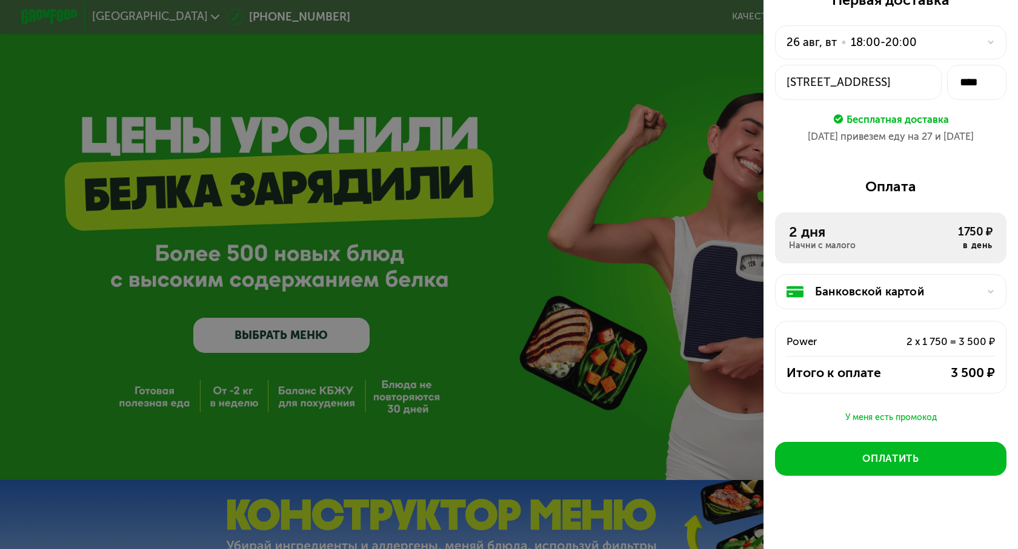
scroll to position [56, 0]
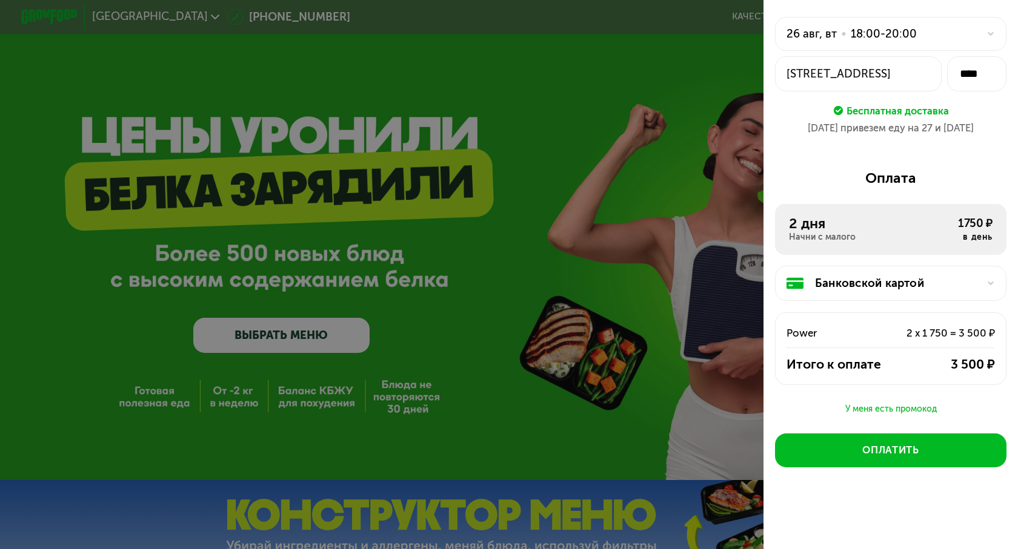
click at [958, 291] on div "Банковской картой" at bounding box center [896, 283] width 163 height 17
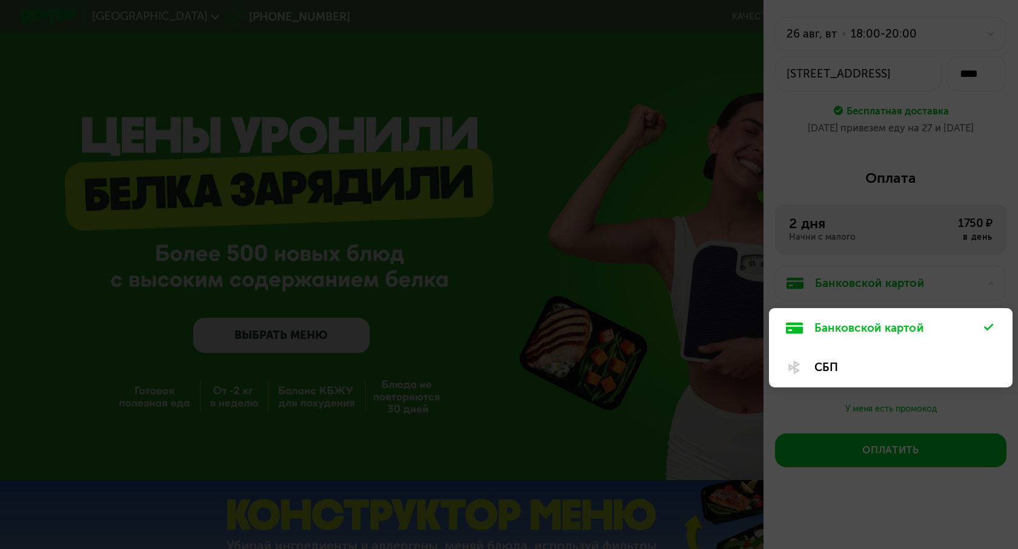
click at [913, 361] on div "СБП" at bounding box center [899, 367] width 170 height 17
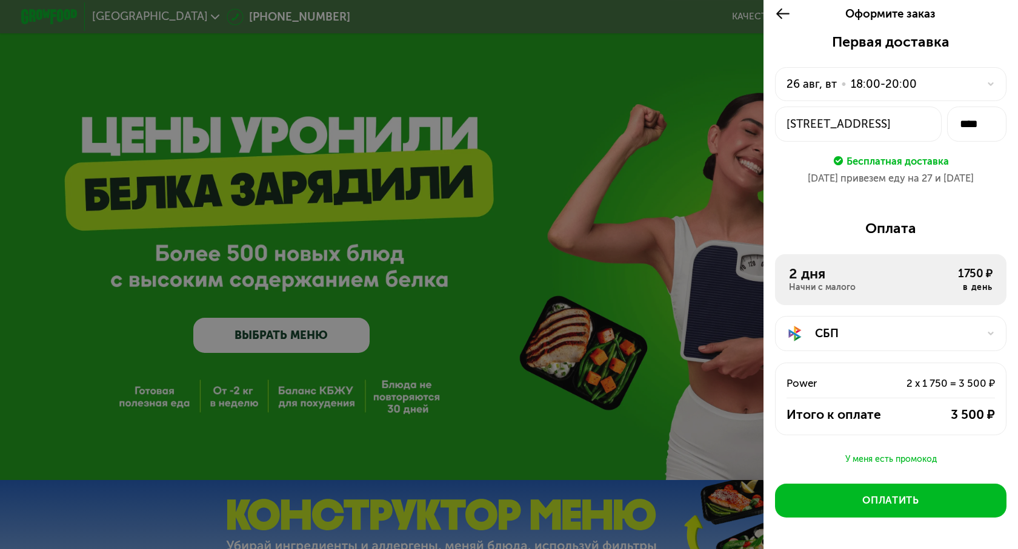
scroll to position [0, 0]
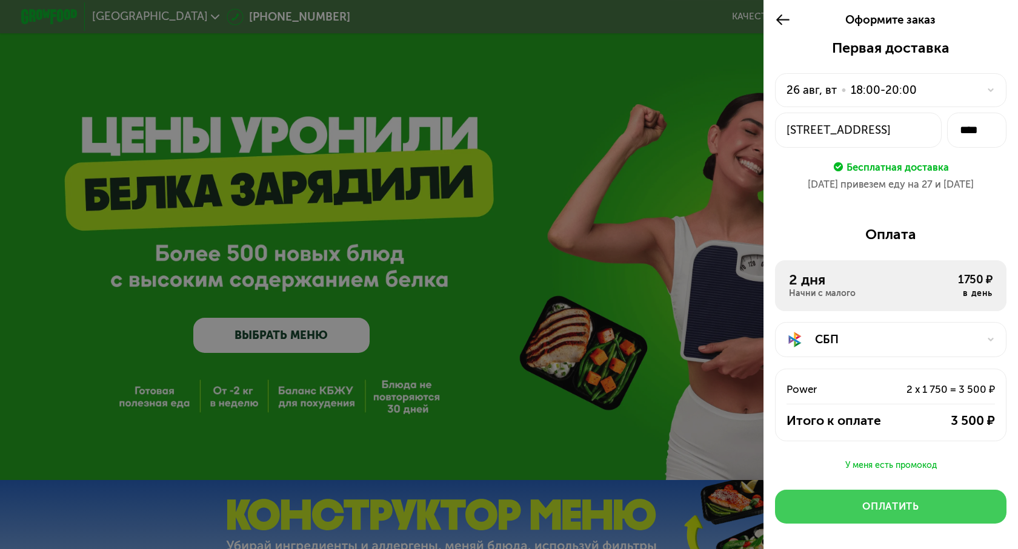
click at [946, 503] on button "Оплатить" at bounding box center [891, 507] width 232 height 34
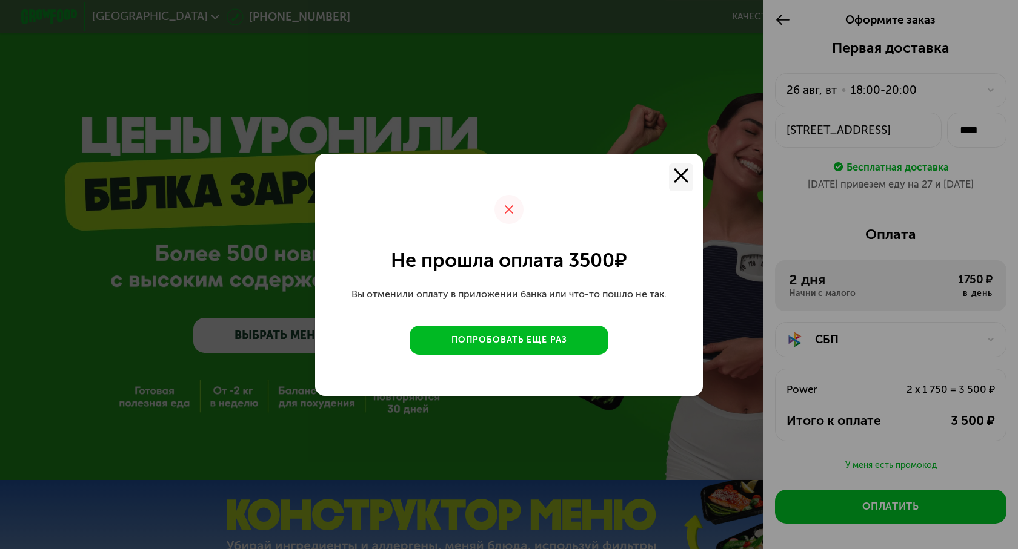
click at [681, 174] on use at bounding box center [681, 175] width 15 height 15
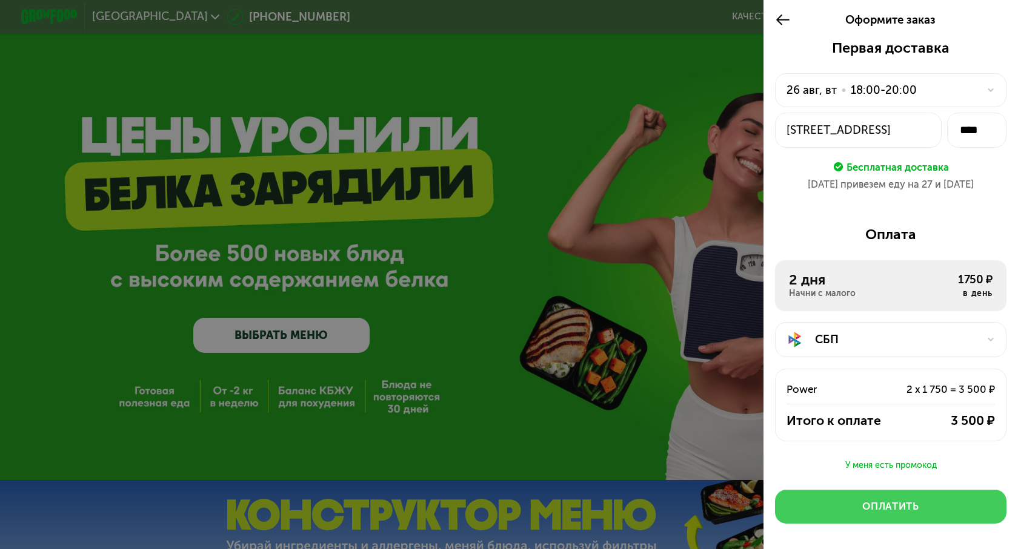
click at [855, 513] on button "Оплатить" at bounding box center [891, 507] width 232 height 34
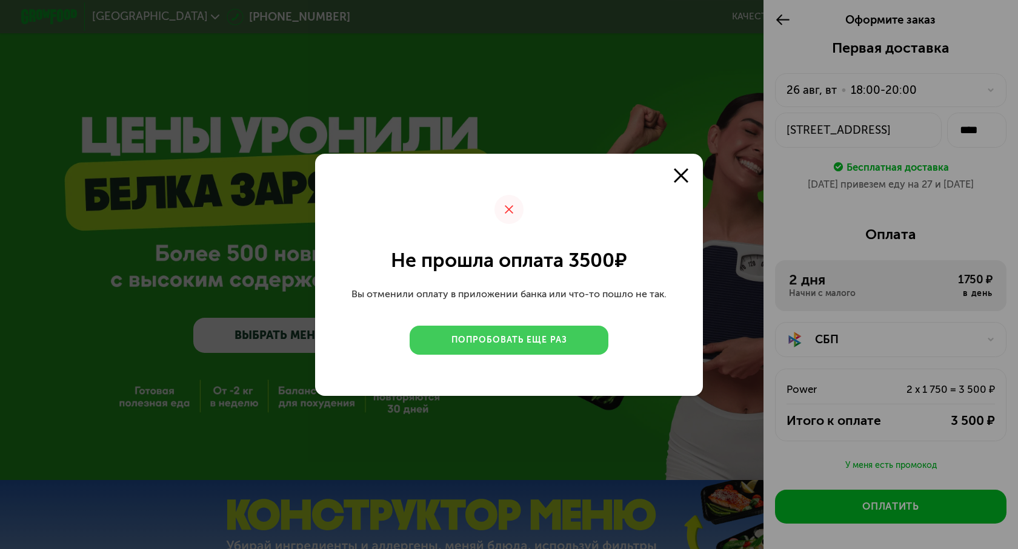
click at [589, 342] on button "Попробовать еще раз" at bounding box center [509, 340] width 199 height 29
click at [549, 351] on button "Попробовать еще раз" at bounding box center [509, 340] width 199 height 29
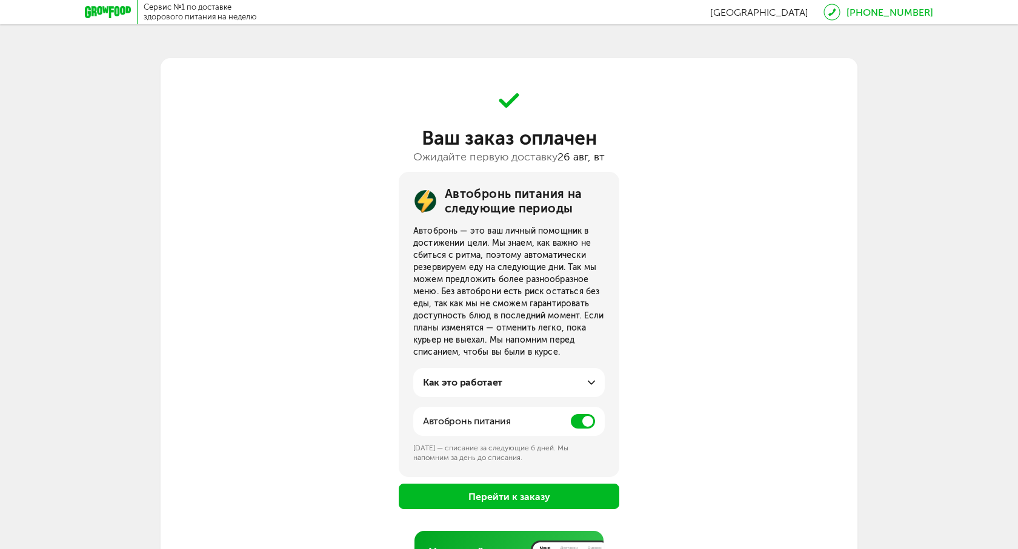
click at [576, 374] on div "Как это работает Мы забронируем меню на следующую неделю, в заказах это будет в…" at bounding box center [508, 382] width 191 height 29
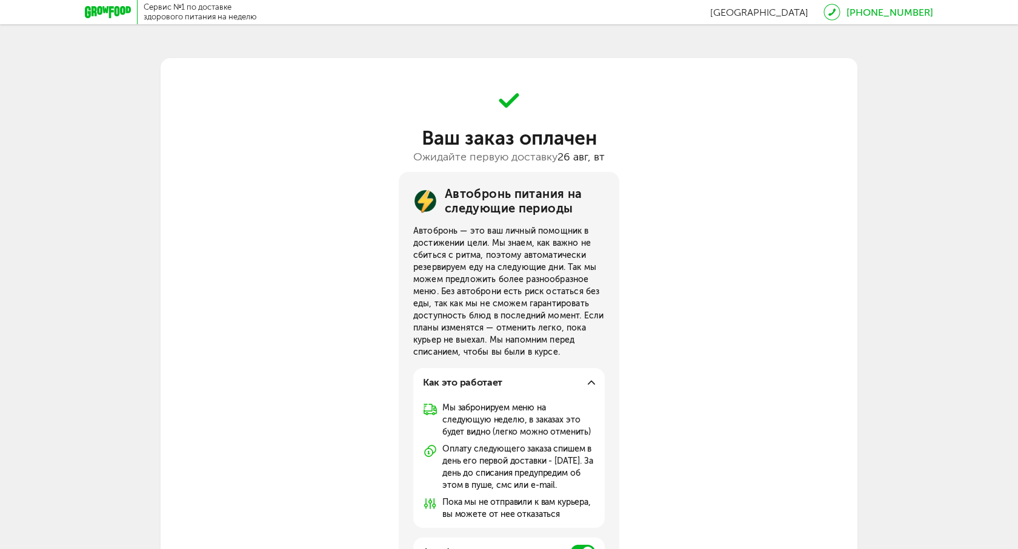
click at [587, 377] on div "Как это работает" at bounding box center [509, 383] width 172 height 15
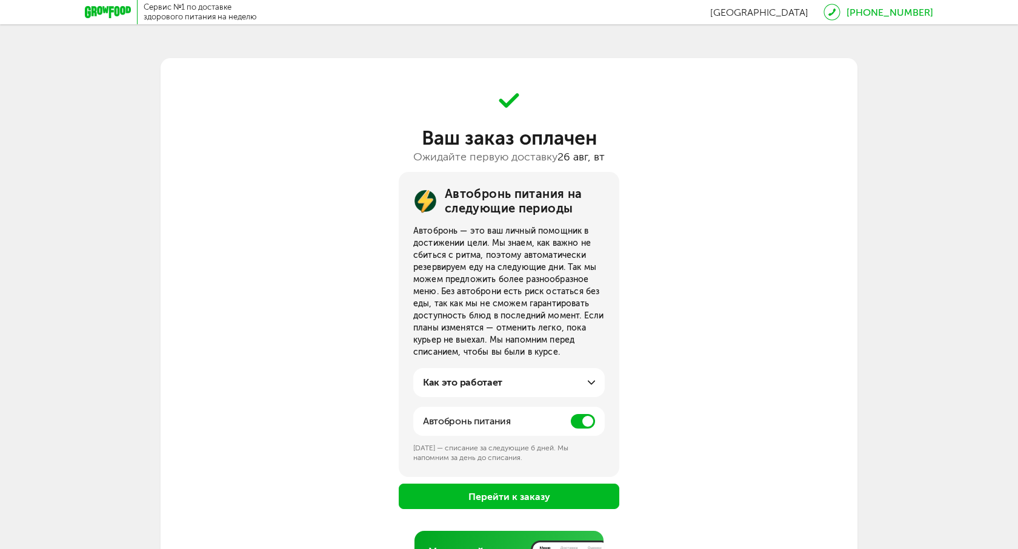
click at [587, 377] on div "Как это работает" at bounding box center [509, 383] width 172 height 15
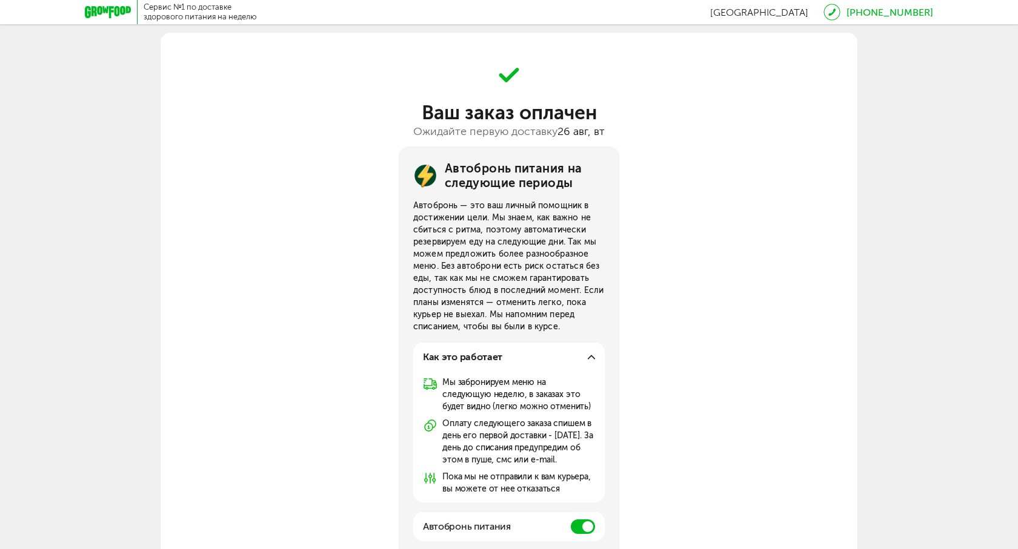
scroll to position [29, 0]
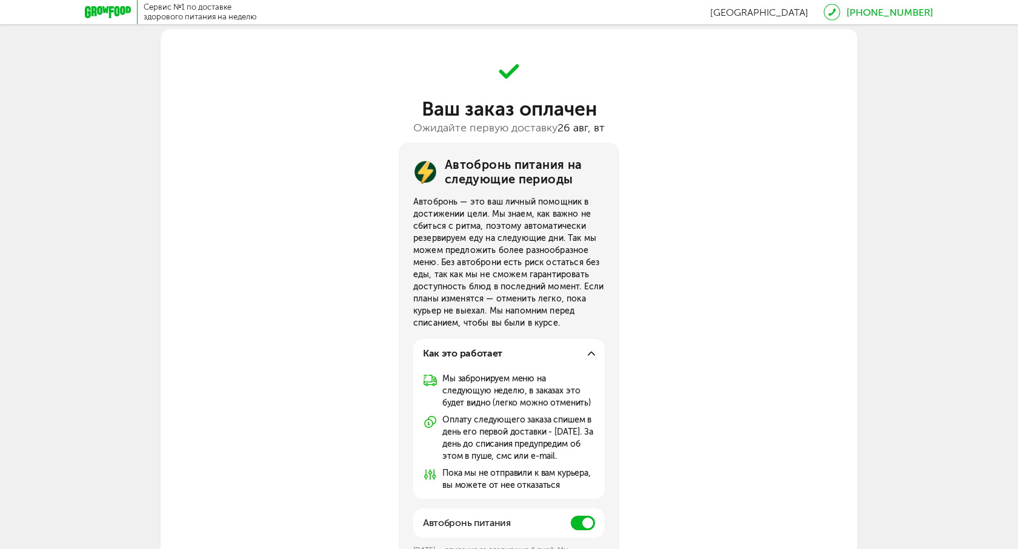
click at [589, 357] on div "Как это работает" at bounding box center [509, 354] width 172 height 15
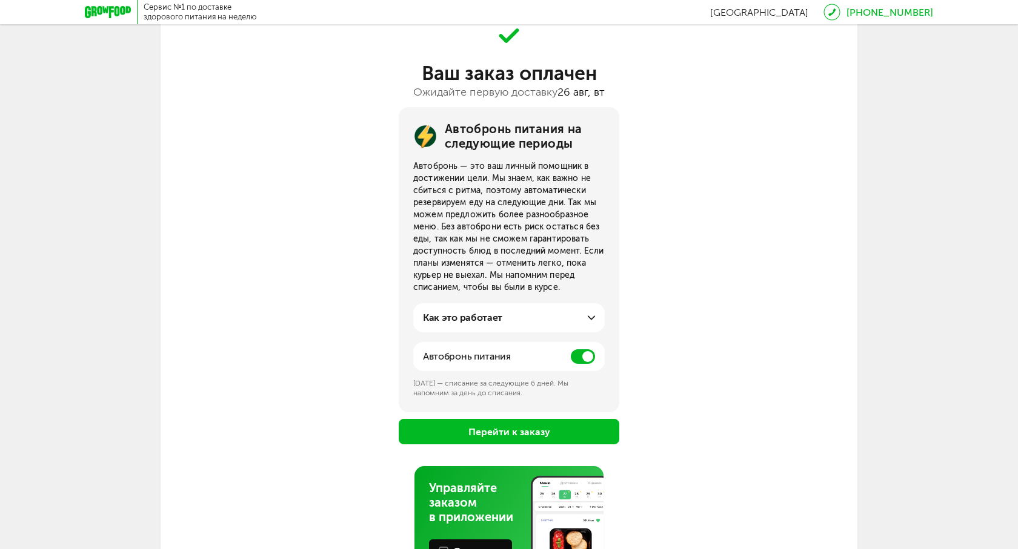
scroll to position [89, 0]
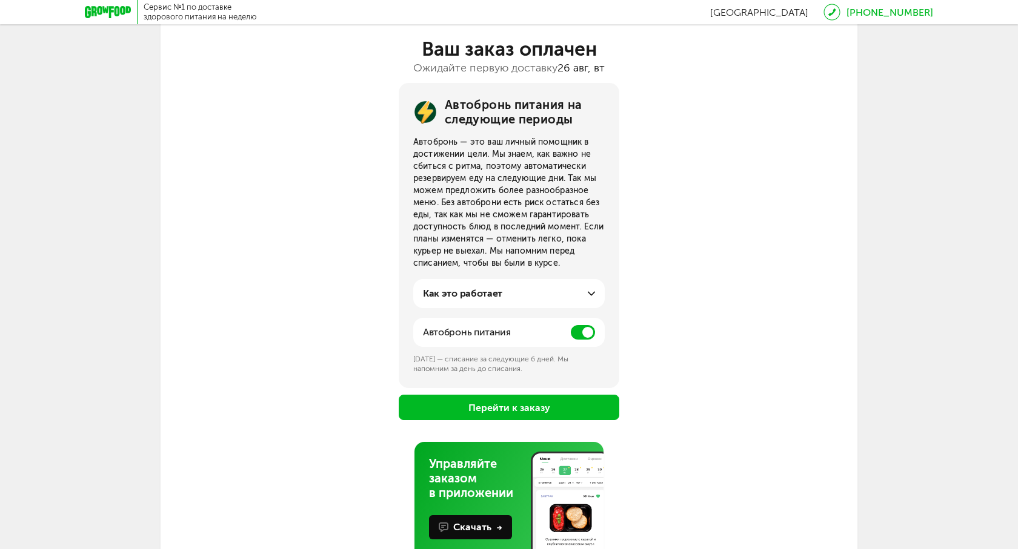
click at [583, 334] on span at bounding box center [583, 332] width 24 height 15
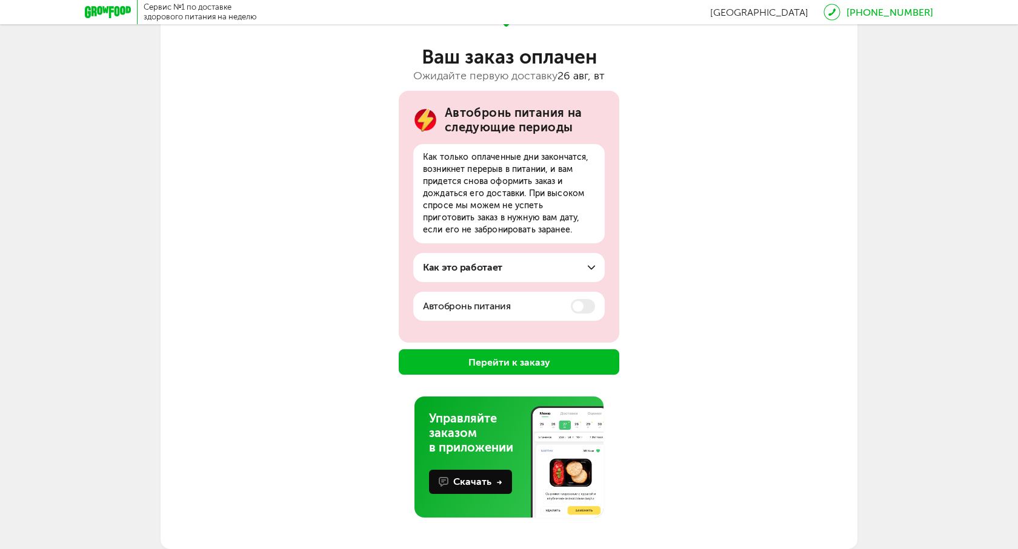
scroll to position [81, 0]
click at [567, 361] on button "Перейти к заказу" at bounding box center [509, 362] width 221 height 25
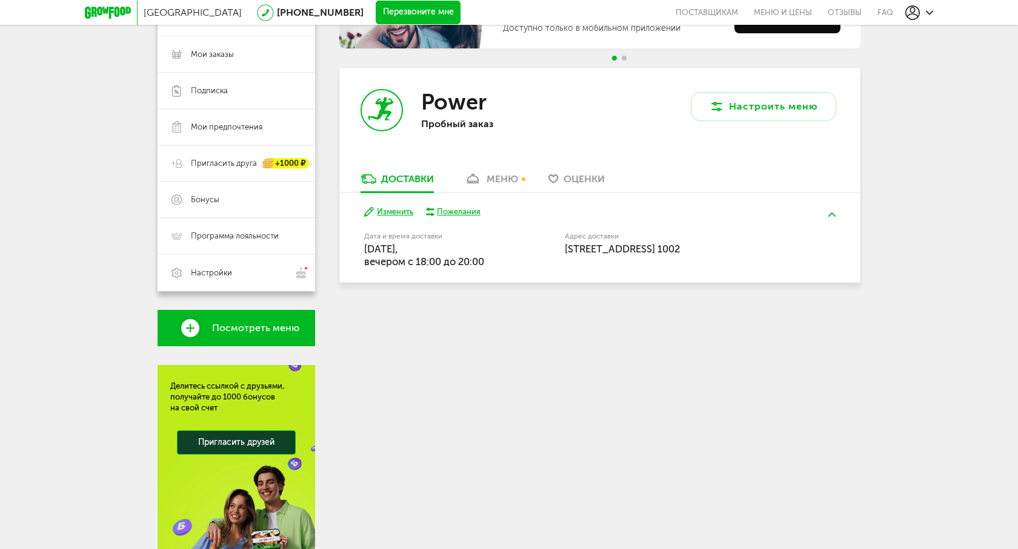
scroll to position [167, 0]
click at [403, 244] on span "26 августа, вторник, вечером c 18:00 до 20:00" at bounding box center [424, 256] width 120 height 25
click at [499, 185] on div "меню" at bounding box center [502, 180] width 32 height 12
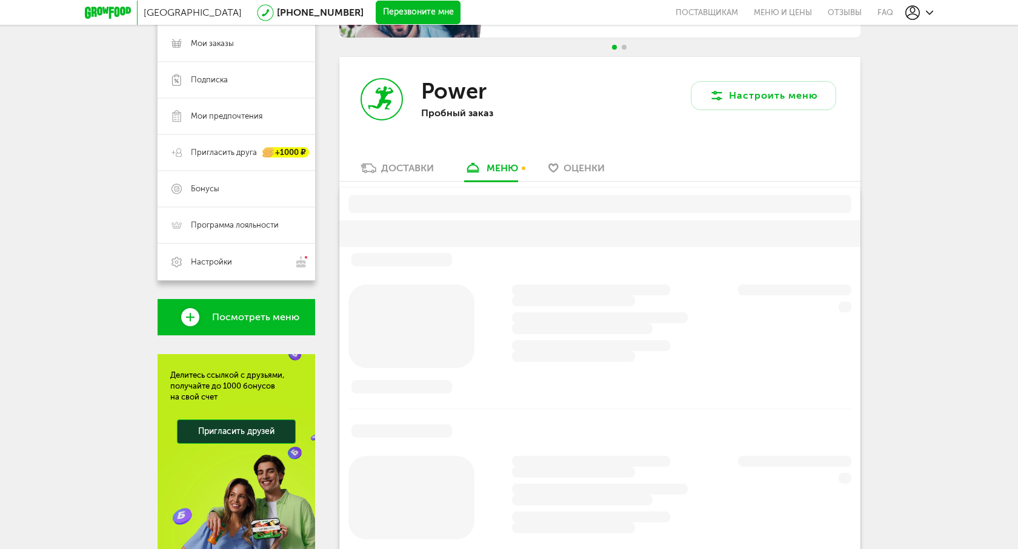
scroll to position [205, 0]
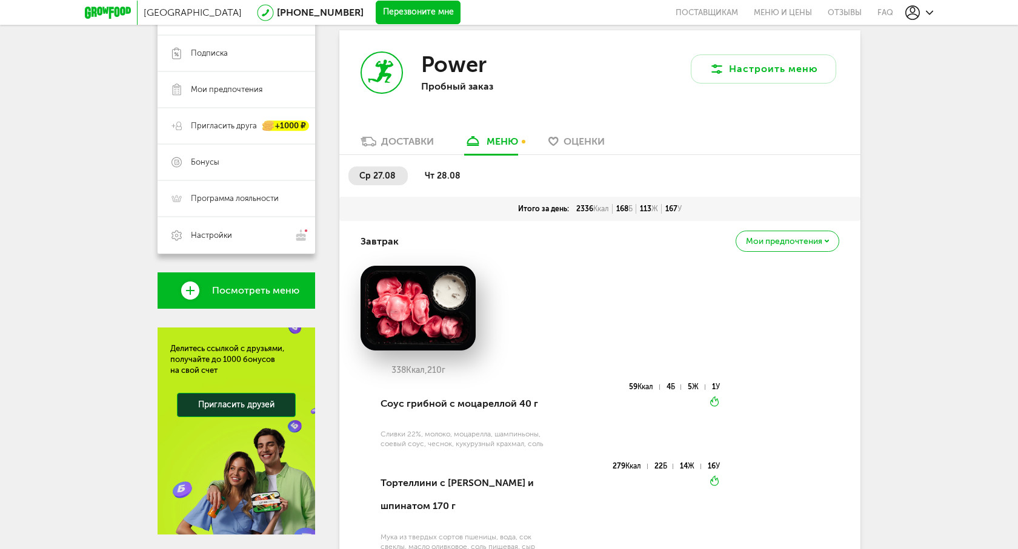
click at [434, 177] on span "чт 28.08" at bounding box center [443, 176] width 36 height 10
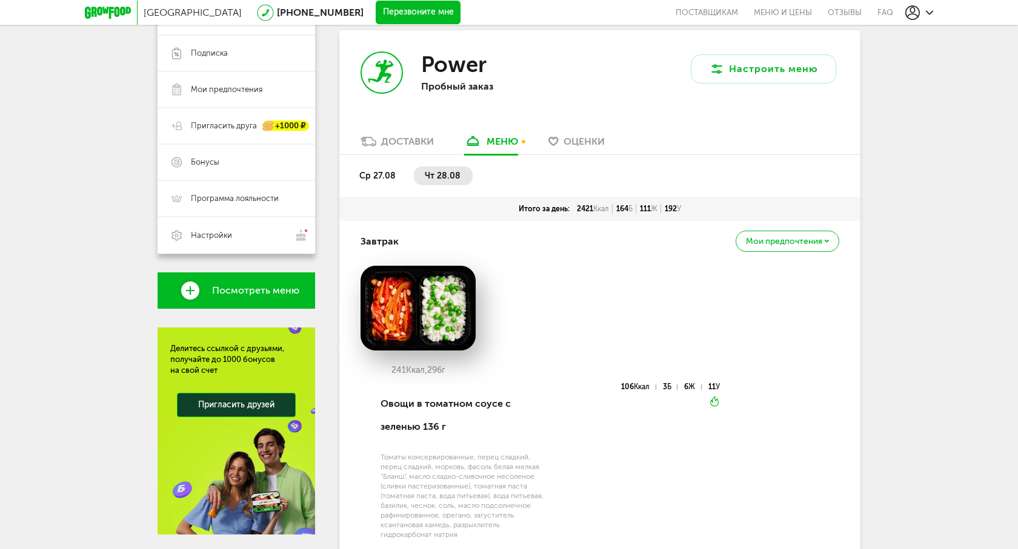
click at [383, 177] on span "ср 27.08" at bounding box center [377, 176] width 36 height 10
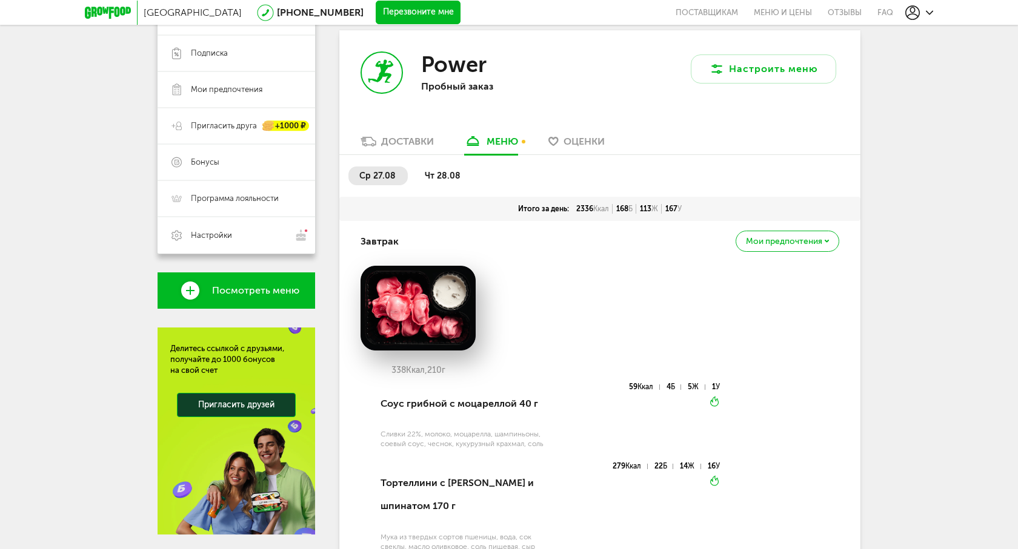
click at [438, 164] on div "ср 27.08 чт 28.08" at bounding box center [599, 176] width 521 height 42
click at [590, 136] on span "Оценки" at bounding box center [583, 142] width 41 height 12
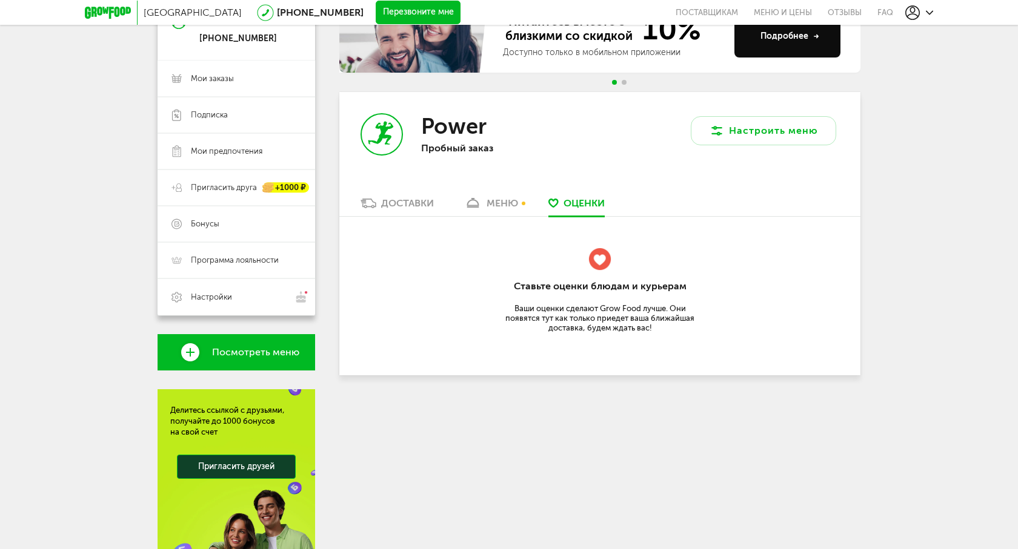
scroll to position [92, 0]
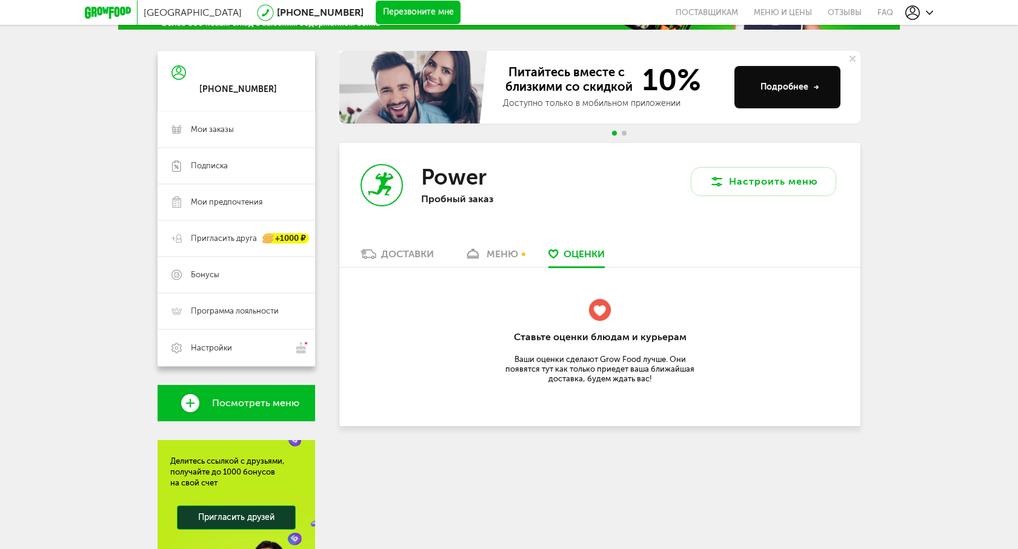
click at [493, 255] on div "меню" at bounding box center [502, 254] width 32 height 12
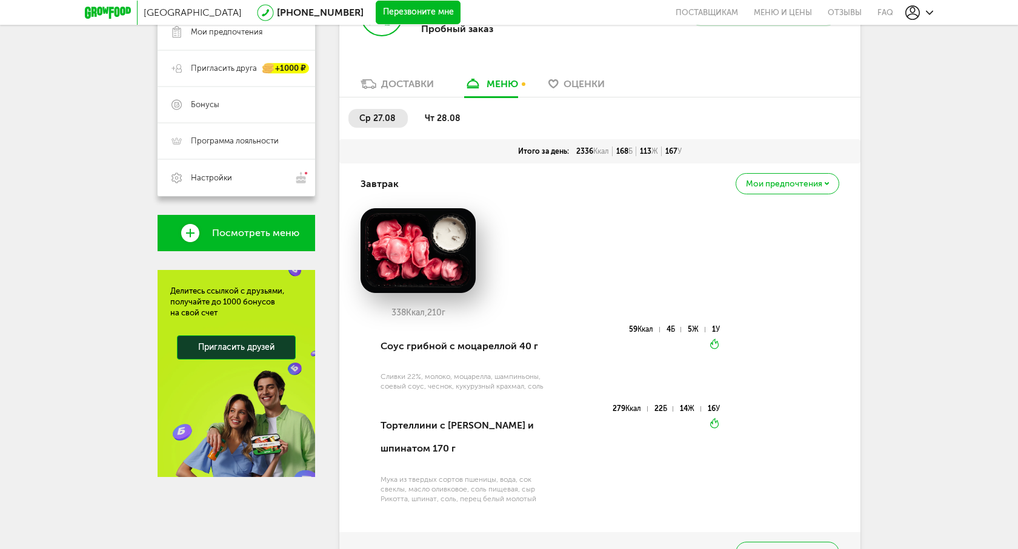
scroll to position [254, 0]
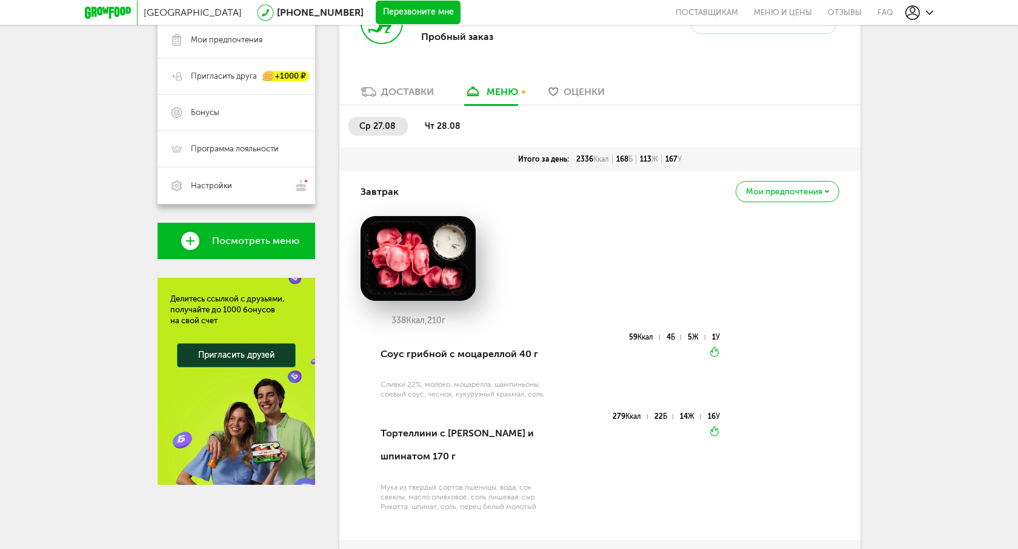
click at [788, 197] on div "Мои предпочтения" at bounding box center [787, 191] width 104 height 21
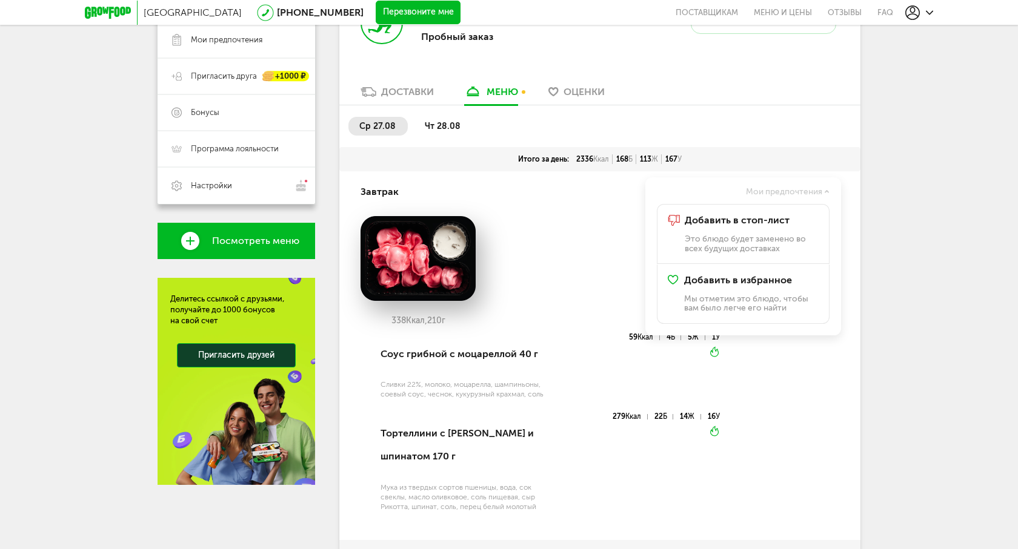
click at [795, 190] on span "Мои предпочтения" at bounding box center [784, 192] width 76 height 8
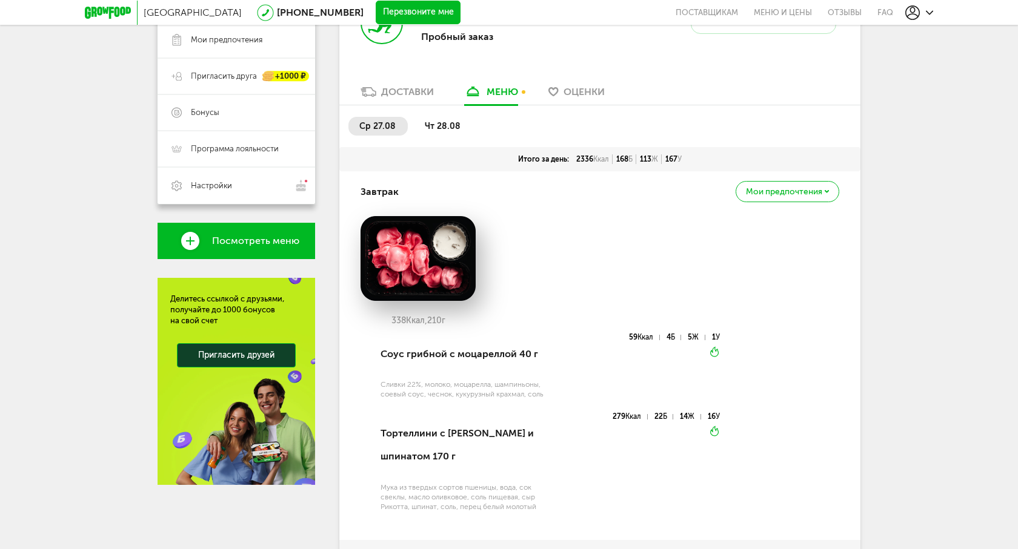
click at [815, 196] on span "Мои предпочтения" at bounding box center [784, 192] width 76 height 8
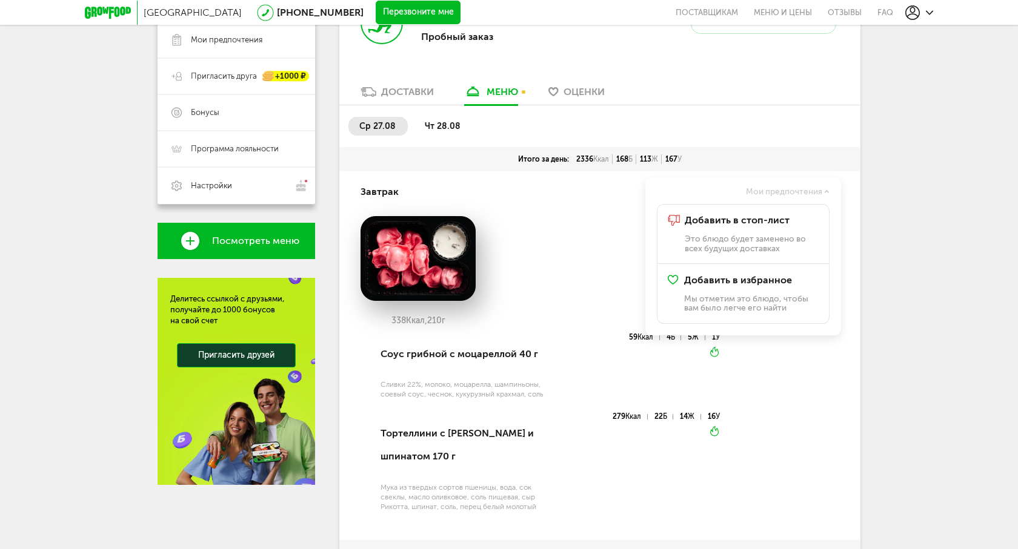
click at [815, 195] on span "Мои предпочтения" at bounding box center [784, 192] width 76 height 8
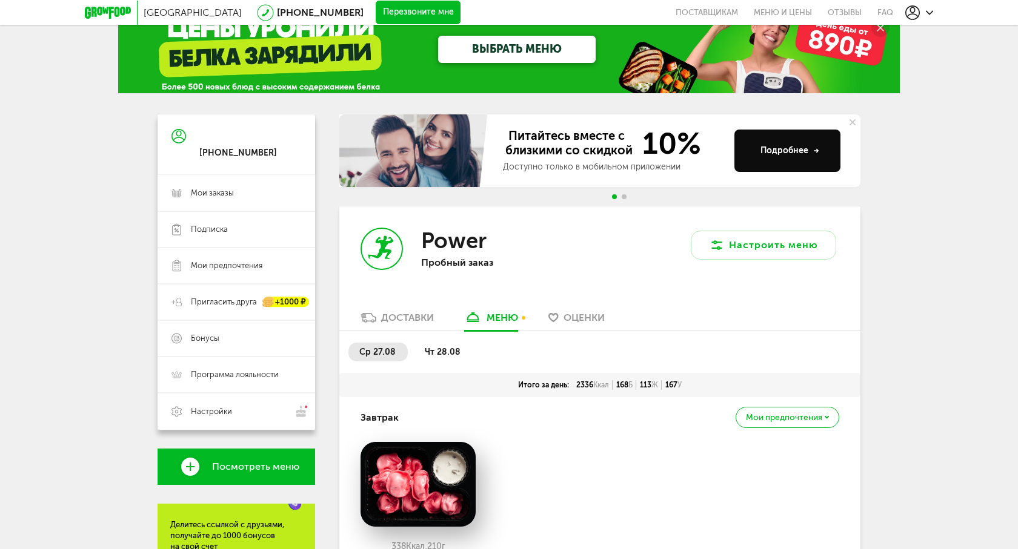
scroll to position [0, 0]
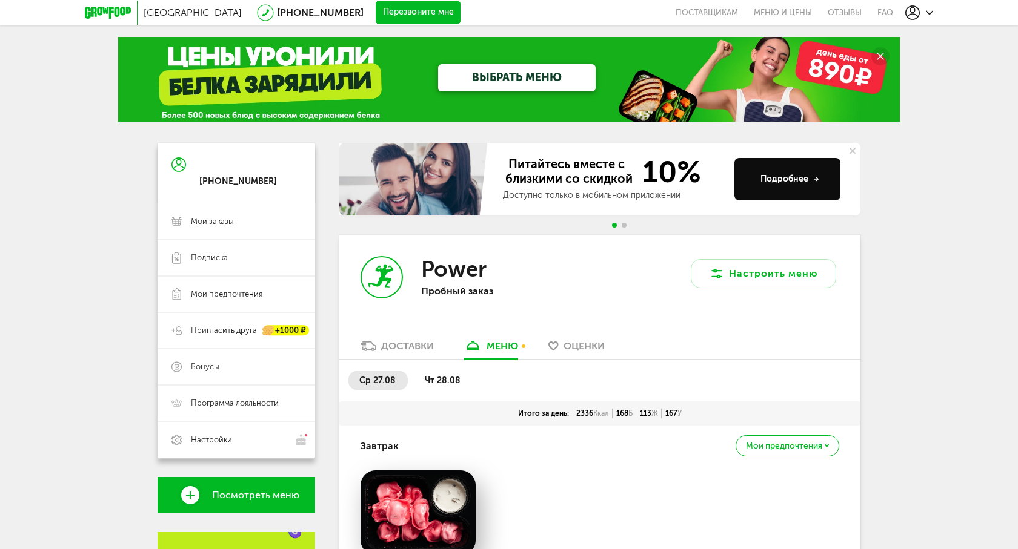
click at [620, 222] on div "Питайтесь вместе с близкими со скидкой 10% Доступно только в мобильном приложен…" at bounding box center [599, 189] width 521 height 92
click at [621, 223] on div at bounding box center [618, 225] width 19 height 5
click at [391, 351] on div "Доставки" at bounding box center [407, 346] width 53 height 12
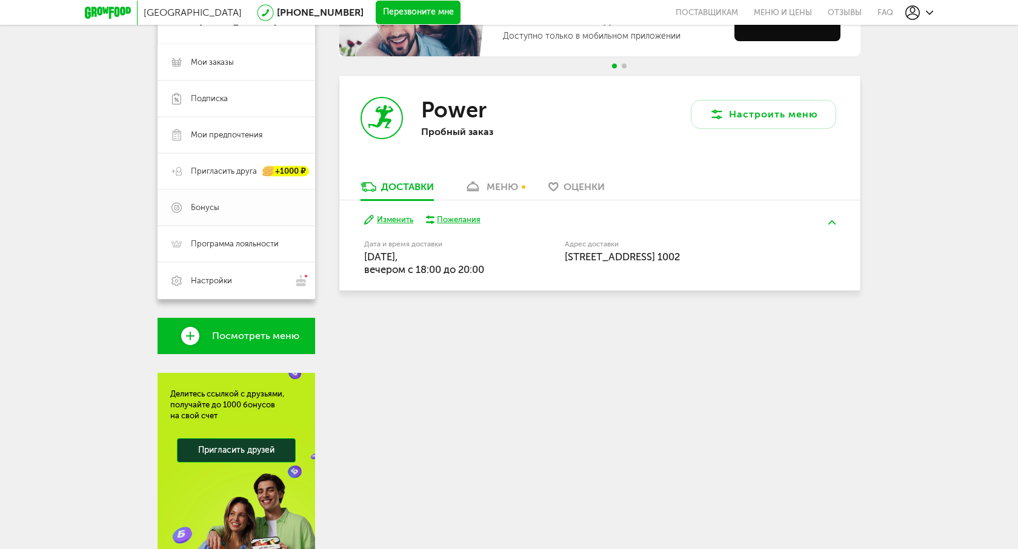
scroll to position [144, 0]
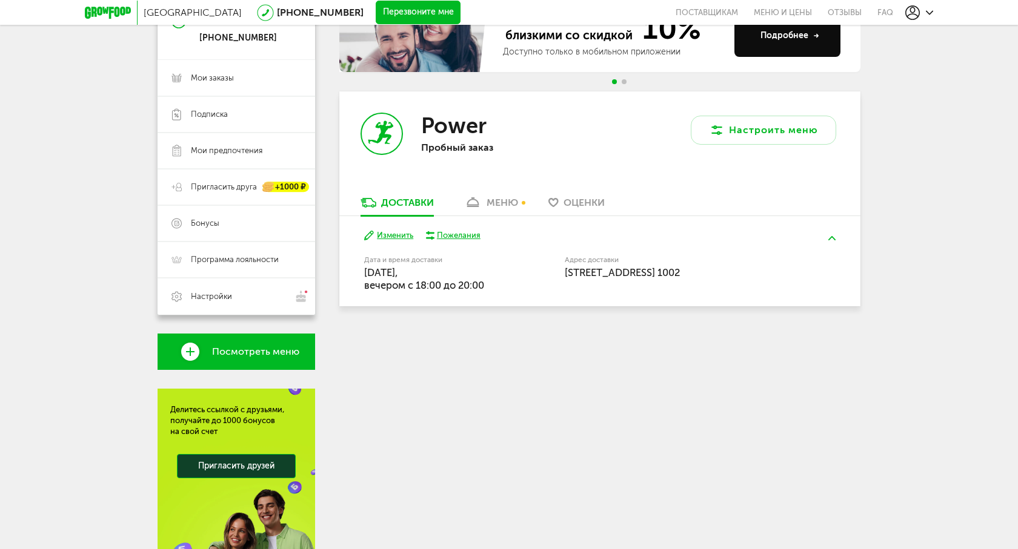
click at [209, 355] on link "Посмотреть меню" at bounding box center [237, 352] width 158 height 36
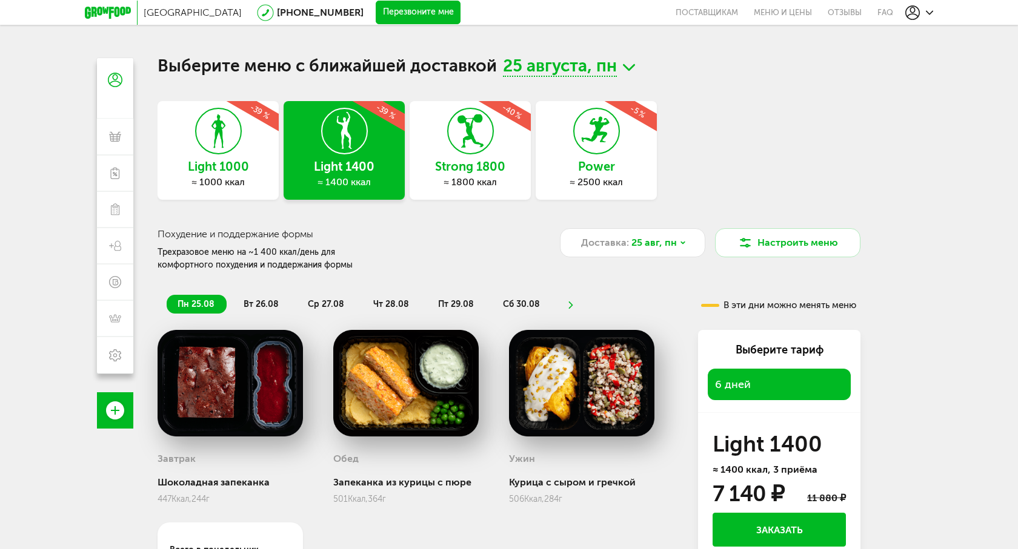
click at [626, 154] on div "Power ≈ 2500 ккал -5 %" at bounding box center [596, 150] width 121 height 99
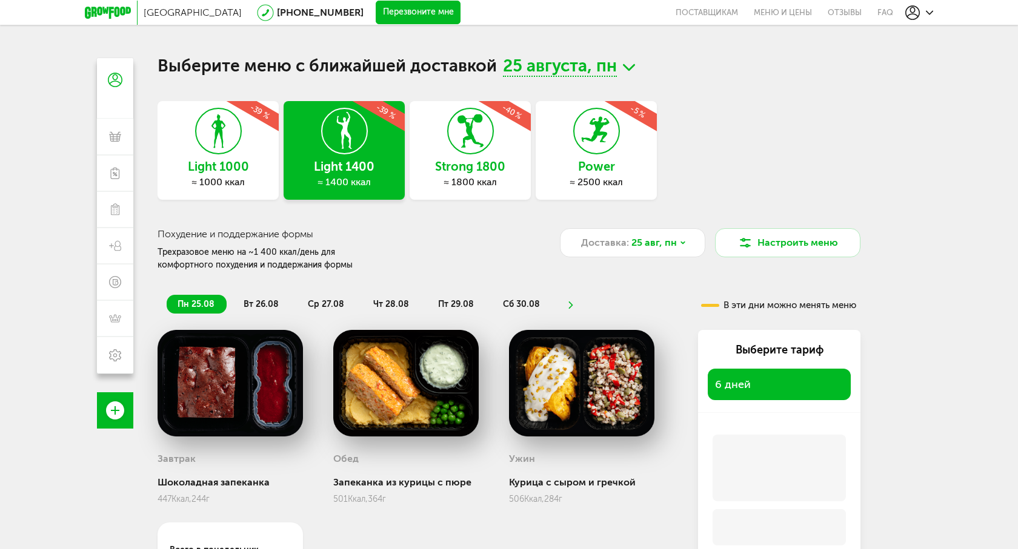
click at [616, 160] on h3 "Power" at bounding box center [596, 166] width 121 height 13
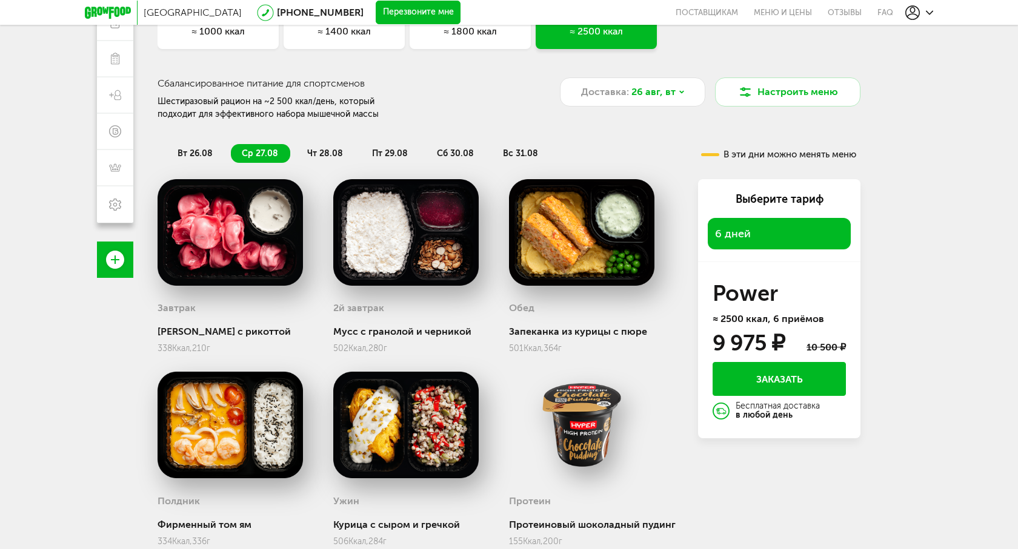
scroll to position [144, 0]
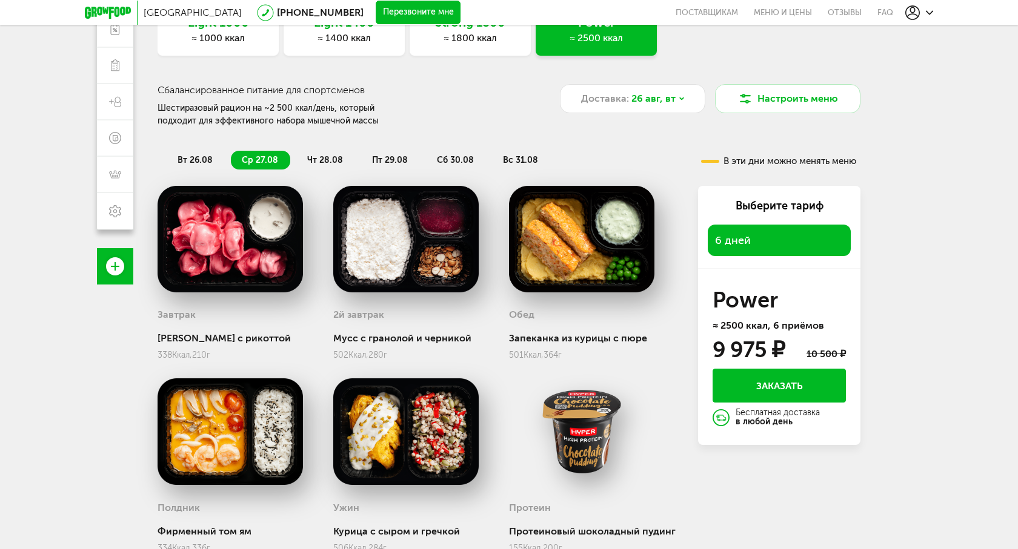
click at [194, 161] on span "вт 26.08" at bounding box center [194, 160] width 35 height 10
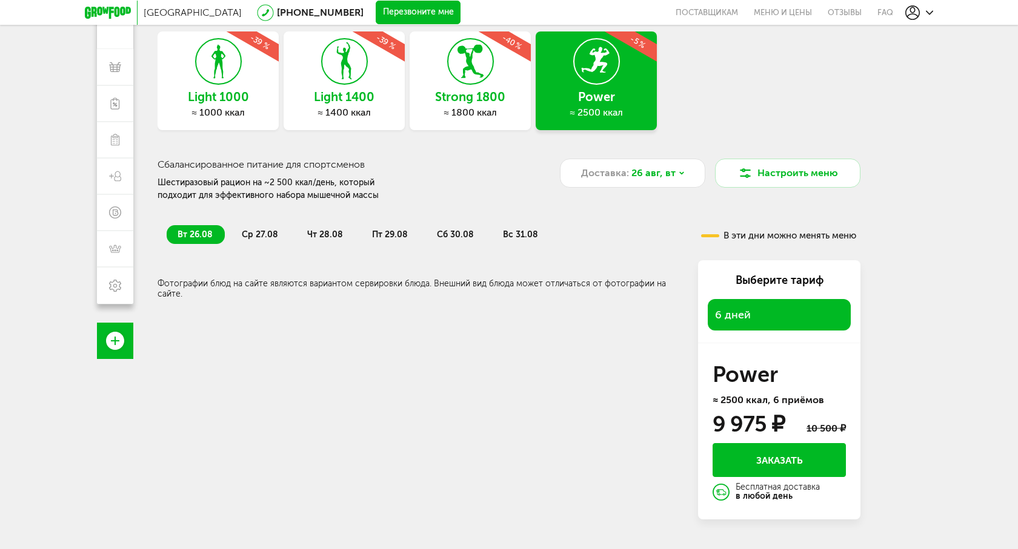
scroll to position [61, 0]
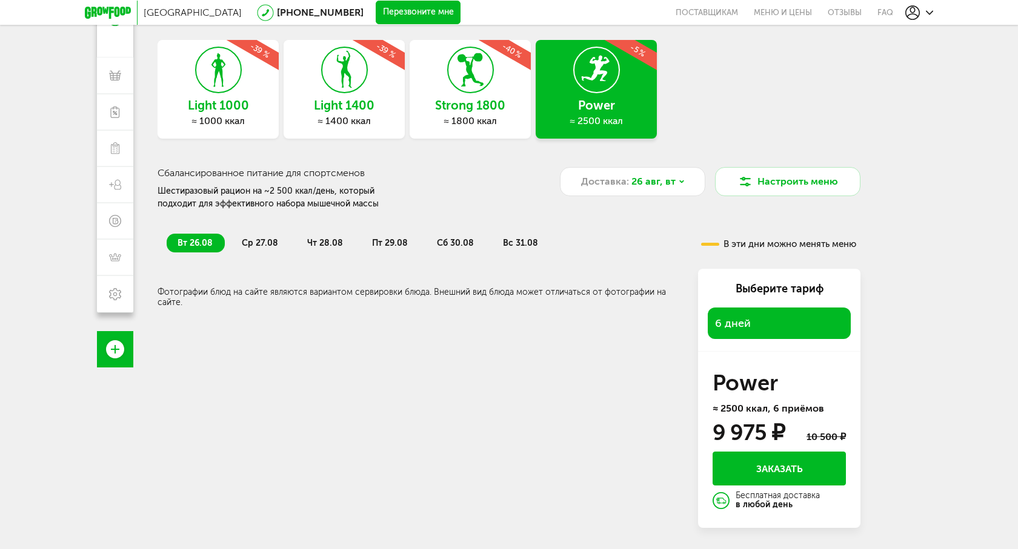
click at [310, 245] on span "чт 28.08" at bounding box center [325, 243] width 36 height 10
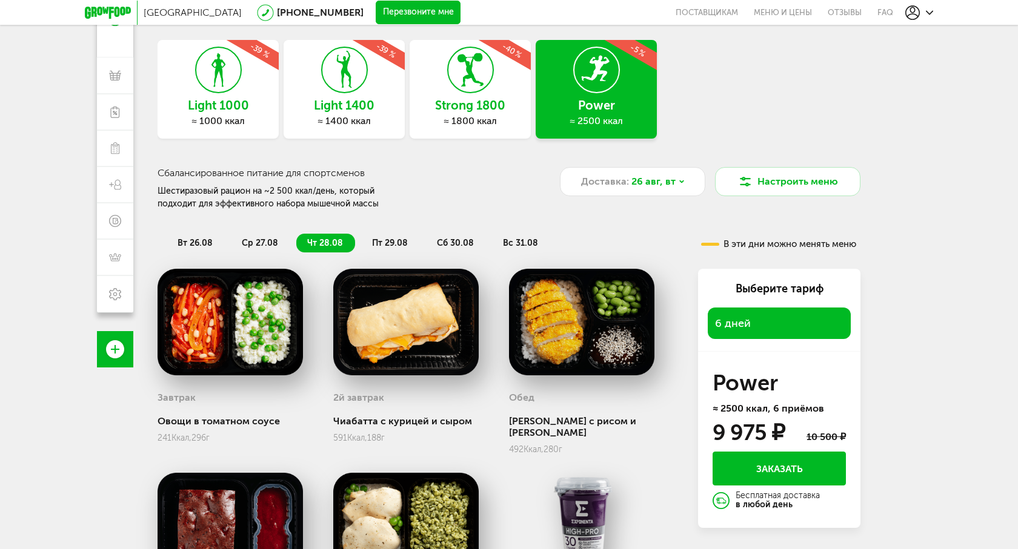
click at [372, 245] on span "пт 29.08" at bounding box center [390, 243] width 36 height 10
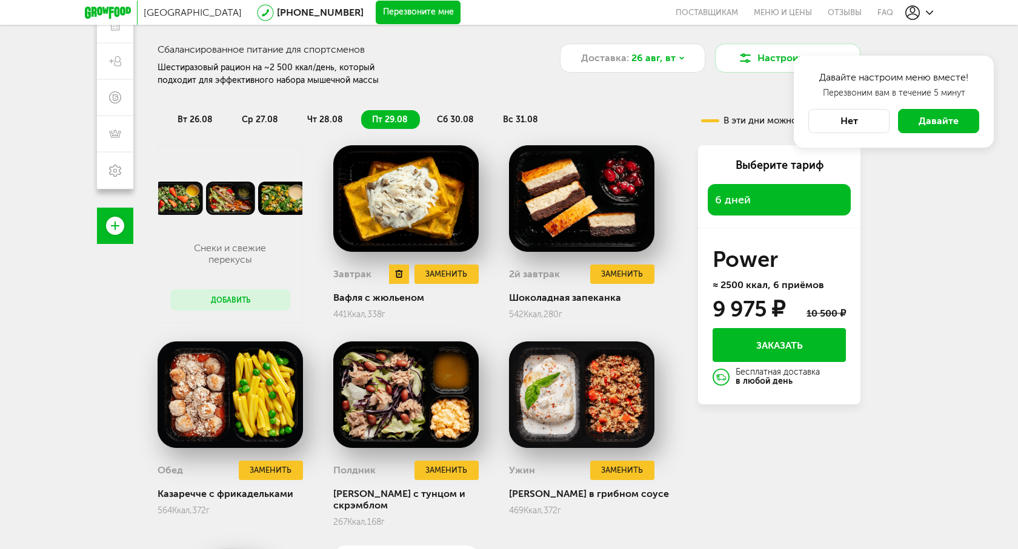
scroll to position [184, 0]
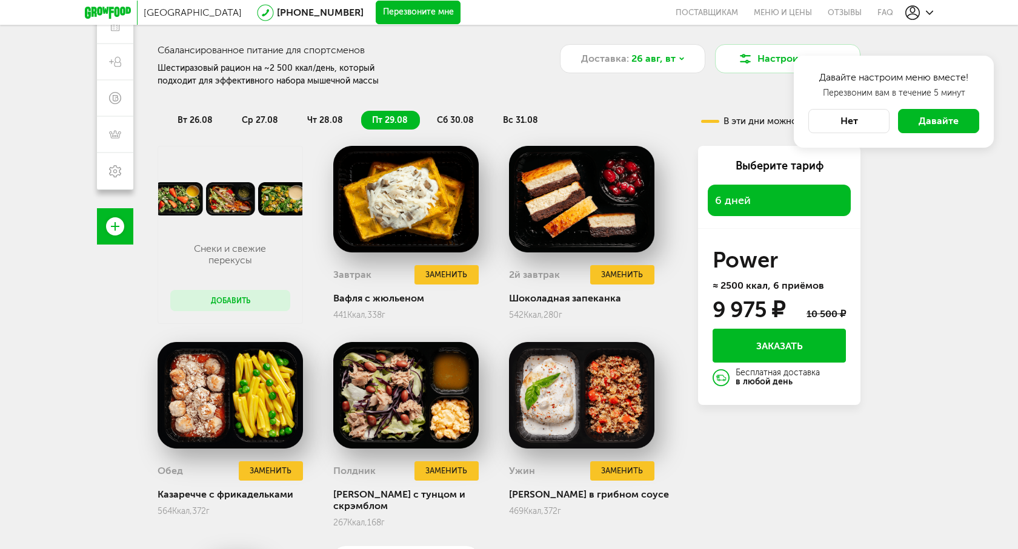
click at [441, 122] on span "сб 30.08" at bounding box center [455, 120] width 37 height 10
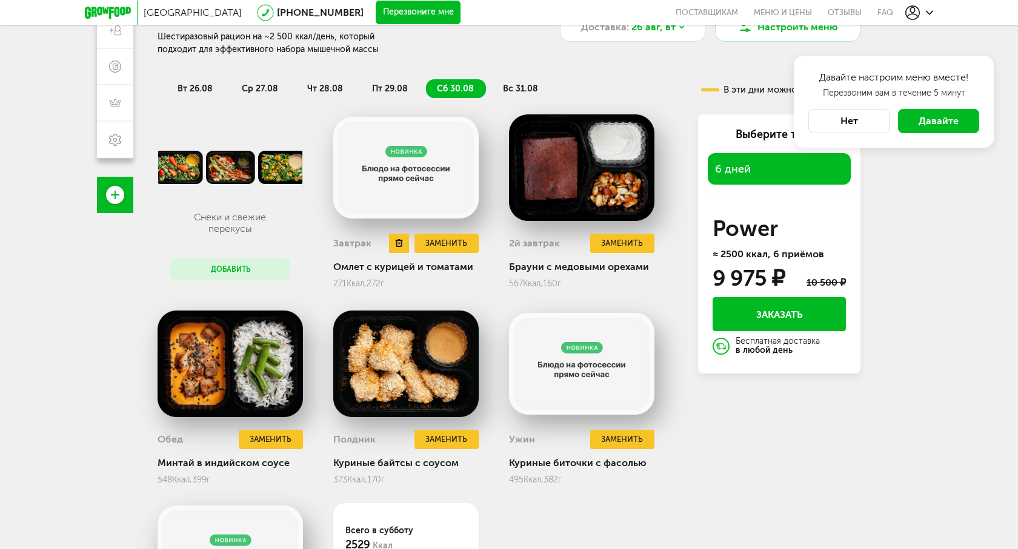
scroll to position [205, 0]
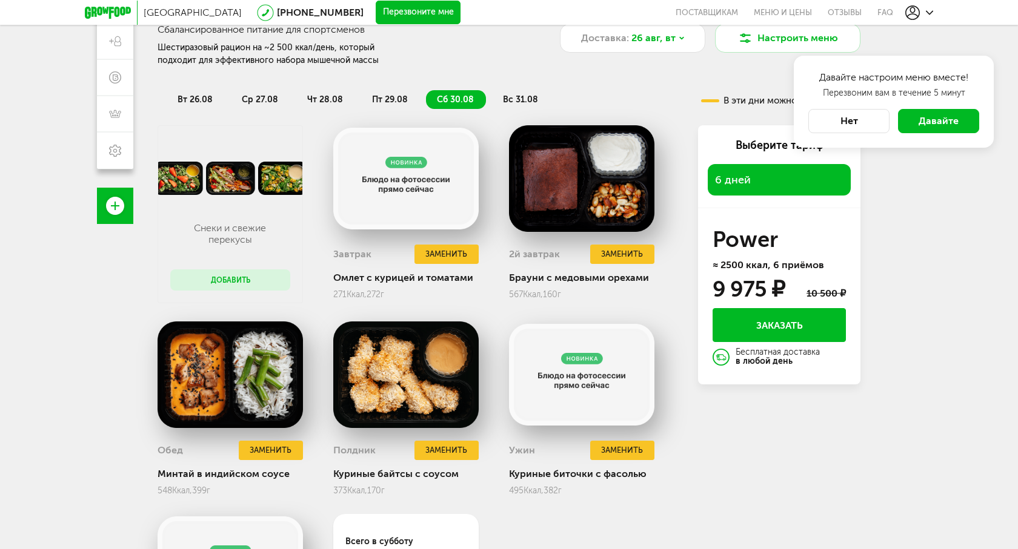
click at [506, 103] on span "вс 31.08" at bounding box center [520, 100] width 35 height 10
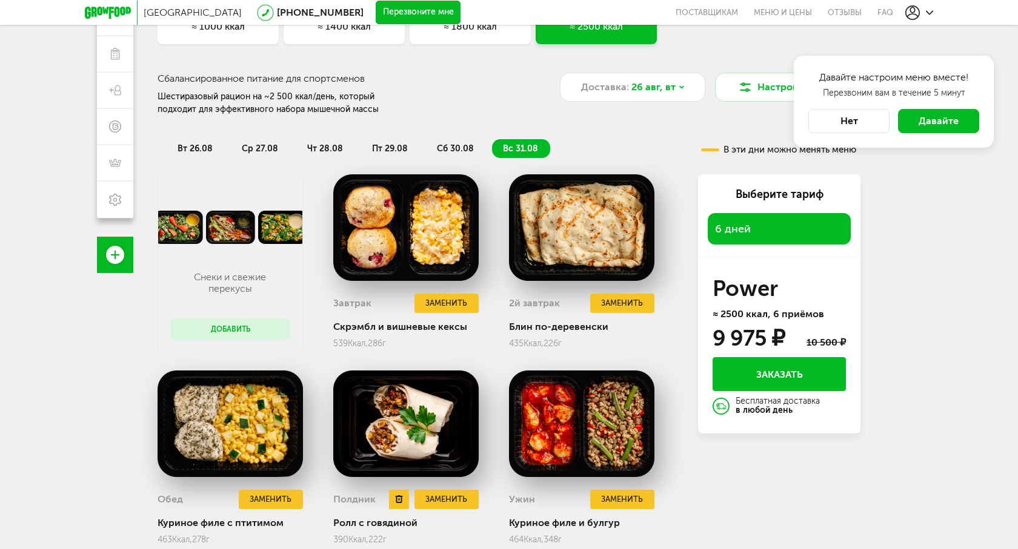
scroll to position [0, 0]
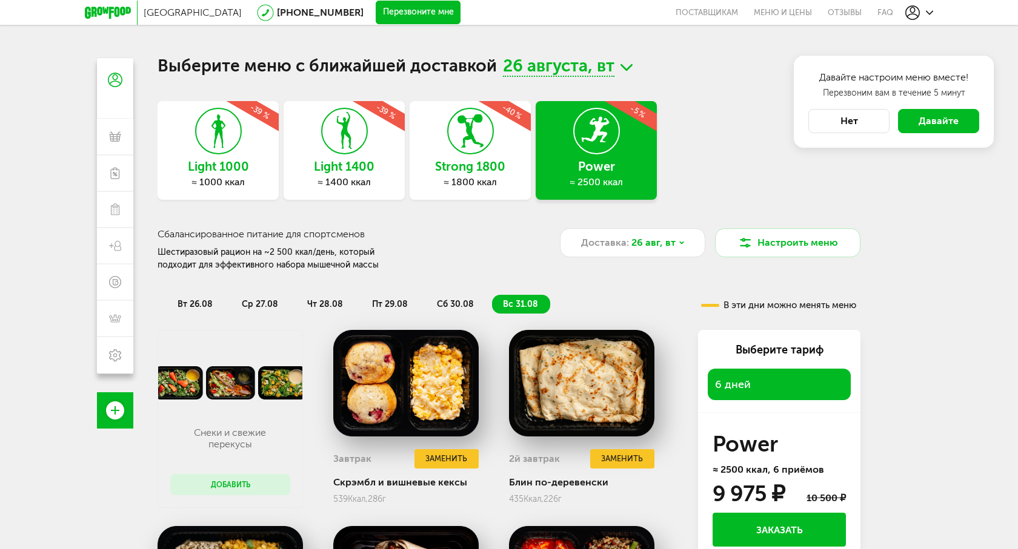
click at [460, 181] on div "≈ 1800 ккал" at bounding box center [470, 182] width 121 height 12
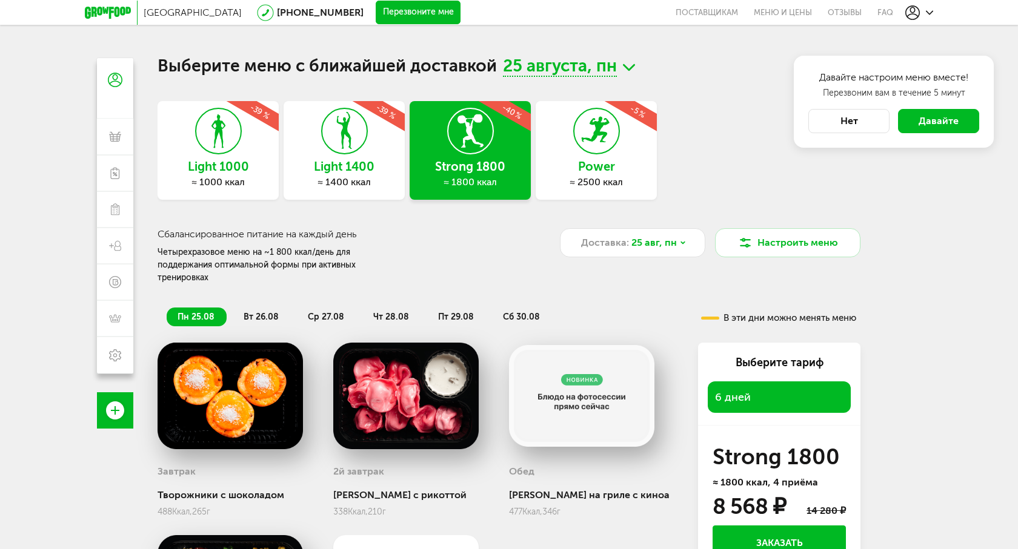
click at [594, 168] on div "Light 1000 ≈ 1000 ккал -39 % Light 1400 ≈ 1400 ккал -39 % Strong 1800 ≈ 1800 кк…" at bounding box center [509, 153] width 703 height 105
click at [583, 162] on h3 "Power" at bounding box center [596, 166] width 121 height 13
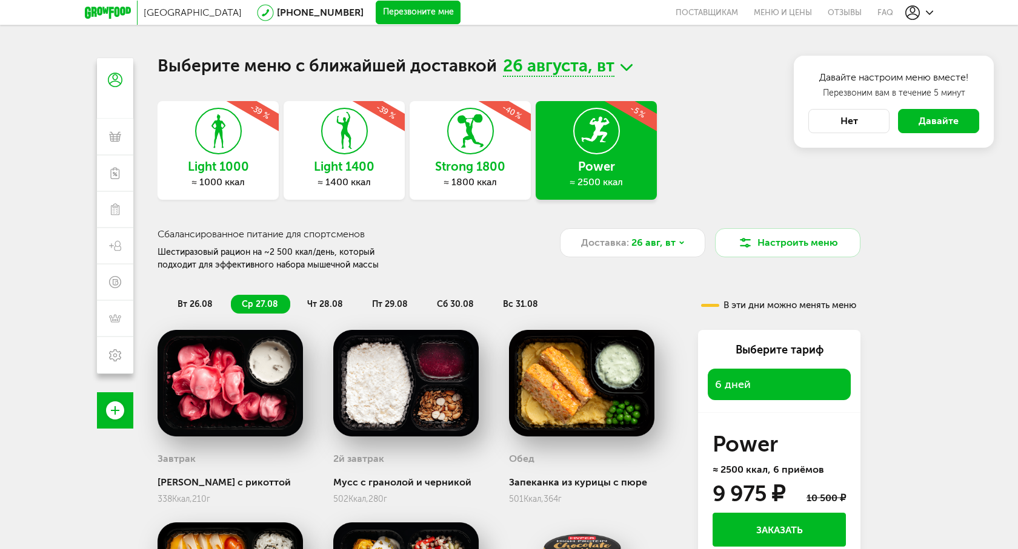
click at [460, 187] on div "≈ 1800 ккал" at bounding box center [470, 182] width 121 height 12
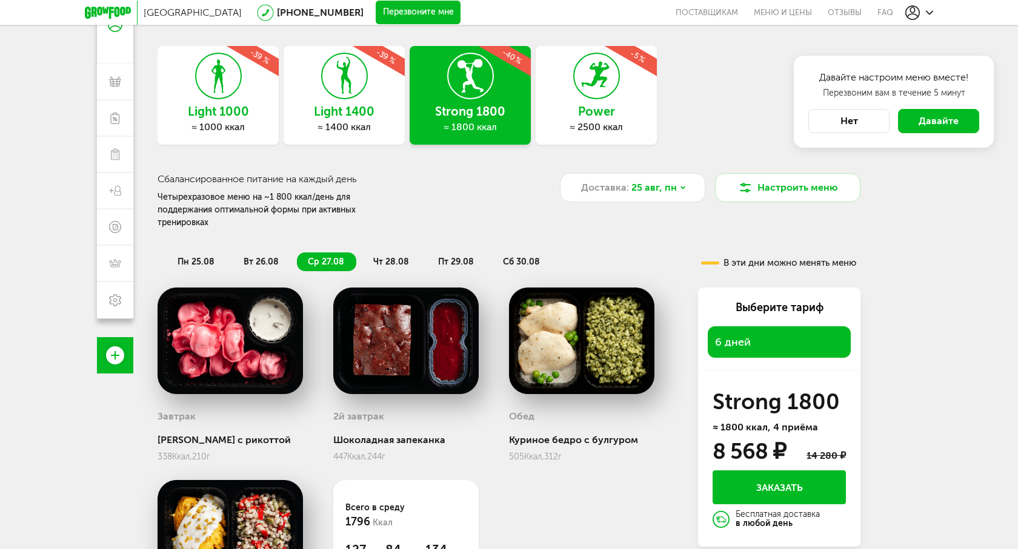
scroll to position [22, 0]
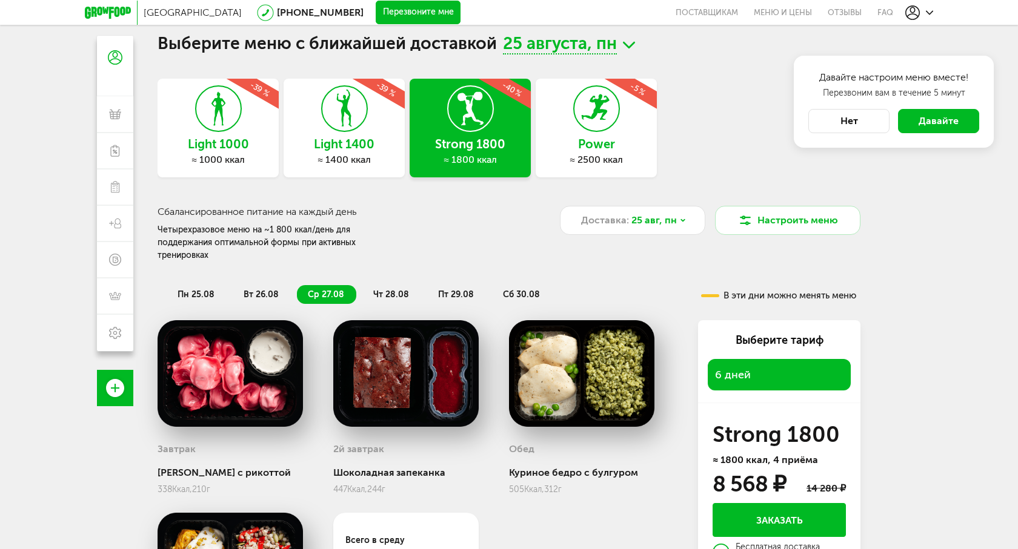
click at [585, 142] on h3 "Power" at bounding box center [596, 144] width 121 height 13
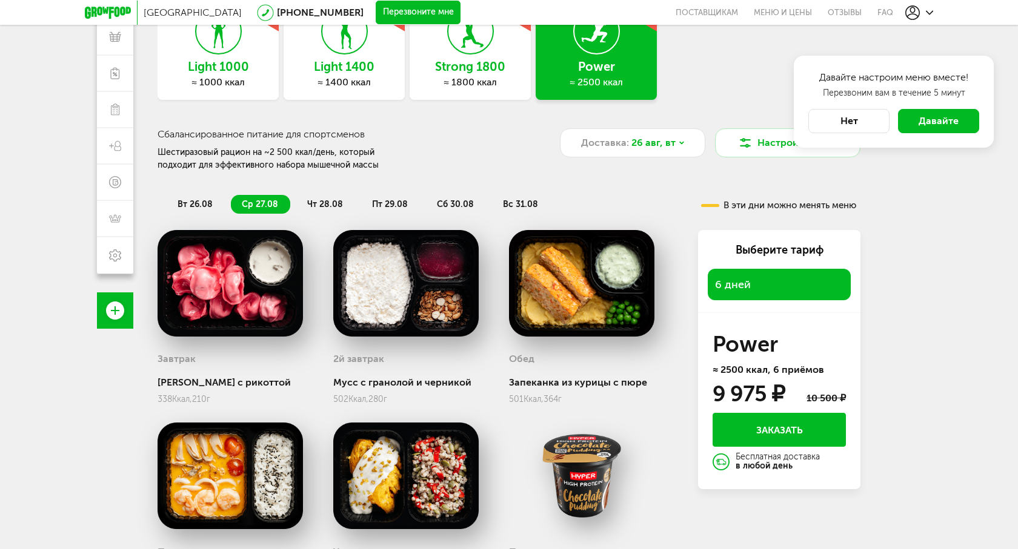
scroll to position [0, 0]
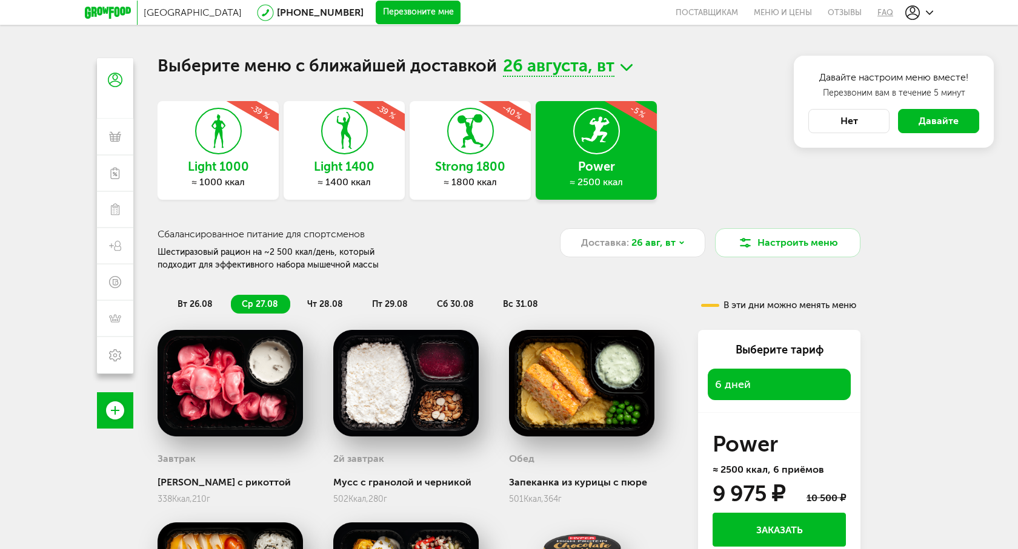
click at [878, 15] on link "FAQ" at bounding box center [881, 12] width 24 height 25
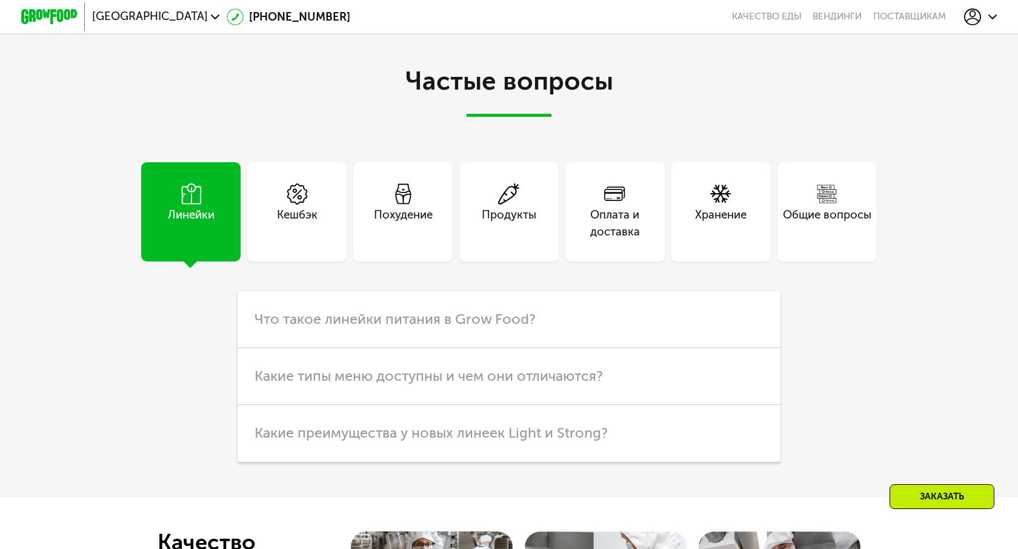
scroll to position [2535, 0]
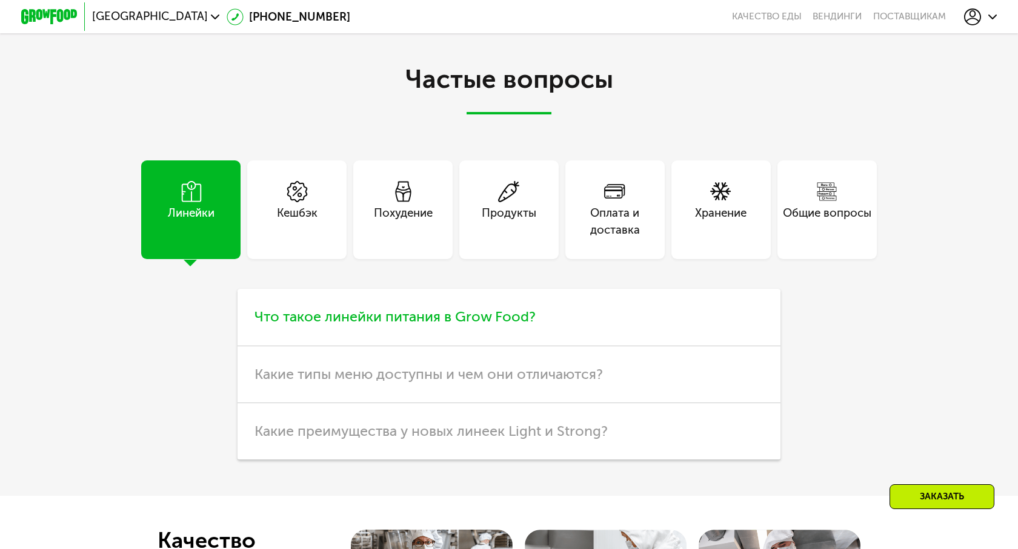
click at [391, 314] on span "Что такое линейки питания в Grow Food?" at bounding box center [394, 316] width 281 height 17
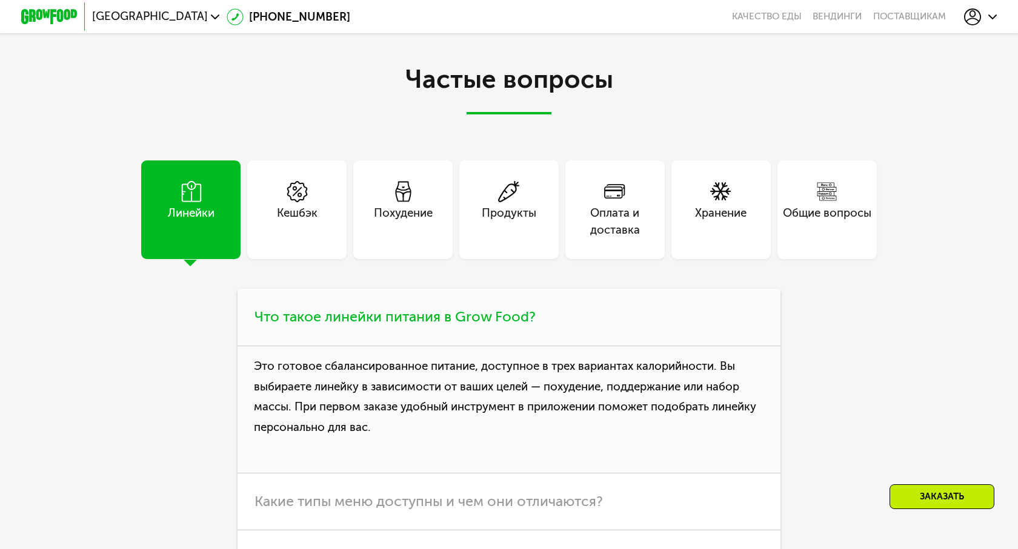
click at [391, 314] on span "Что такое линейки питания в Grow Food?" at bounding box center [394, 316] width 281 height 17
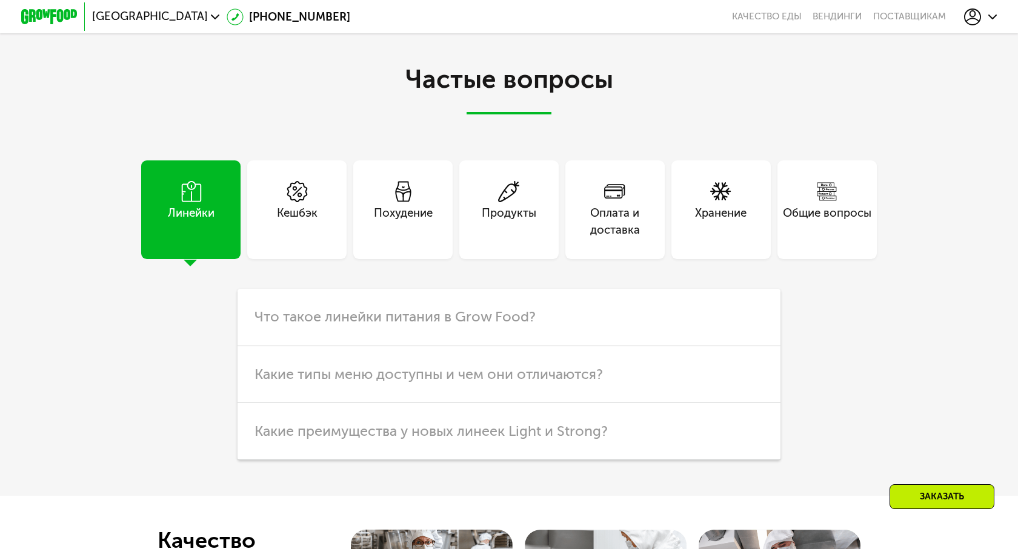
click at [410, 245] on div "Похудение" at bounding box center [402, 210] width 99 height 99
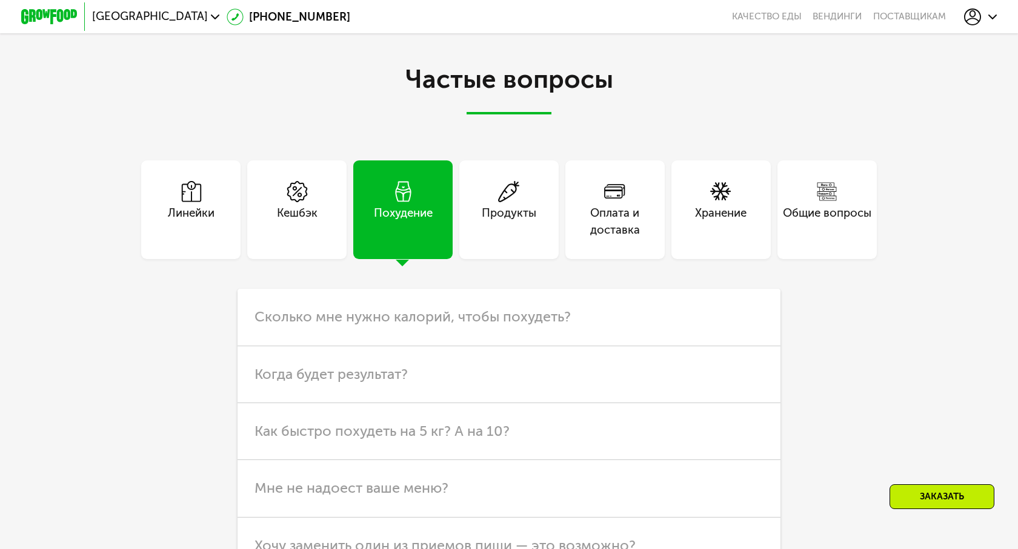
click at [510, 231] on div "Продукты" at bounding box center [509, 222] width 55 height 34
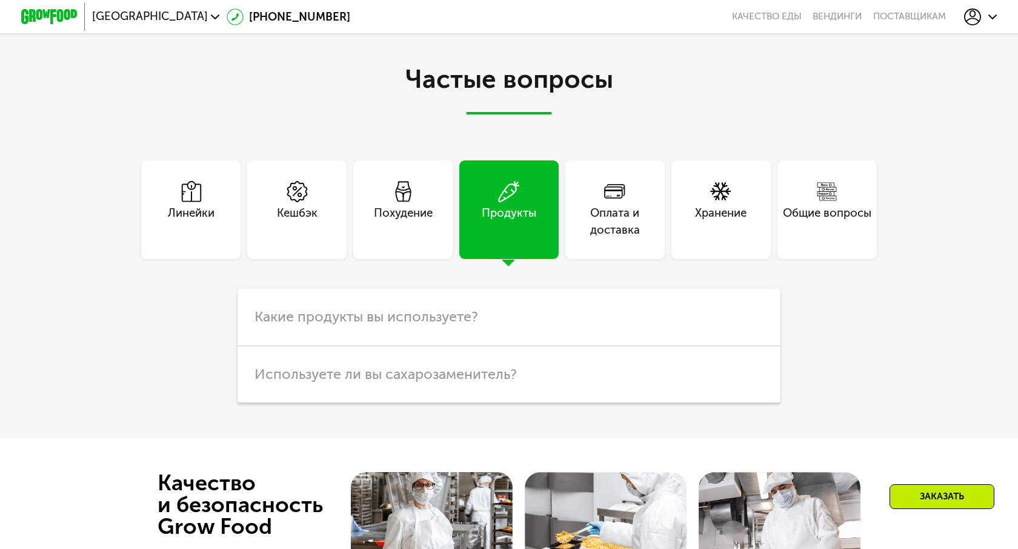
click at [439, 217] on div "Похудение" at bounding box center [402, 210] width 99 height 99
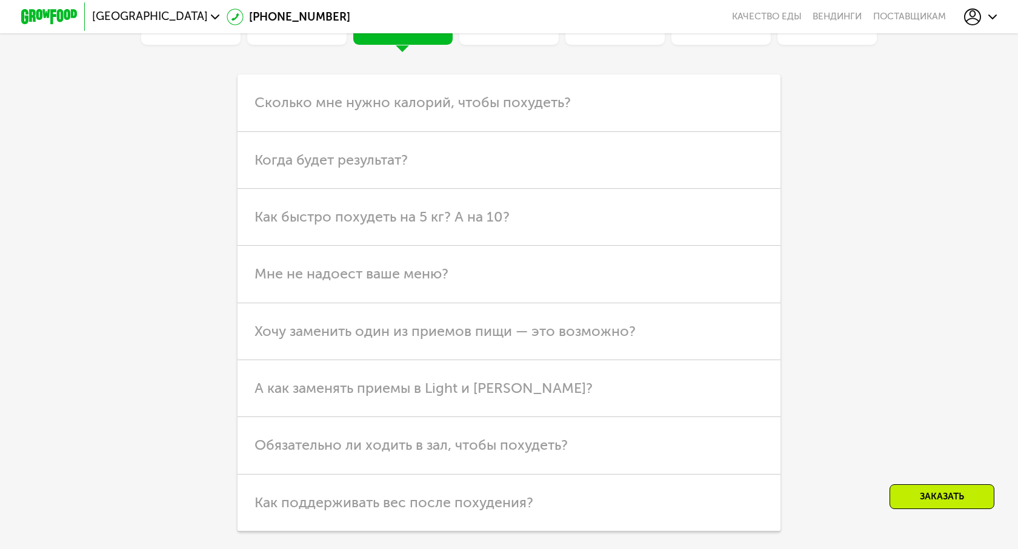
scroll to position [2821, 0]
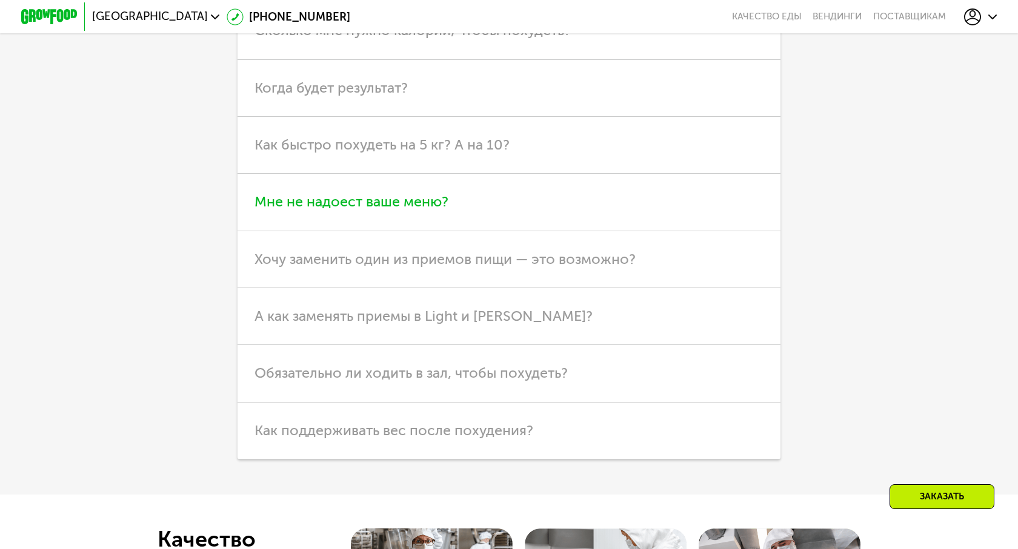
click at [426, 211] on h3 "Мне не надоест ваше меню?" at bounding box center [508, 202] width 543 height 57
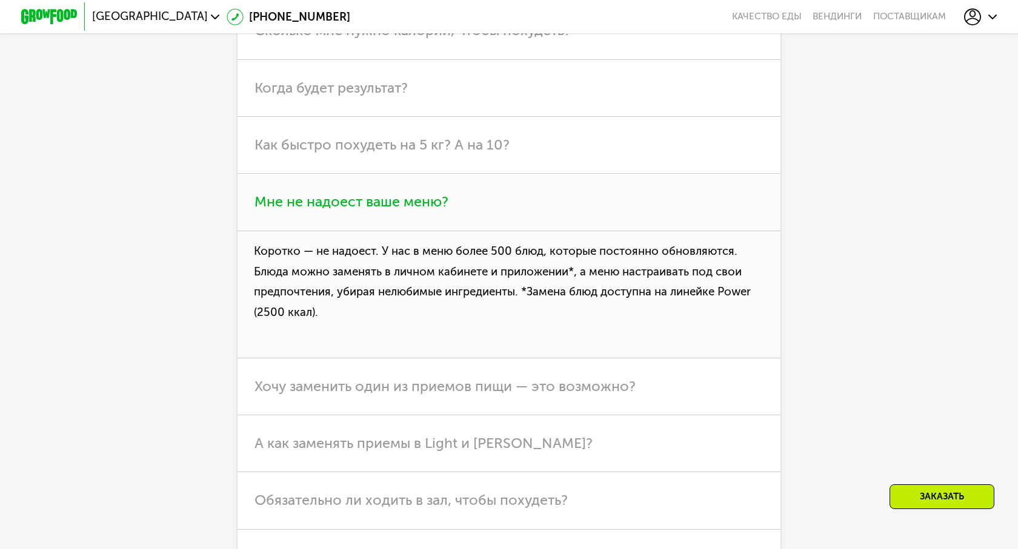
click at [426, 211] on h3 "Мне не надоест ваше меню?" at bounding box center [508, 202] width 543 height 57
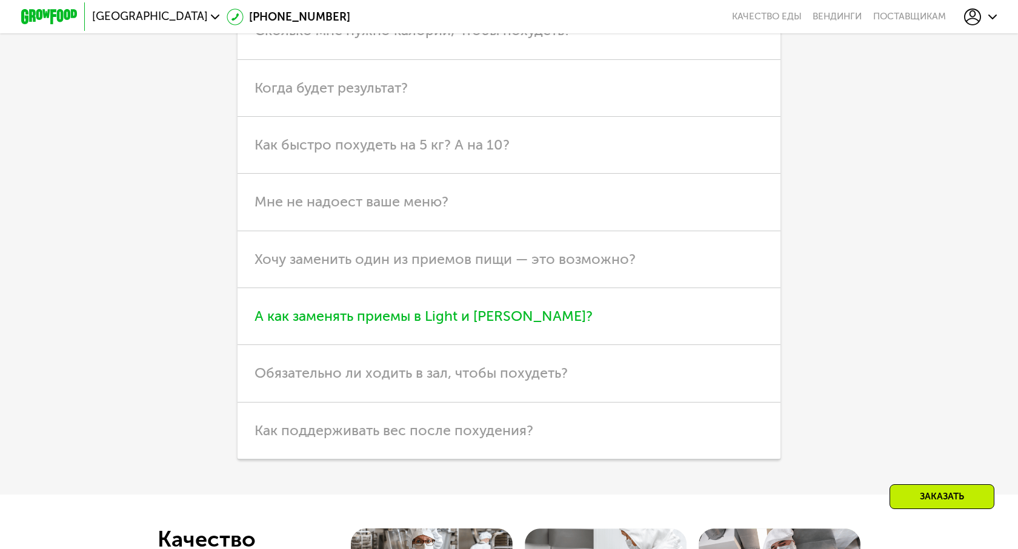
click at [426, 311] on span "А как заменять приемы в Light и [PERSON_NAME]?" at bounding box center [423, 316] width 338 height 17
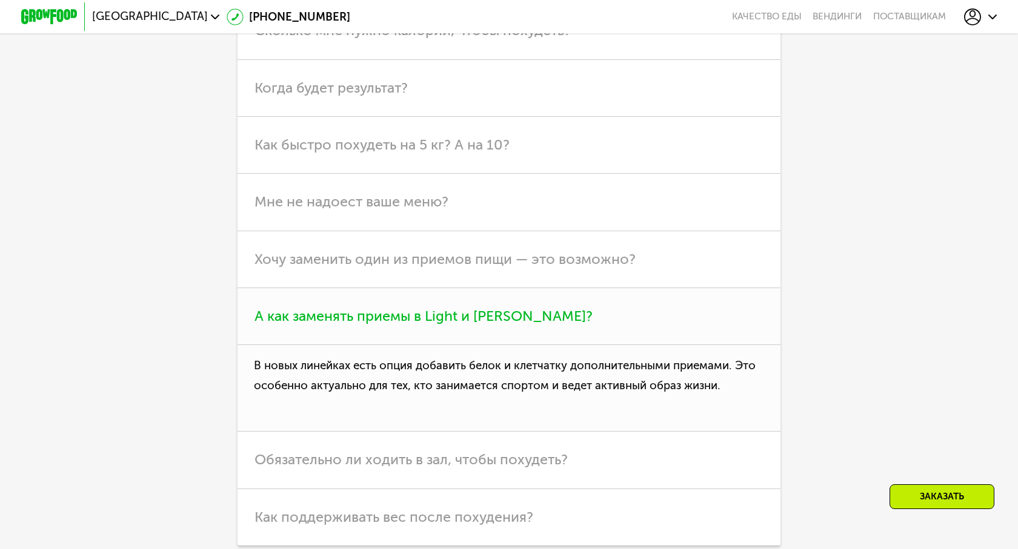
click at [426, 311] on span "А как заменять приемы в Light и [PERSON_NAME]?" at bounding box center [423, 316] width 338 height 17
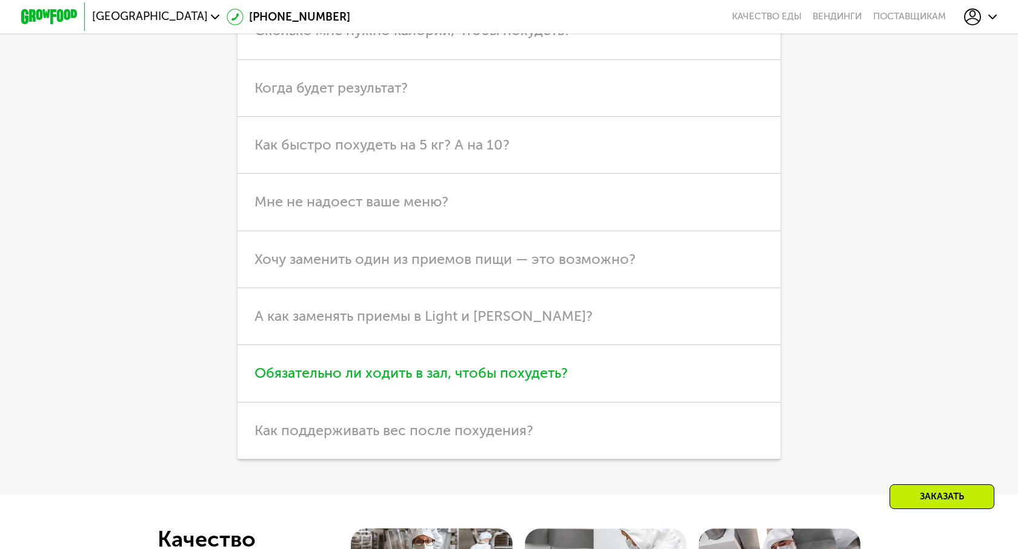
click at [437, 360] on h3 "Обязательно ли ходить в зал, чтобы похудеть?" at bounding box center [508, 373] width 543 height 57
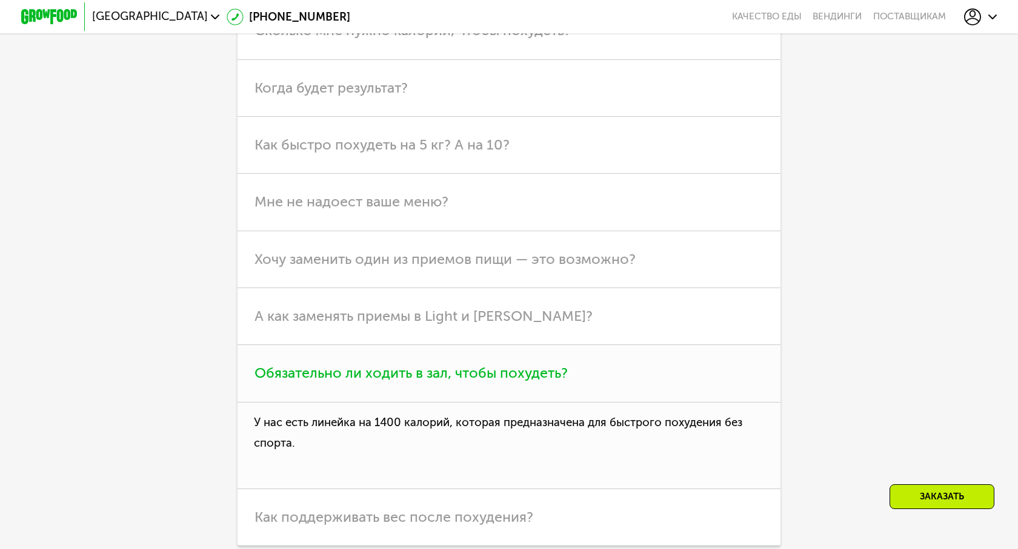
click at [437, 360] on h3 "Обязательно ли ходить в зал, чтобы похудеть?" at bounding box center [508, 373] width 543 height 57
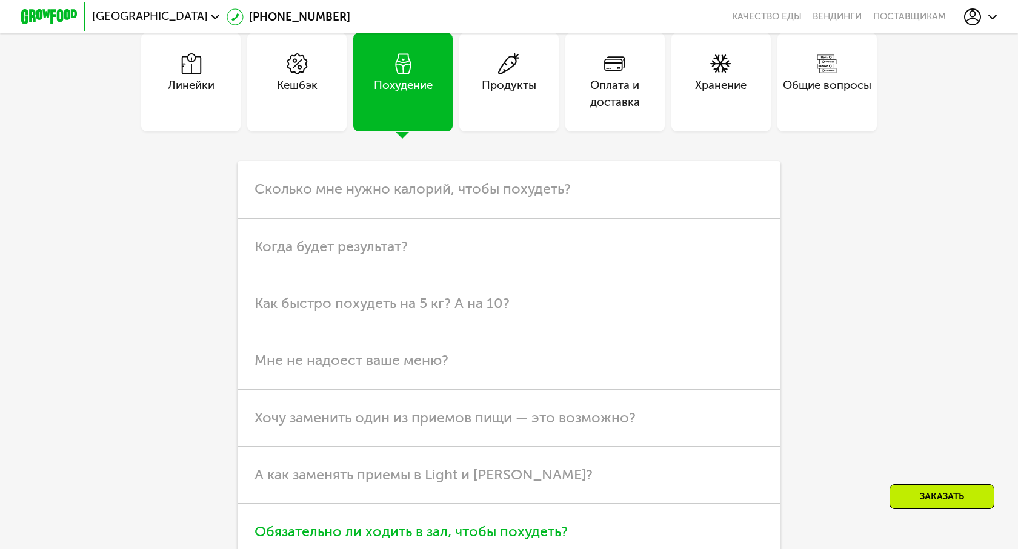
scroll to position [2488, 0]
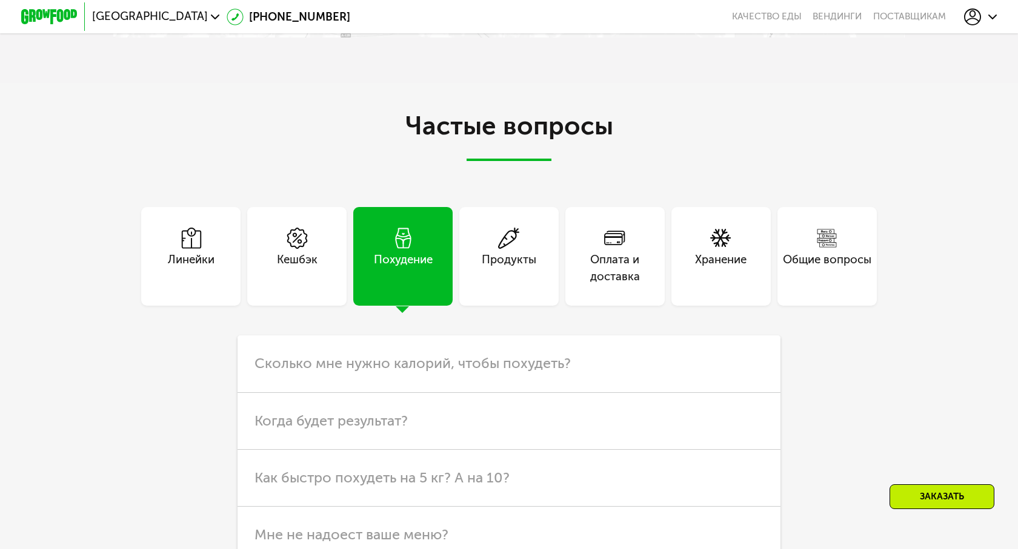
click at [512, 257] on div "Продукты" at bounding box center [509, 268] width 55 height 34
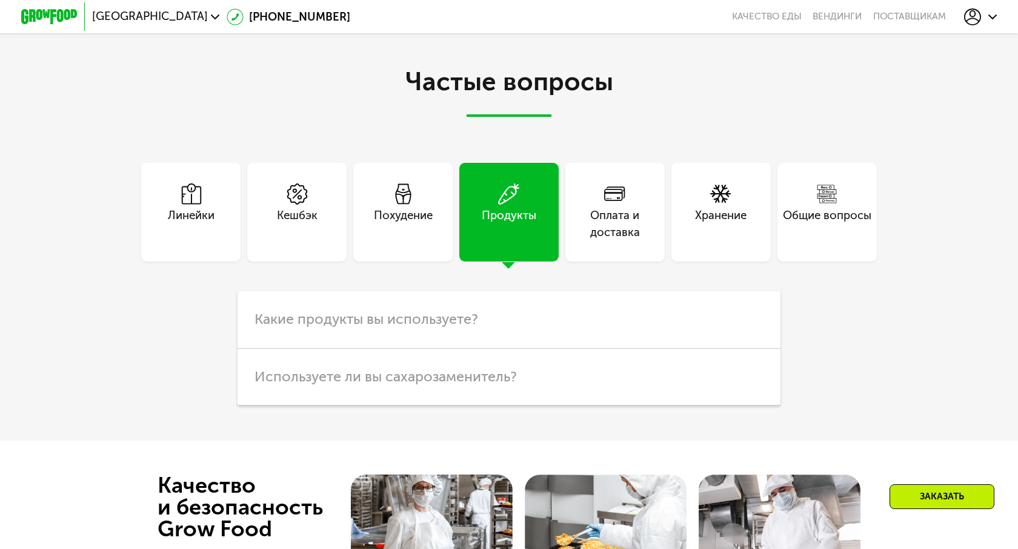
scroll to position [2553, 0]
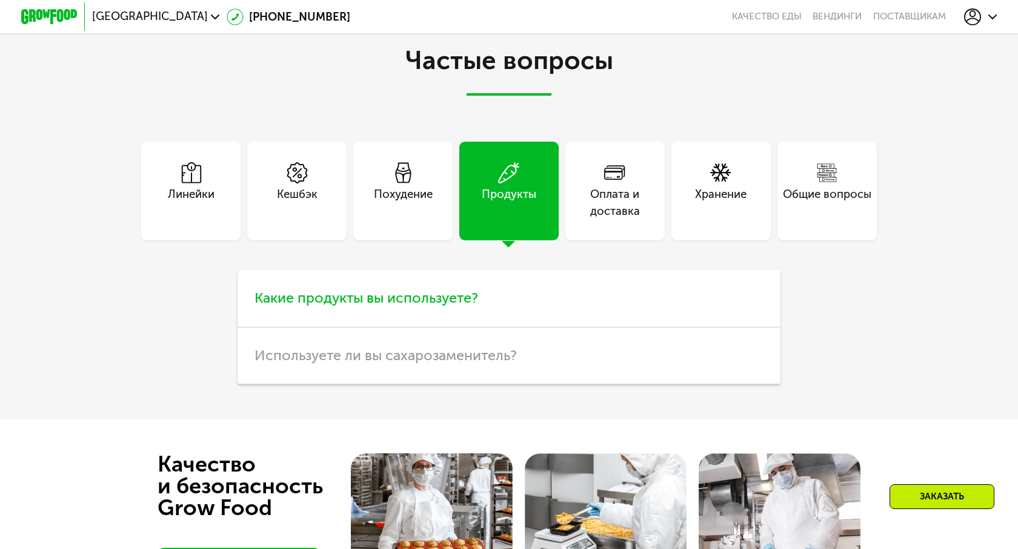
click at [411, 304] on span "Какие продукты вы используете?" at bounding box center [366, 298] width 224 height 17
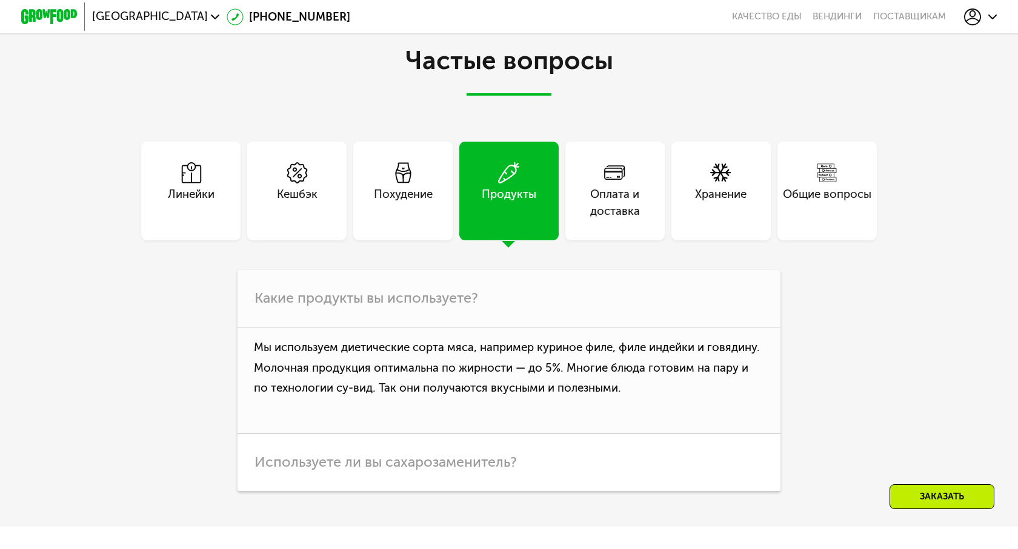
click at [734, 194] on div "Хранение" at bounding box center [720, 203] width 51 height 34
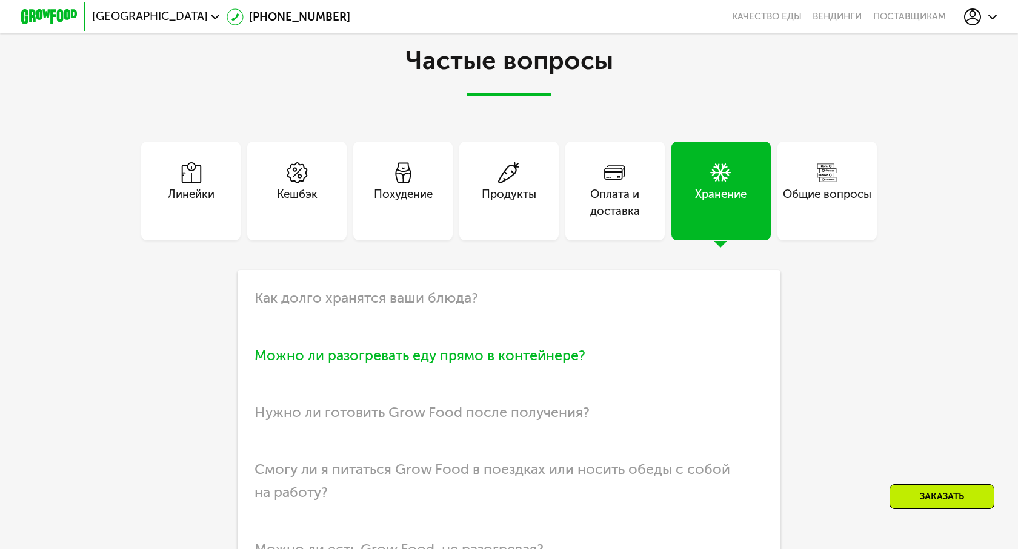
click at [516, 371] on h3 "Можно ли разогревать еду прямо в контейнере?" at bounding box center [508, 356] width 543 height 57
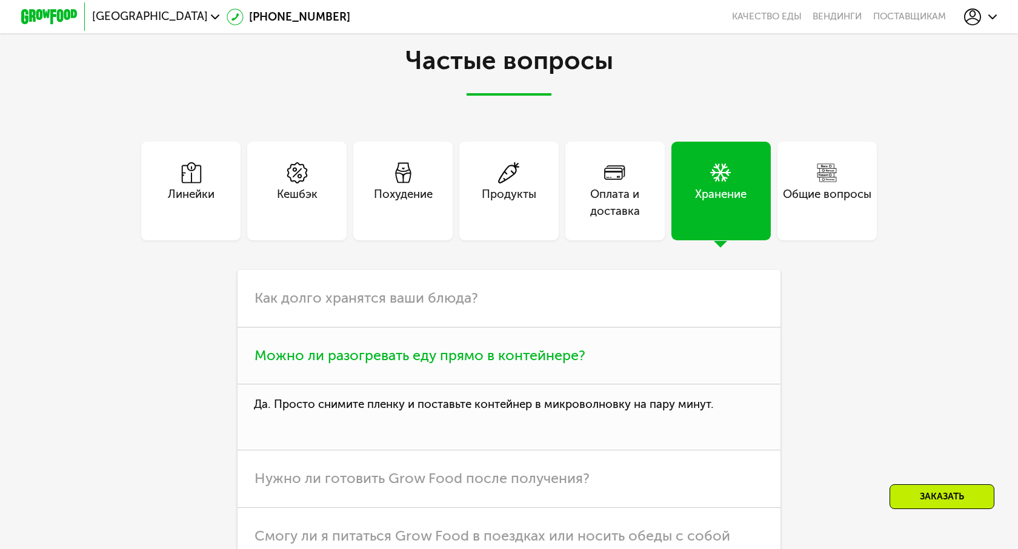
click at [516, 371] on h3 "Можно ли разогревать еду прямо в контейнере?" at bounding box center [508, 356] width 543 height 57
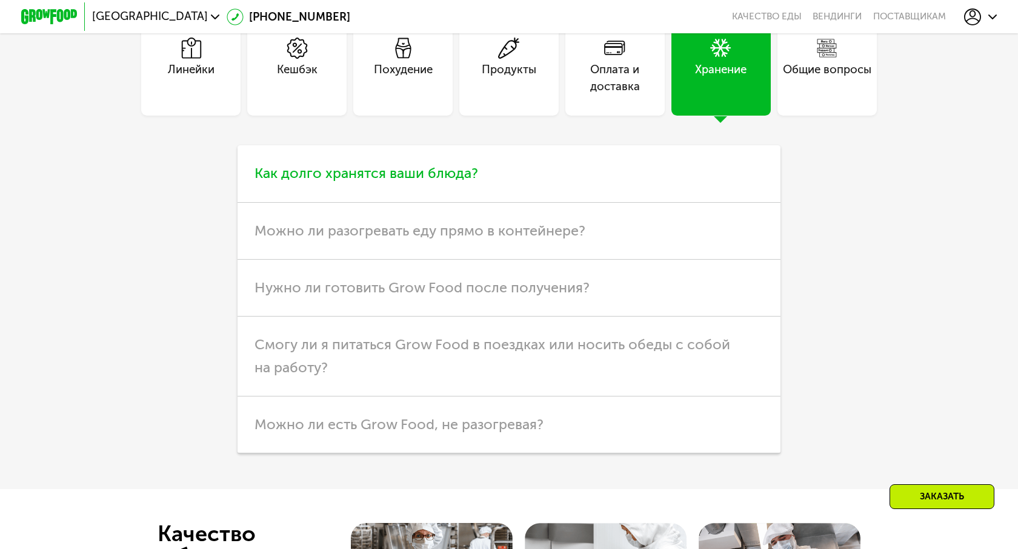
scroll to position [2757, 0]
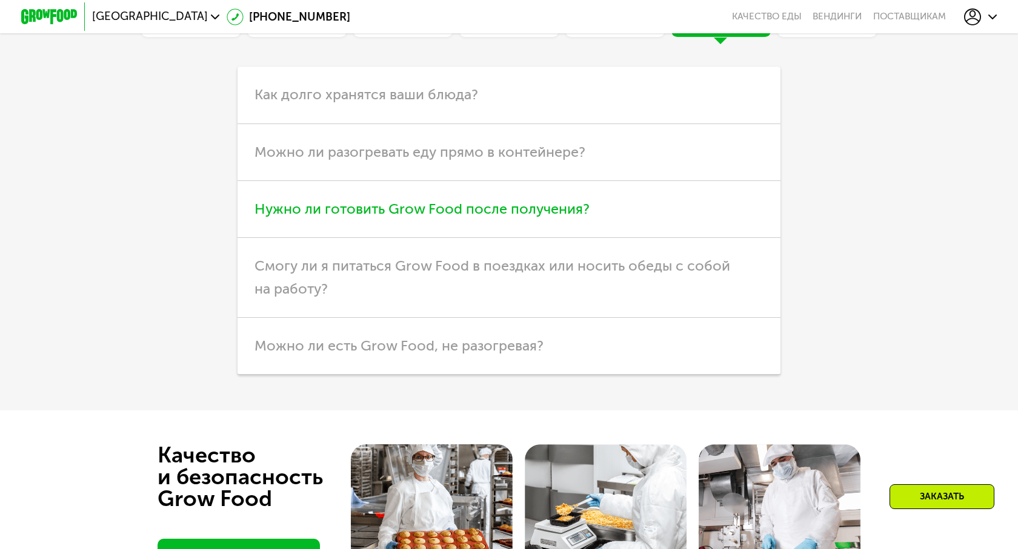
click at [469, 221] on h3 "Нужно ли готовить Grow Food после получения?" at bounding box center [508, 209] width 543 height 57
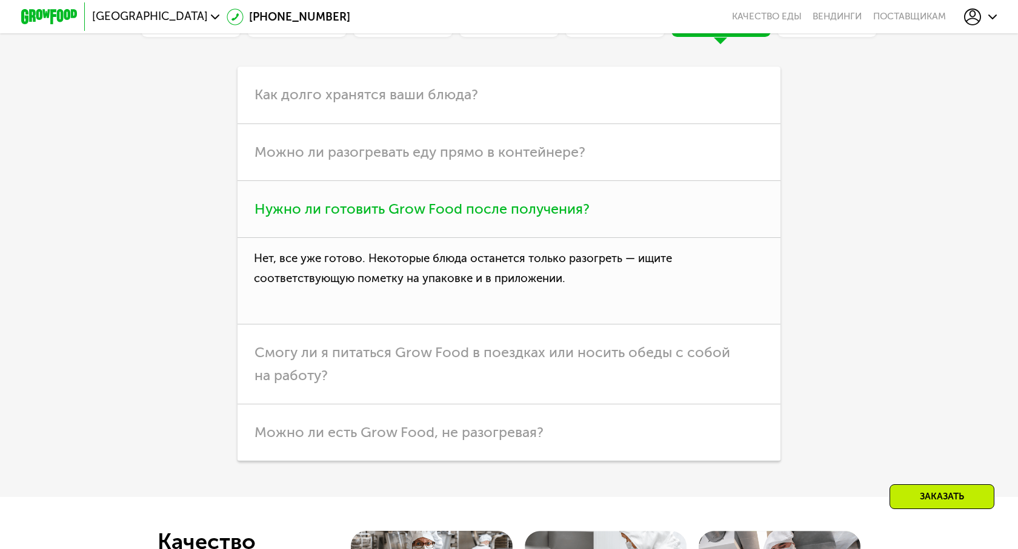
click at [469, 221] on h3 "Нужно ли готовить Grow Food после получения?" at bounding box center [508, 209] width 543 height 57
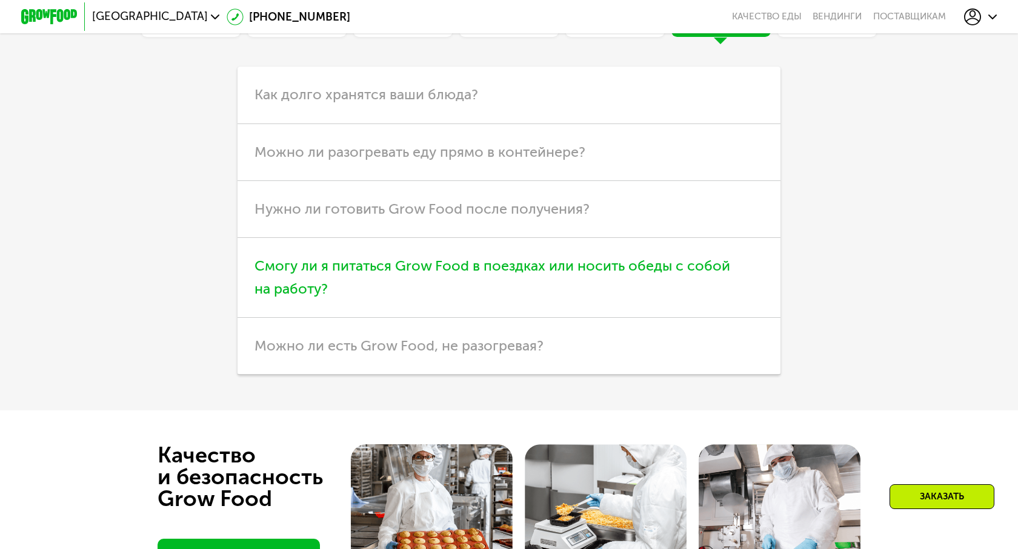
click at [489, 279] on h3 "Смогу ли я питаться Grow Food в поездках или носить обеды с собой на работу?" at bounding box center [508, 278] width 543 height 80
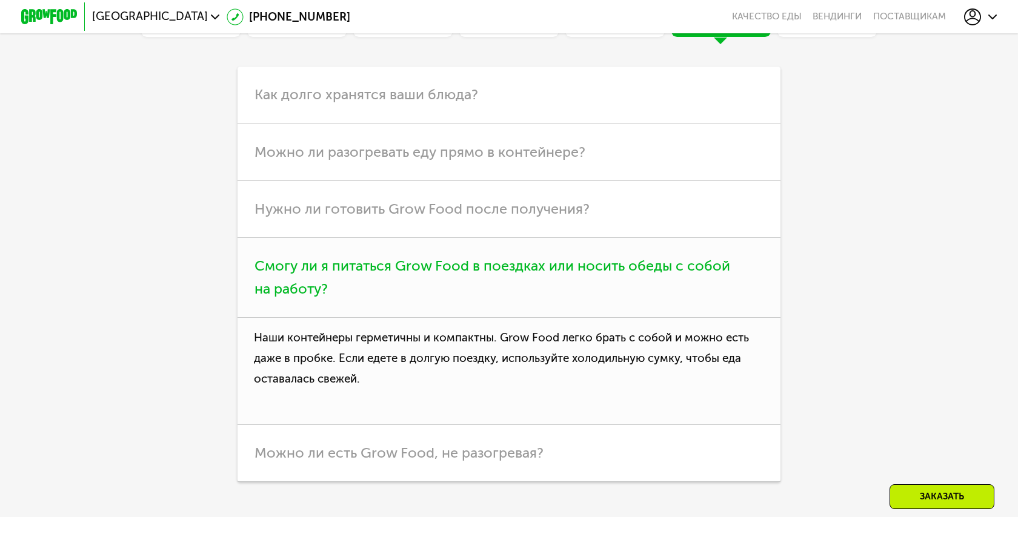
click at [489, 279] on h3 "Смогу ли я питаться Grow Food в поездках или носить обеды с собой на работу?" at bounding box center [508, 278] width 543 height 80
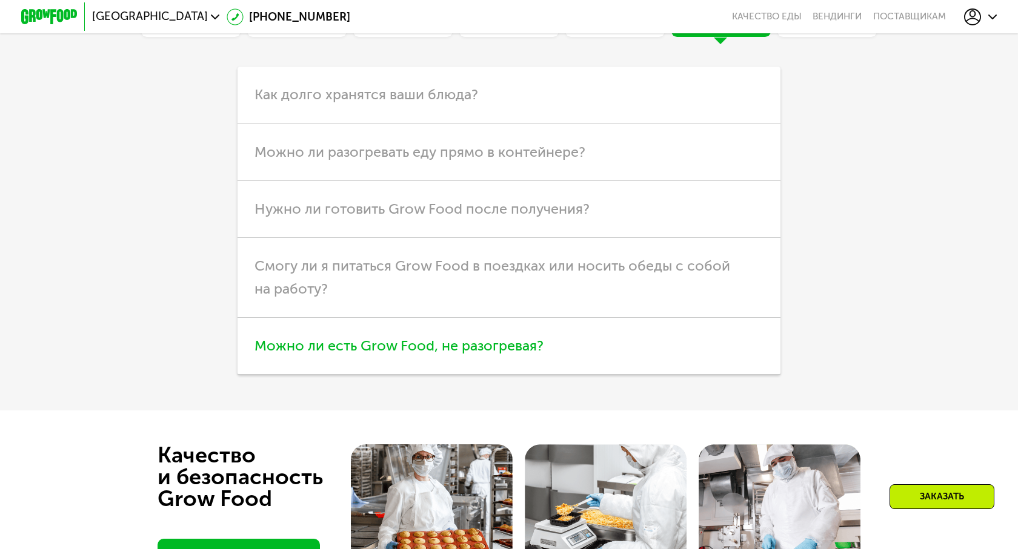
click at [498, 352] on span "Можно ли есть Grow Food, не разогревая?" at bounding box center [398, 345] width 289 height 17
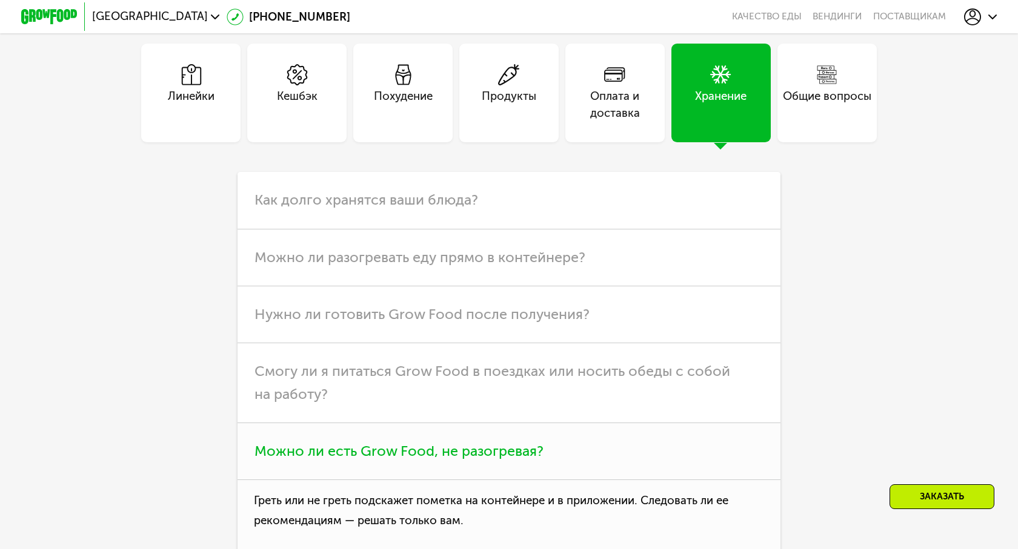
scroll to position [2609, 0]
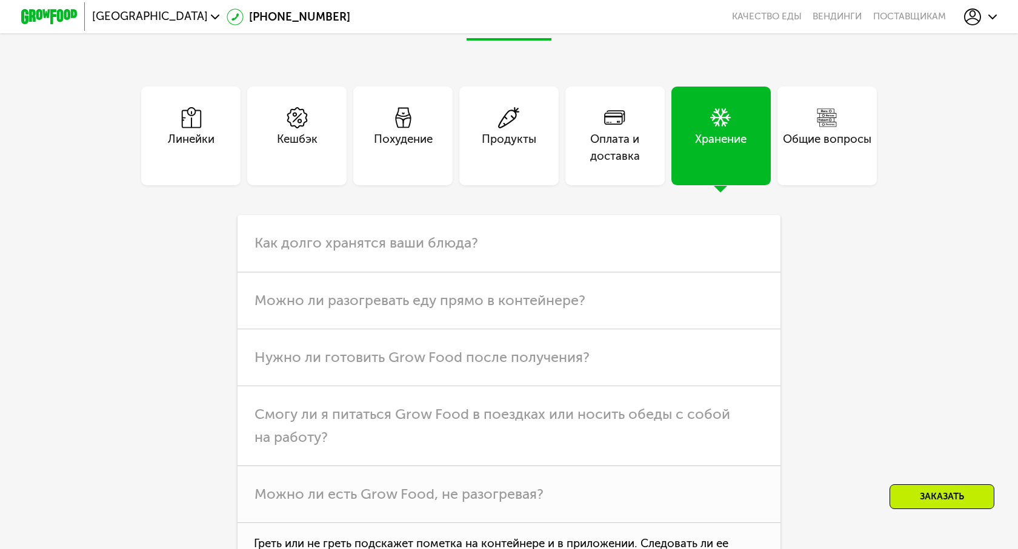
click at [831, 183] on div "Общие вопросы" at bounding box center [826, 136] width 99 height 99
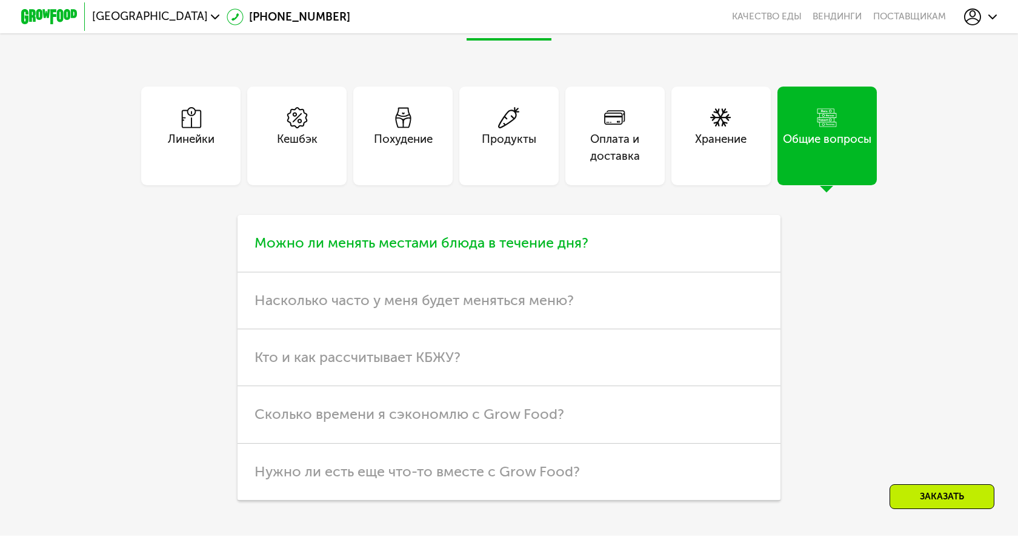
click at [552, 250] on span "Можно ли менять местами блюда в течение дня?" at bounding box center [421, 242] width 334 height 17
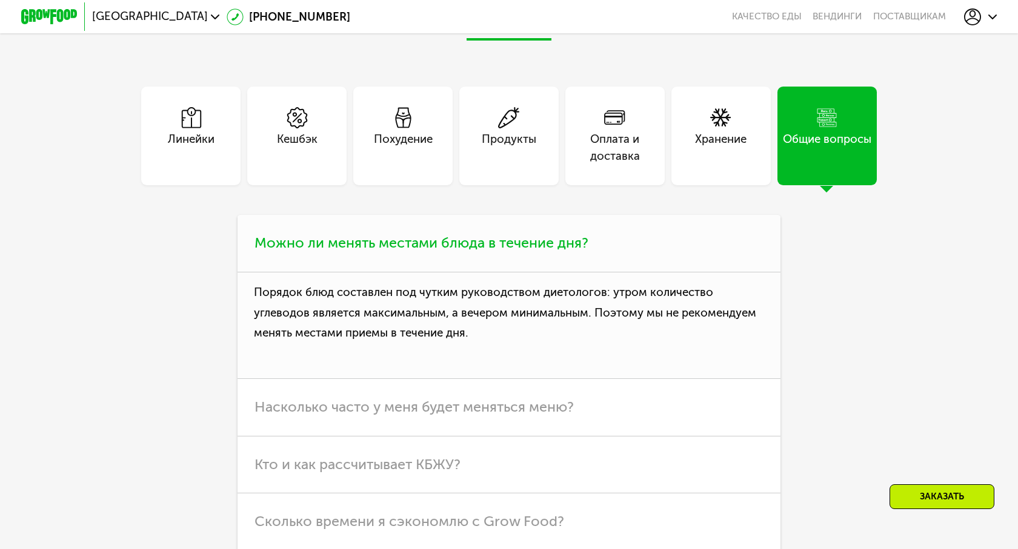
click at [552, 250] on span "Можно ли менять местами блюда в течение дня?" at bounding box center [421, 242] width 334 height 17
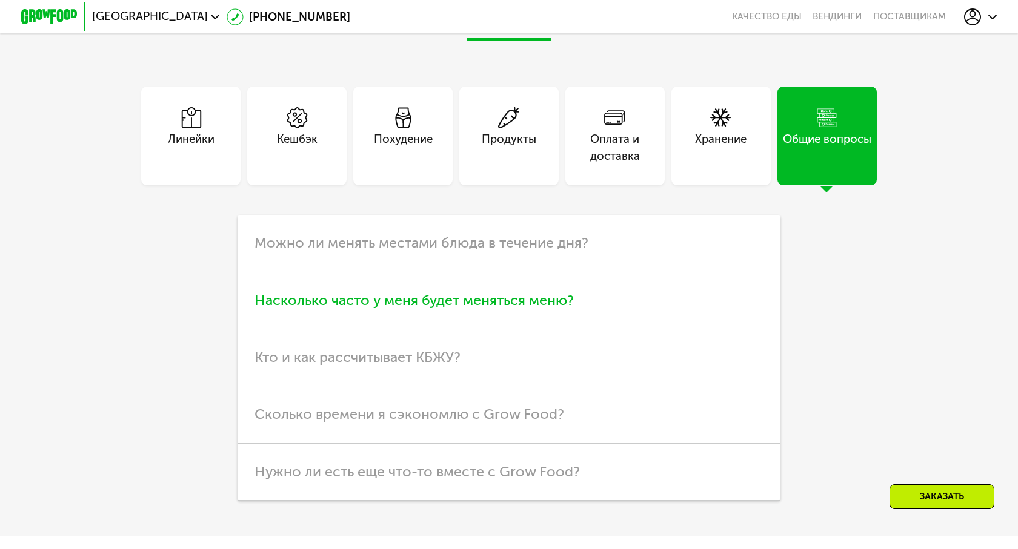
click at [554, 300] on span "Насколько часто у меня будет меняться меню?" at bounding box center [413, 300] width 319 height 17
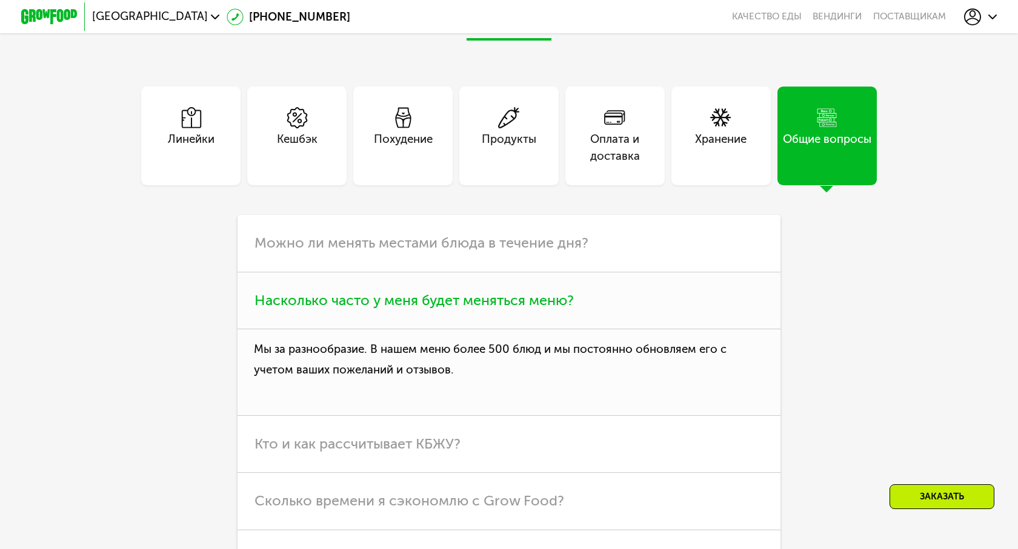
click at [554, 300] on span "Насколько часто у меня будет меняться меню?" at bounding box center [413, 300] width 319 height 17
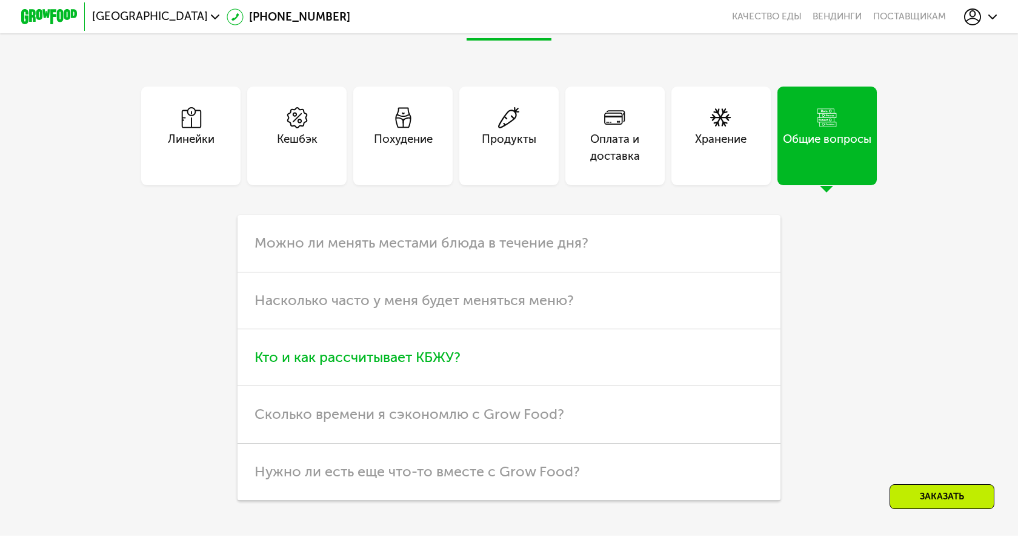
click at [449, 348] on h3 "Кто и как рассчитывает КБЖУ?" at bounding box center [508, 358] width 543 height 57
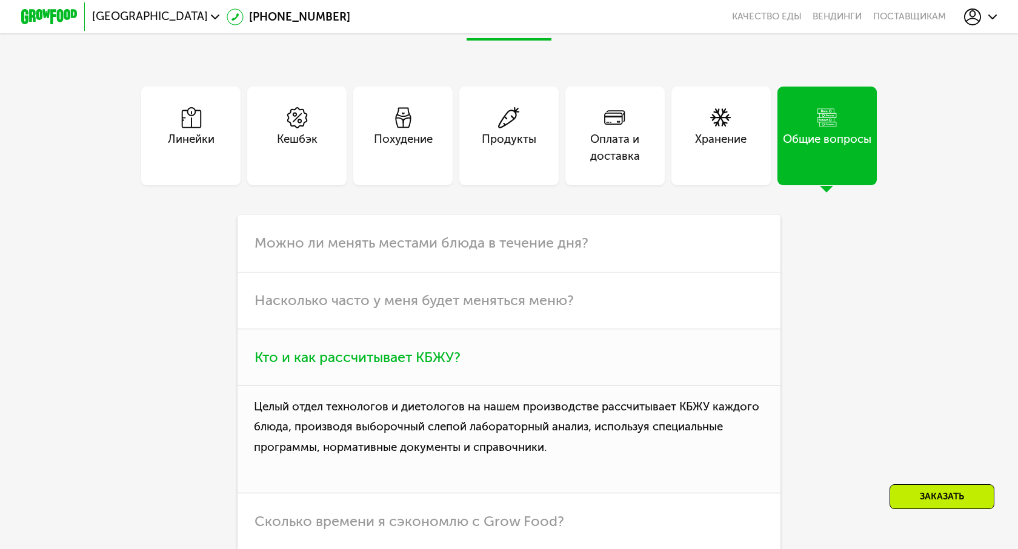
click at [449, 348] on h3 "Кто и как рассчитывает КБЖУ?" at bounding box center [508, 358] width 543 height 57
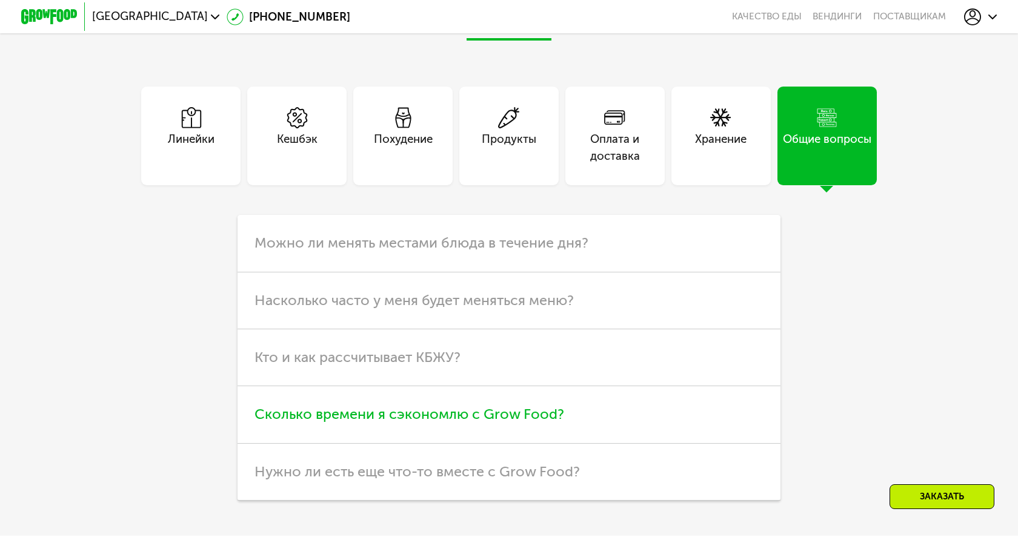
click at [460, 422] on span "Сколько времени я сэкономлю с Grow Food?" at bounding box center [409, 414] width 310 height 17
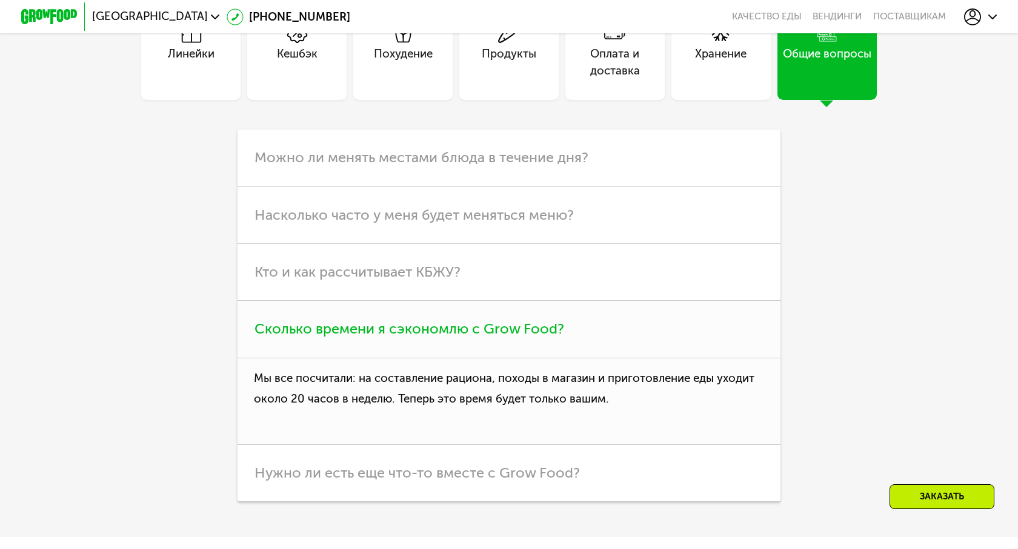
scroll to position [2754, 0]
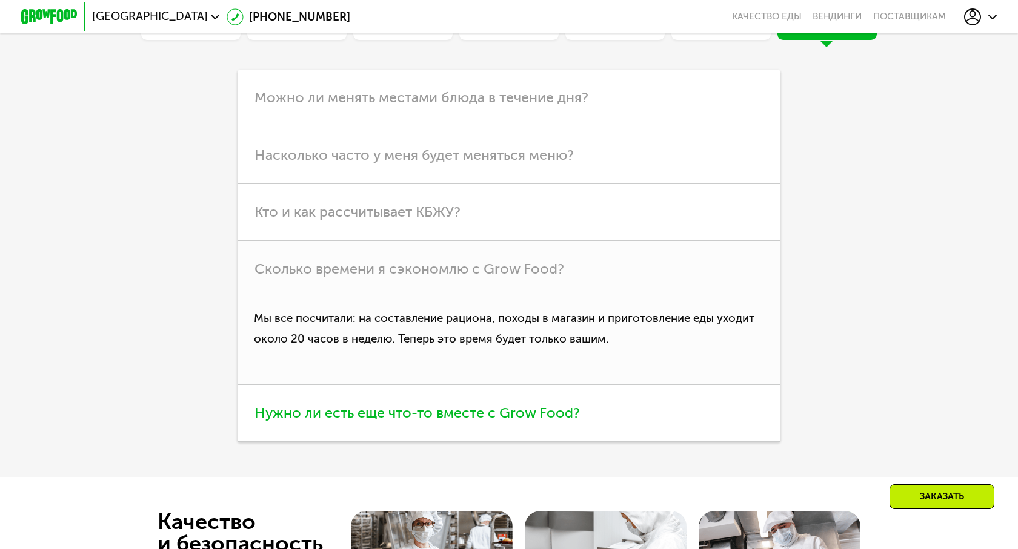
click at [460, 422] on h3 "Нужно ли есть еще что-то вместе с Grow Food?" at bounding box center [508, 413] width 543 height 57
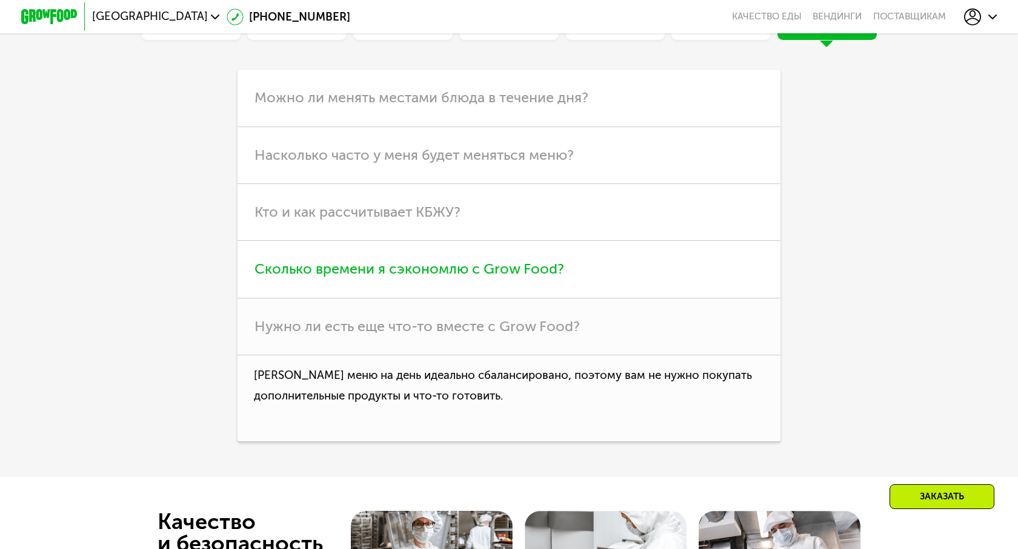
click at [549, 260] on h3 "Сколько времени я сэкономлю с Grow Food?" at bounding box center [508, 269] width 543 height 57
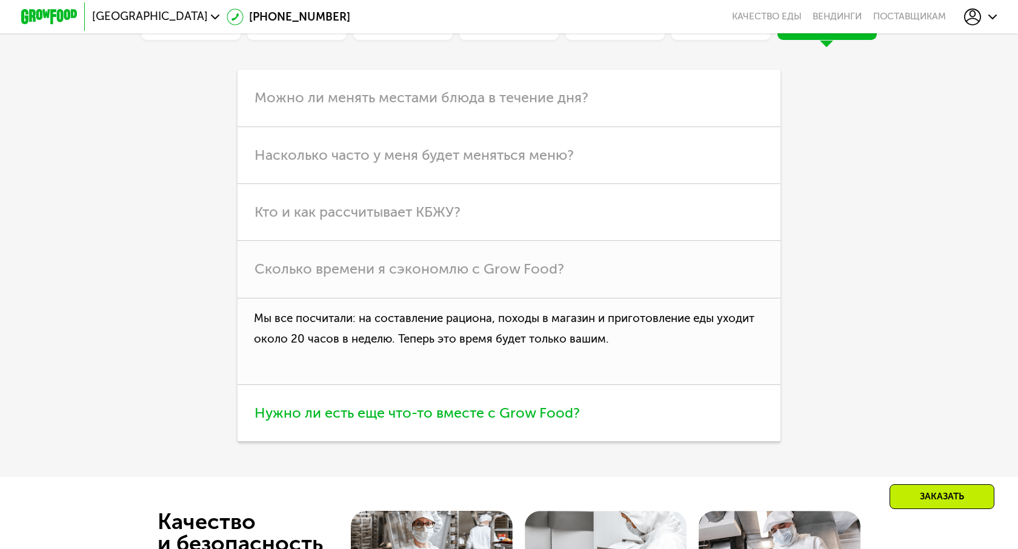
click at [491, 425] on h3 "Нужно ли есть еще что-то вместе с Grow Food?" at bounding box center [508, 413] width 543 height 57
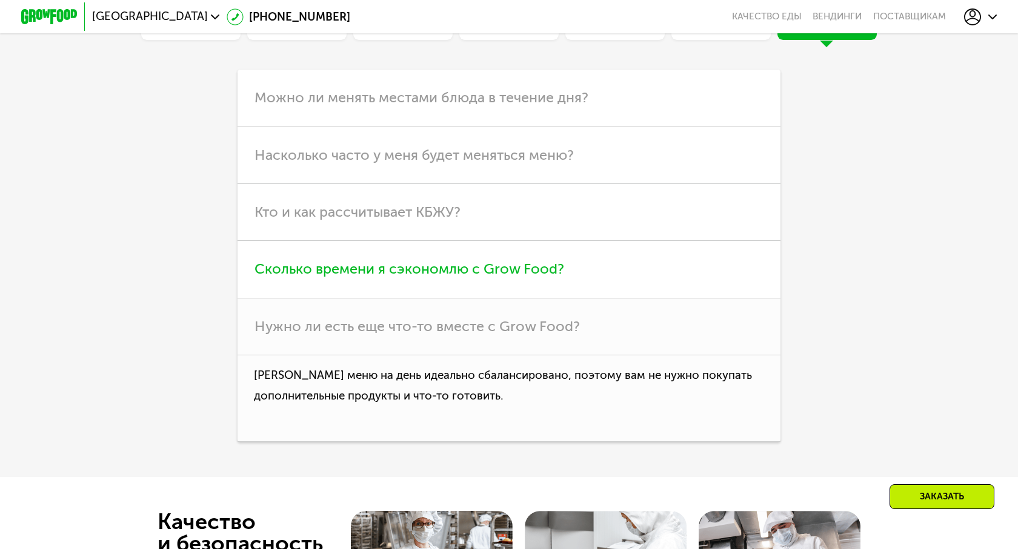
click at [497, 270] on span "Сколько времени я сэкономлю с Grow Food?" at bounding box center [409, 268] width 310 height 17
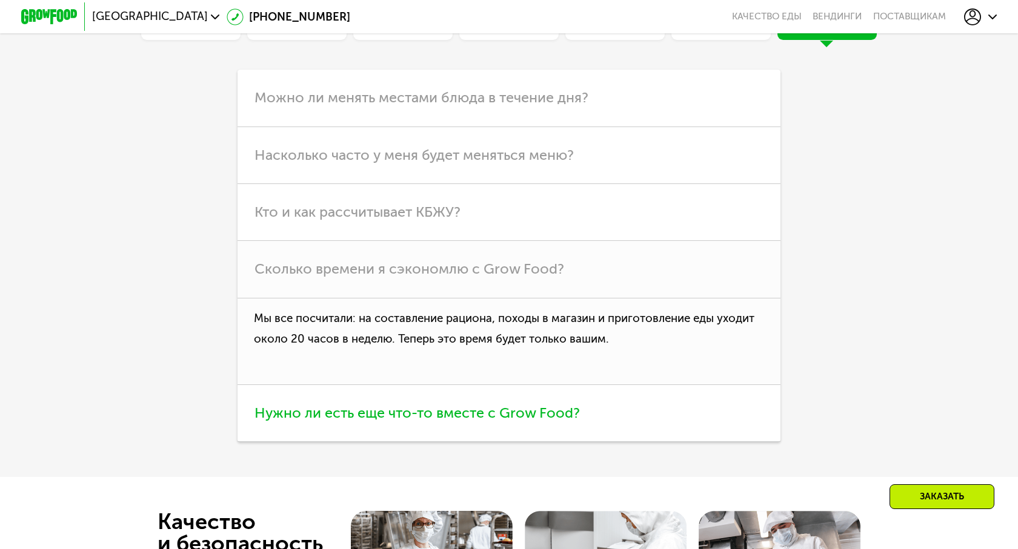
click at [390, 413] on span "Нужно ли есть еще что-то вместе с Grow Food?" at bounding box center [416, 413] width 325 height 17
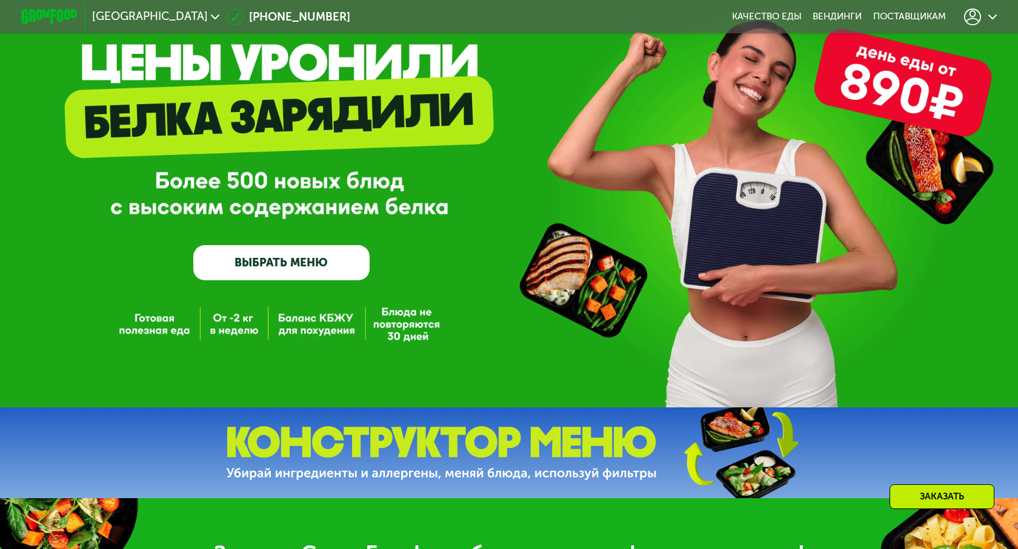
scroll to position [0, 0]
